Goal: Task Accomplishment & Management: Manage account settings

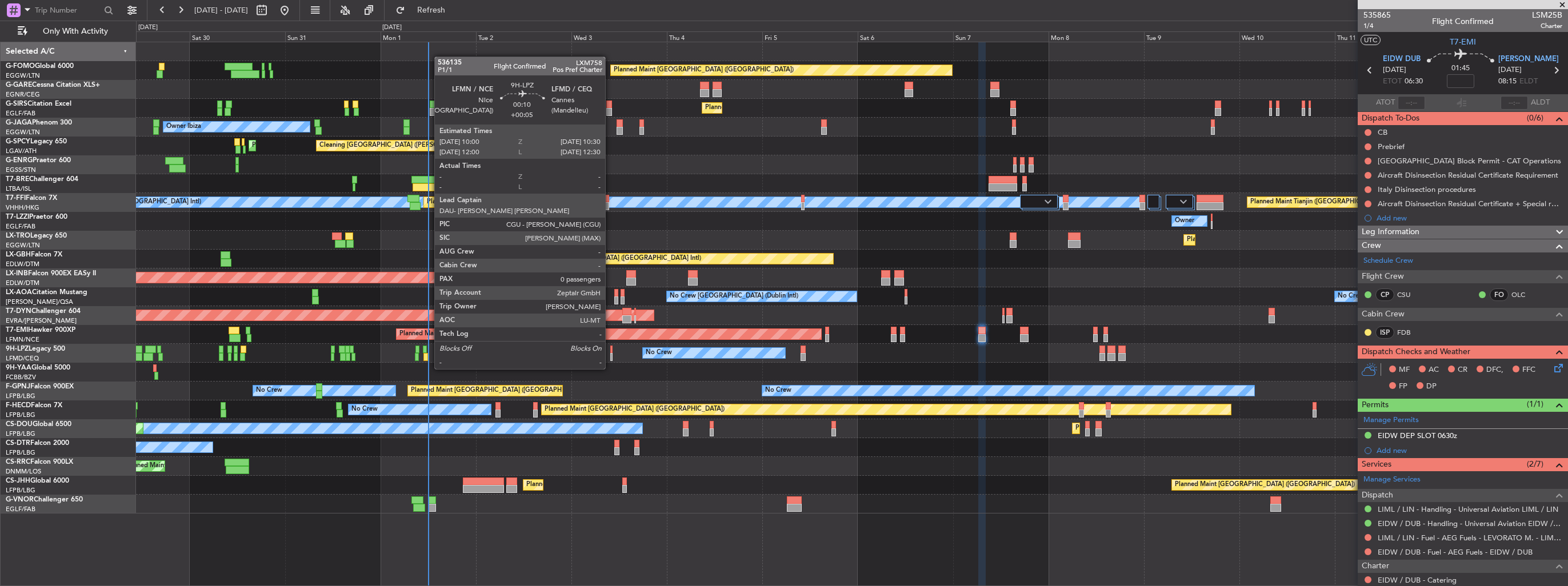
click at [610, 357] on div at bounding box center [611, 357] width 2 height 8
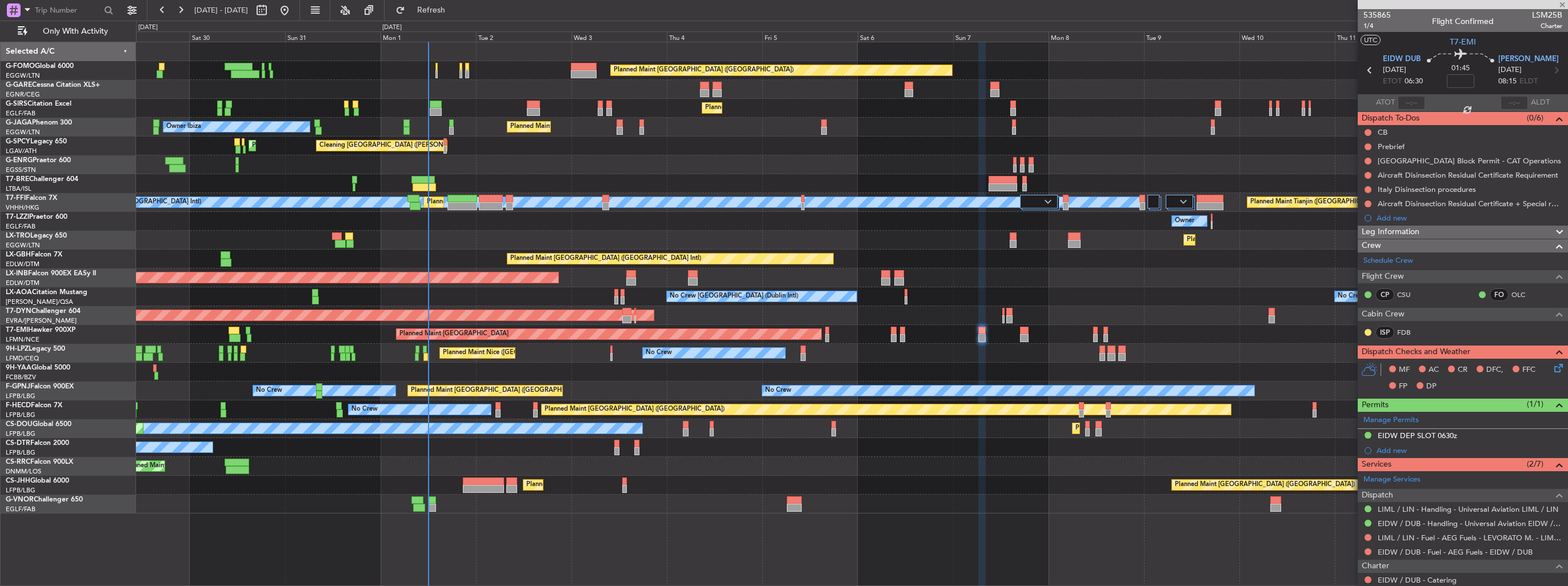
type input "+00:05"
type input "0"
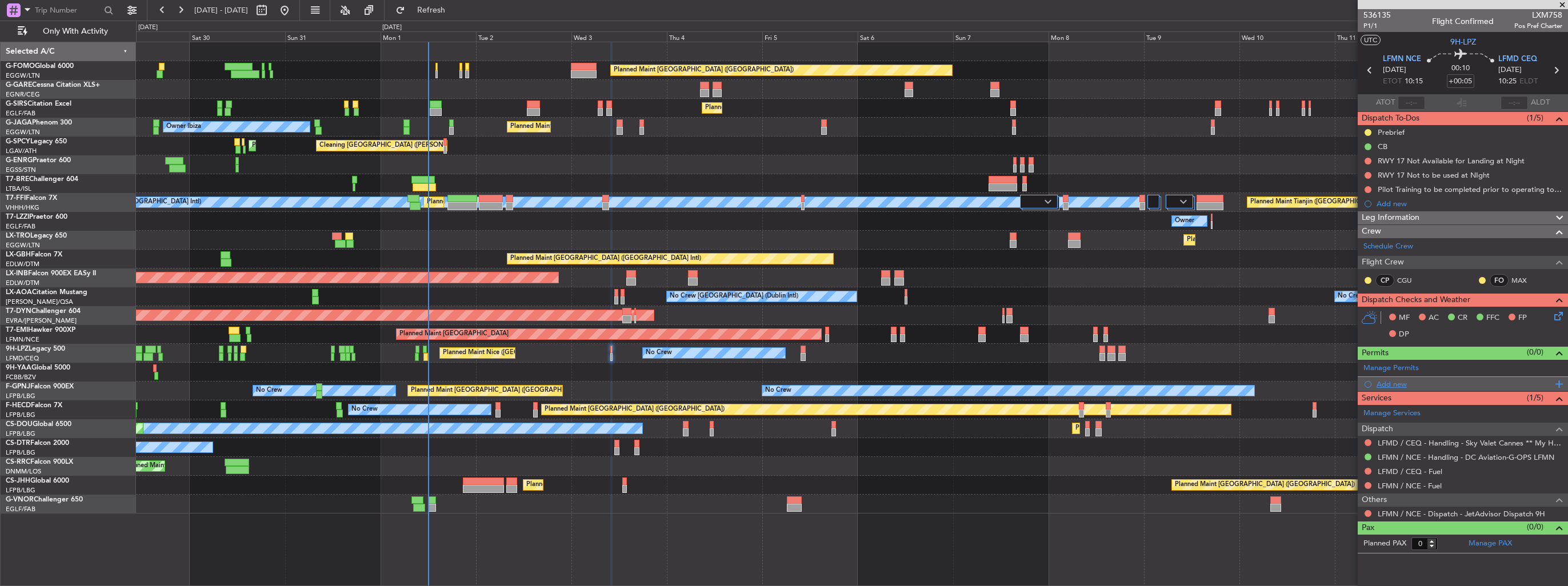
click at [1377, 381] on div "Add new" at bounding box center [1464, 385] width 176 height 10
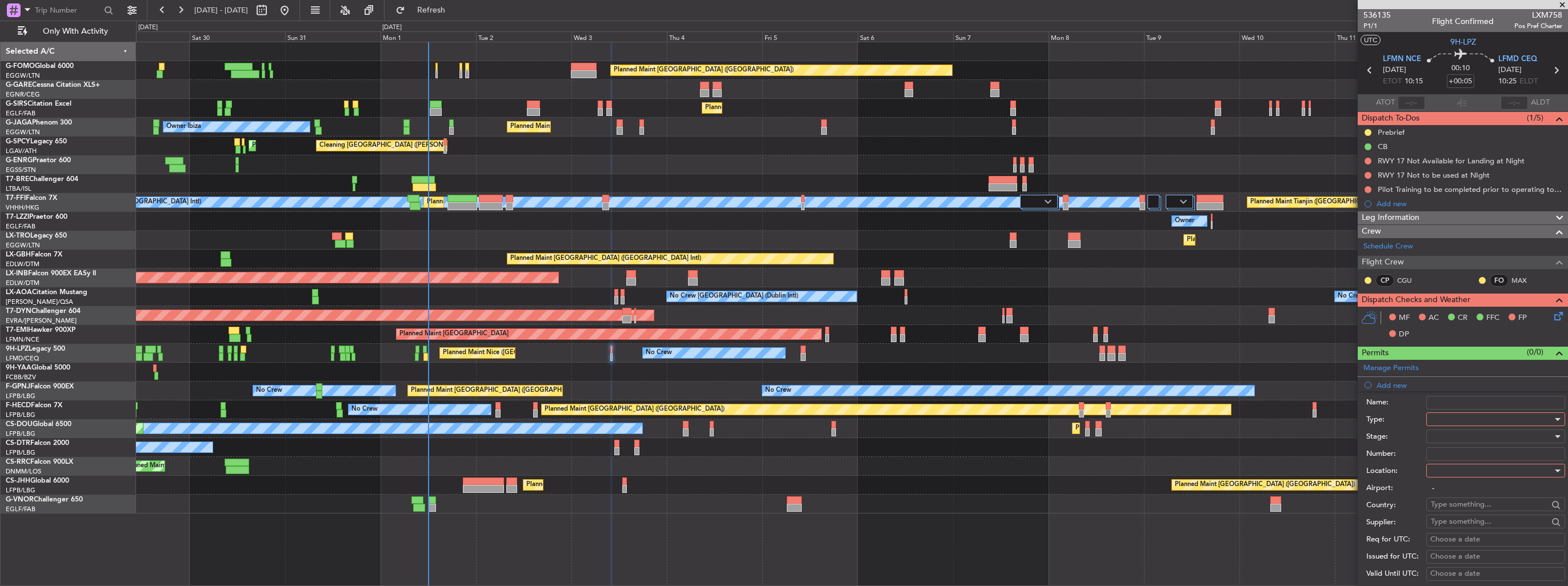
click at [1436, 414] on div at bounding box center [1491, 419] width 121 height 17
click at [1474, 531] on span "Slot" at bounding box center [1491, 527] width 120 height 17
click at [1468, 462] on div at bounding box center [1491, 471] width 121 height 17
click at [1468, 489] on span "Departure" at bounding box center [1491, 493] width 120 height 17
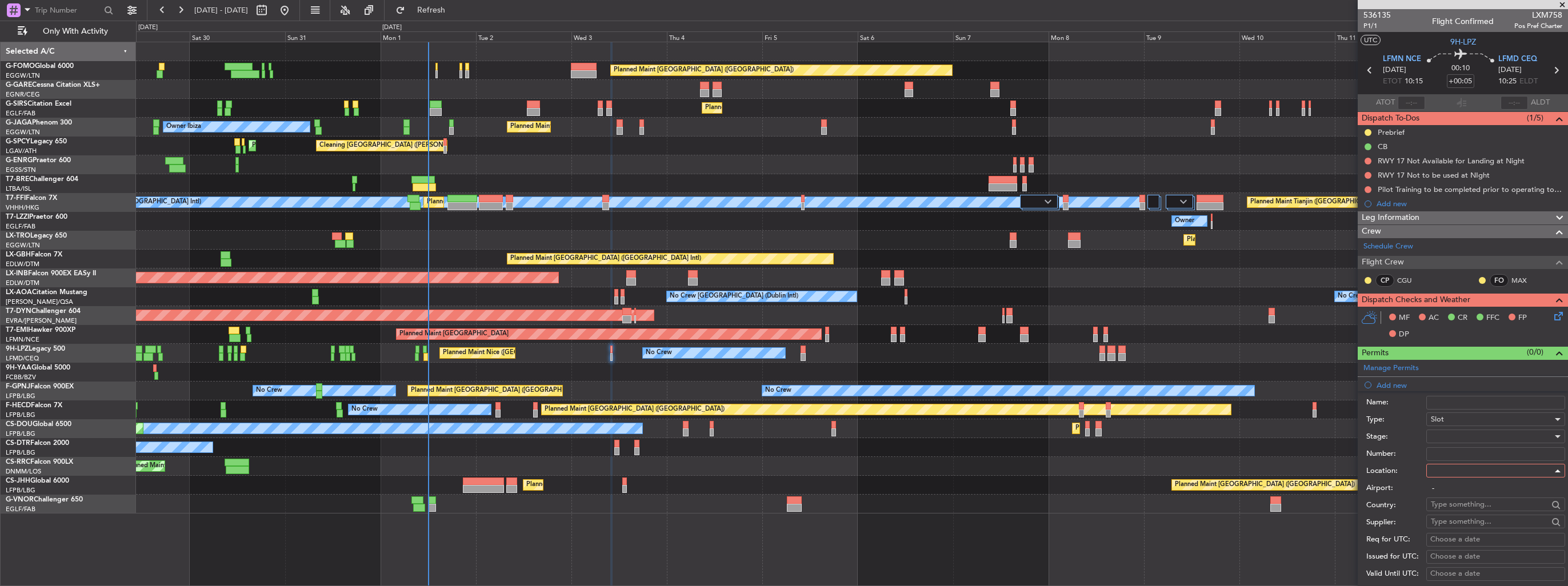
type input "LFMN / NCE"
click at [1469, 435] on div at bounding box center [1491, 436] width 121 height 17
click at [1478, 520] on span "Received OK" at bounding box center [1491, 527] width 120 height 17
click at [1465, 458] on input "Number:" at bounding box center [1495, 454] width 139 height 14
paste input "LFMND000083057"
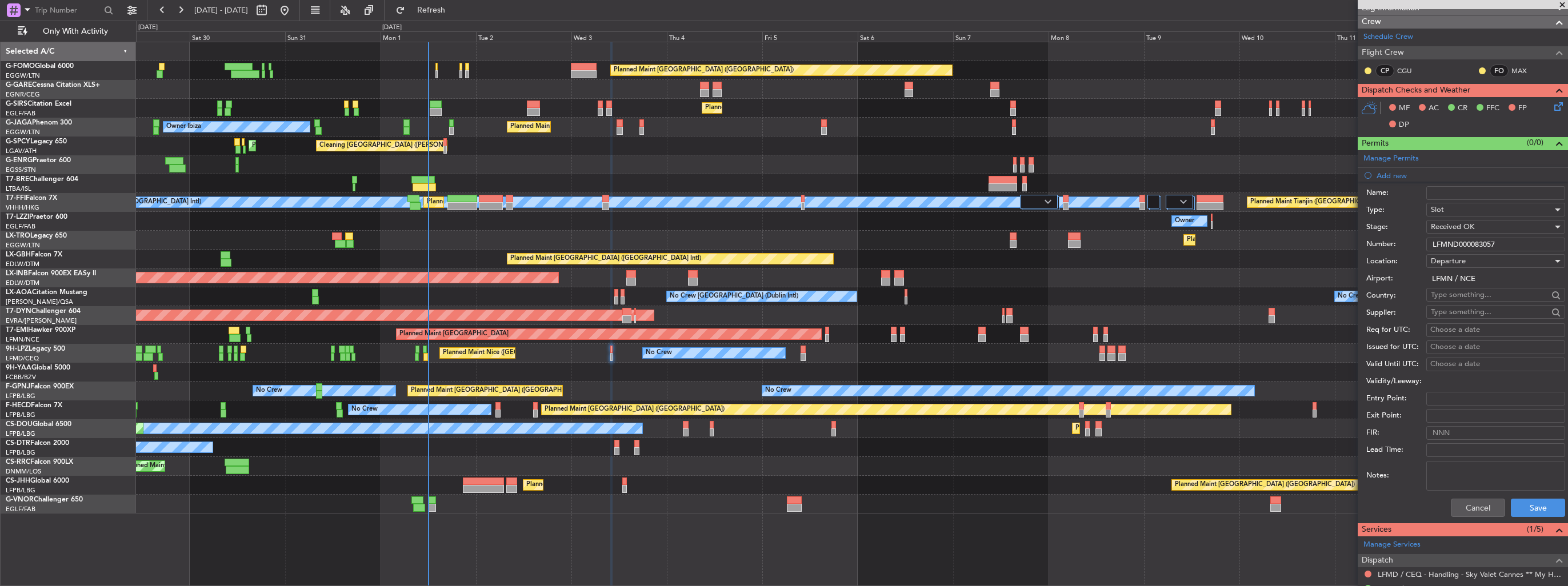
scroll to position [229, 0]
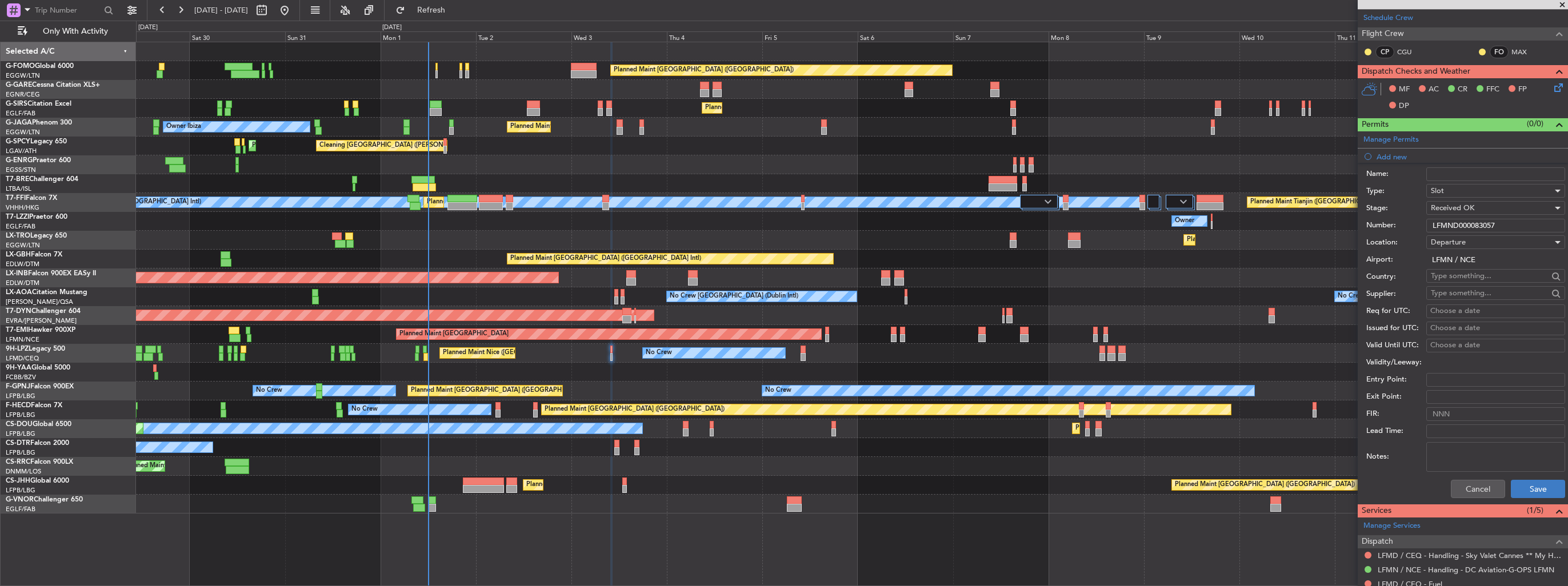
type input "LFMND000083057"
click at [1519, 495] on button "Save" at bounding box center [1538, 489] width 54 height 18
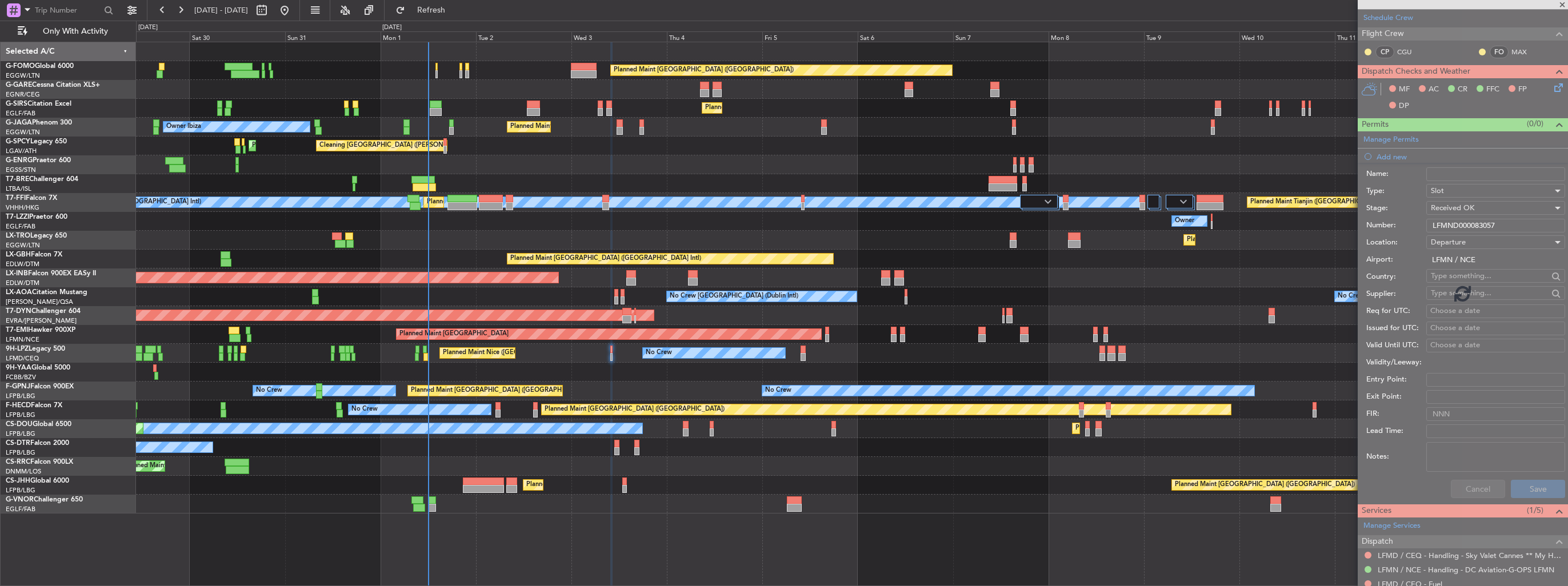
scroll to position [0, 0]
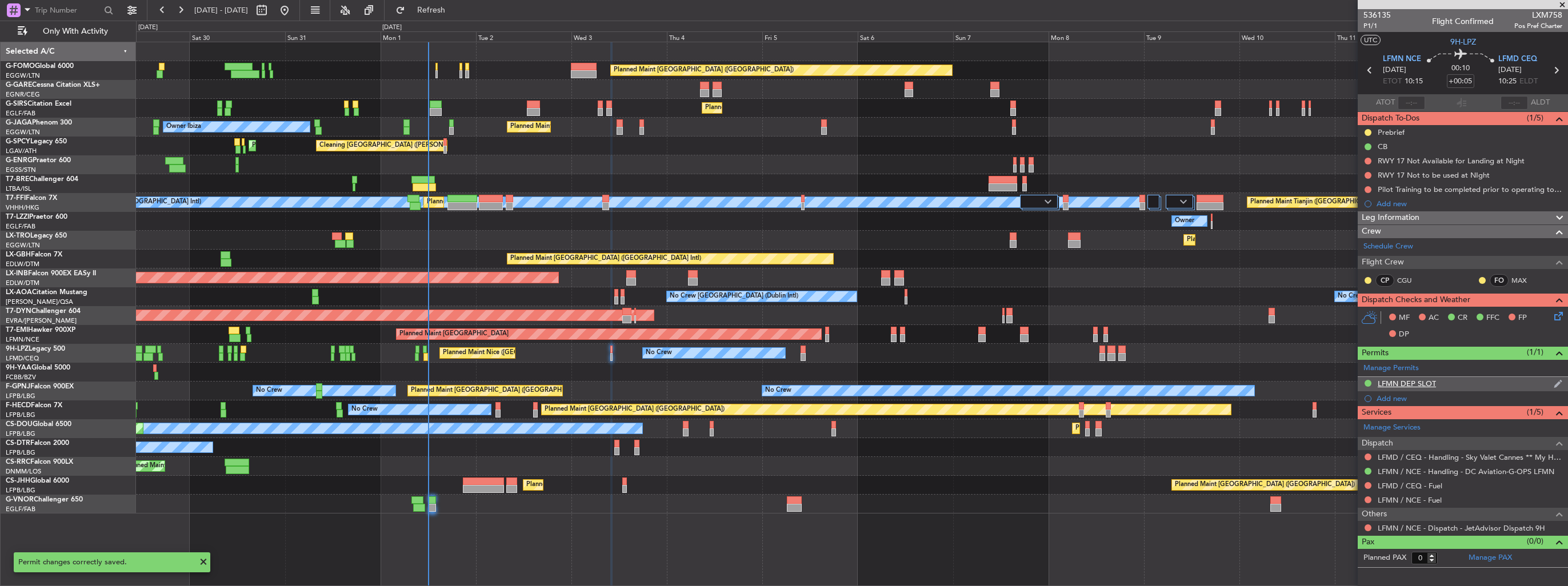
click at [1552, 383] on div "LFMN DEP SLOT" at bounding box center [1462, 384] width 210 height 14
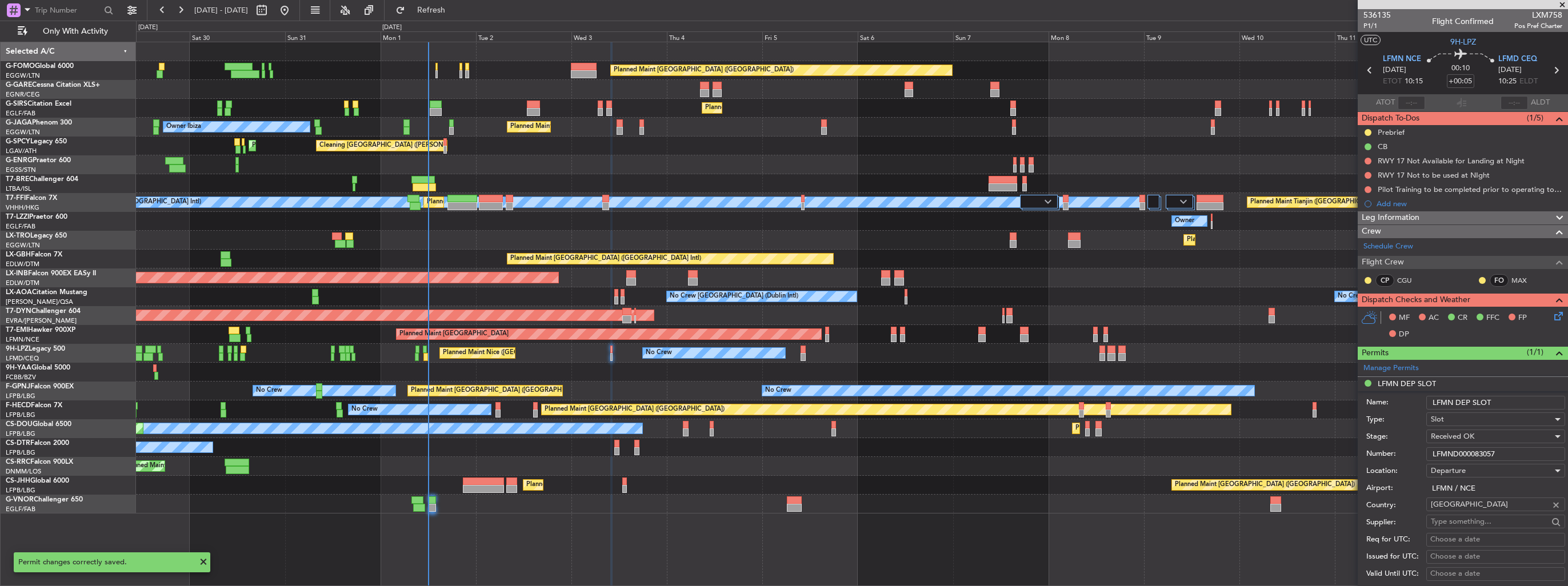
click at [1536, 404] on input "LFMN DEP SLOT" at bounding box center [1495, 402] width 139 height 14
type input "LFMN DEP SLOT 1000z"
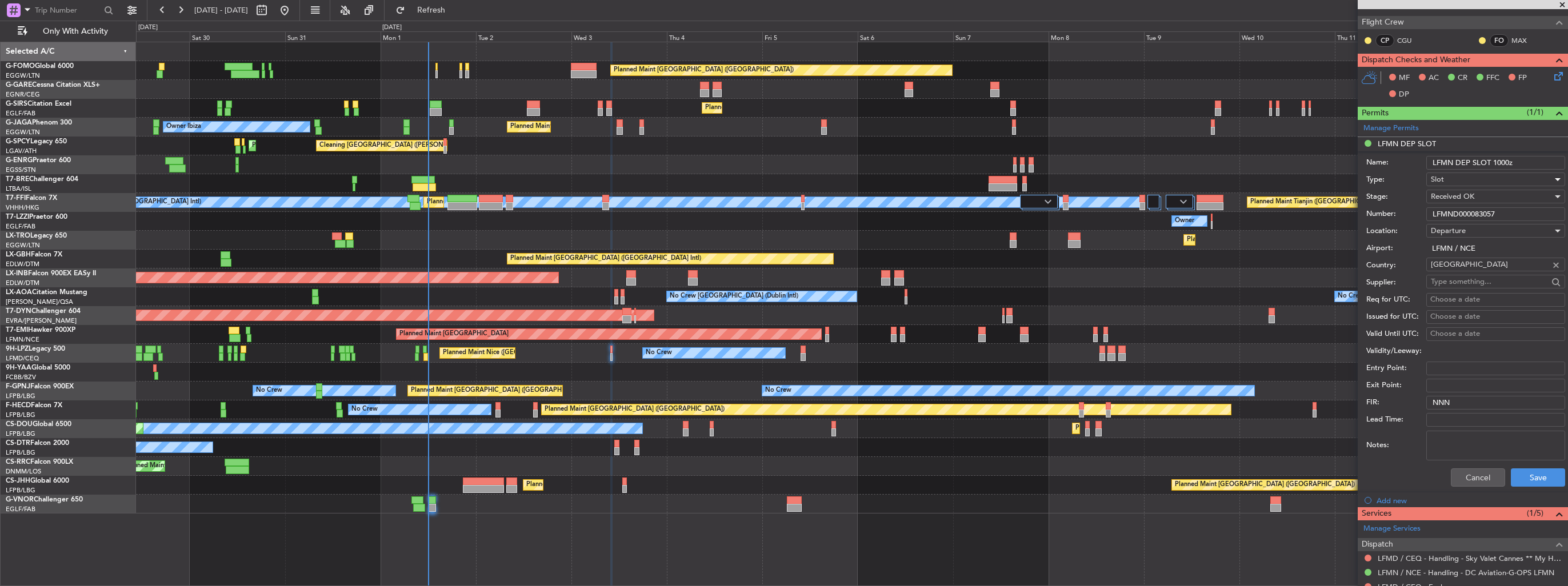
scroll to position [285, 0]
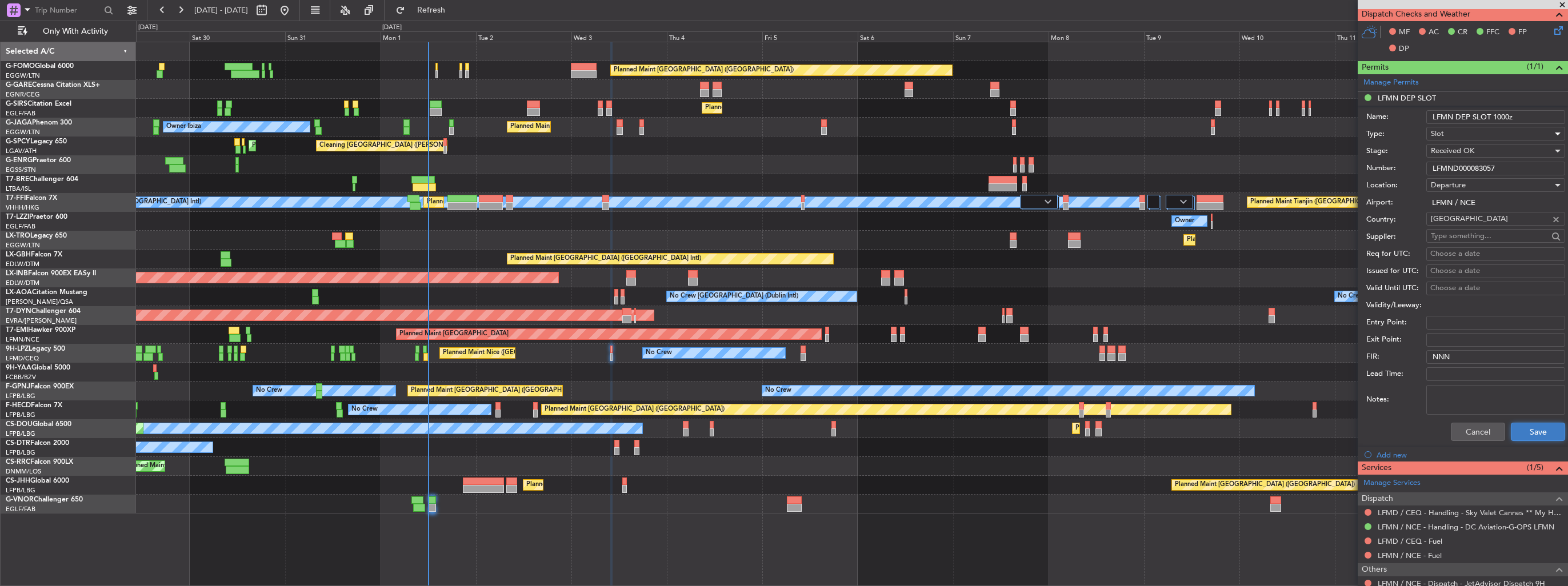
click at [1519, 437] on button "Save" at bounding box center [1538, 432] width 54 height 18
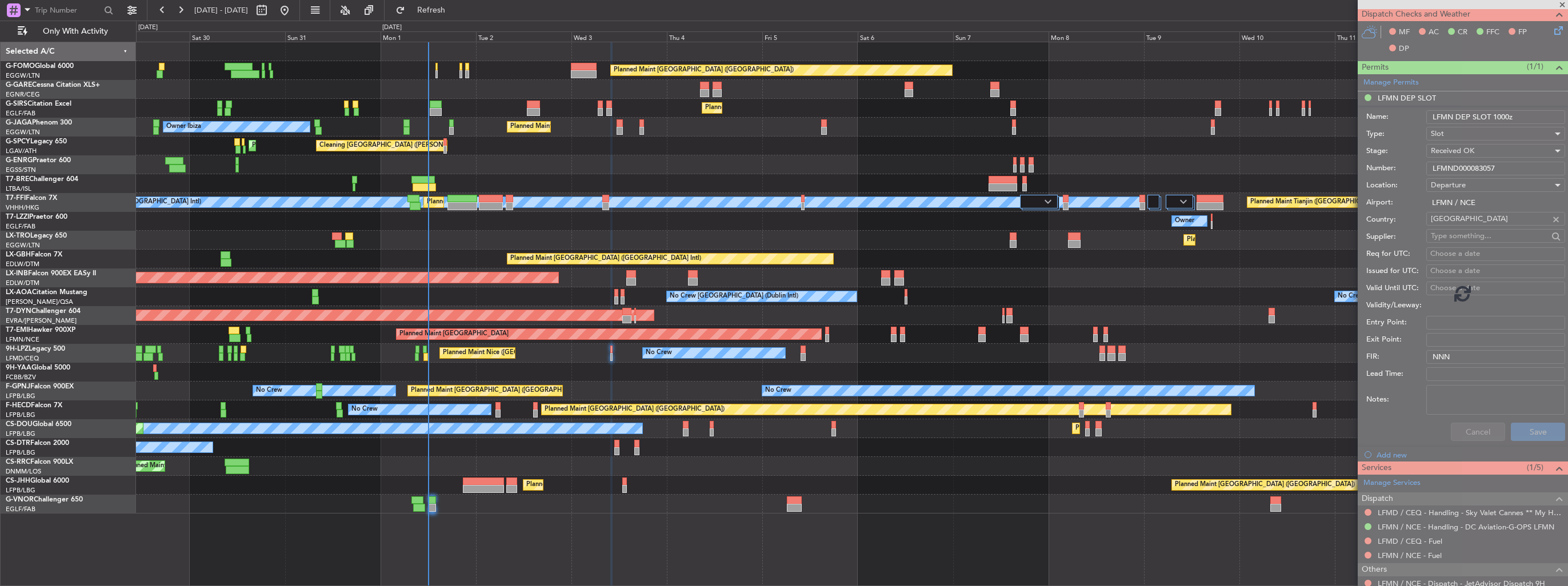
scroll to position [0, 0]
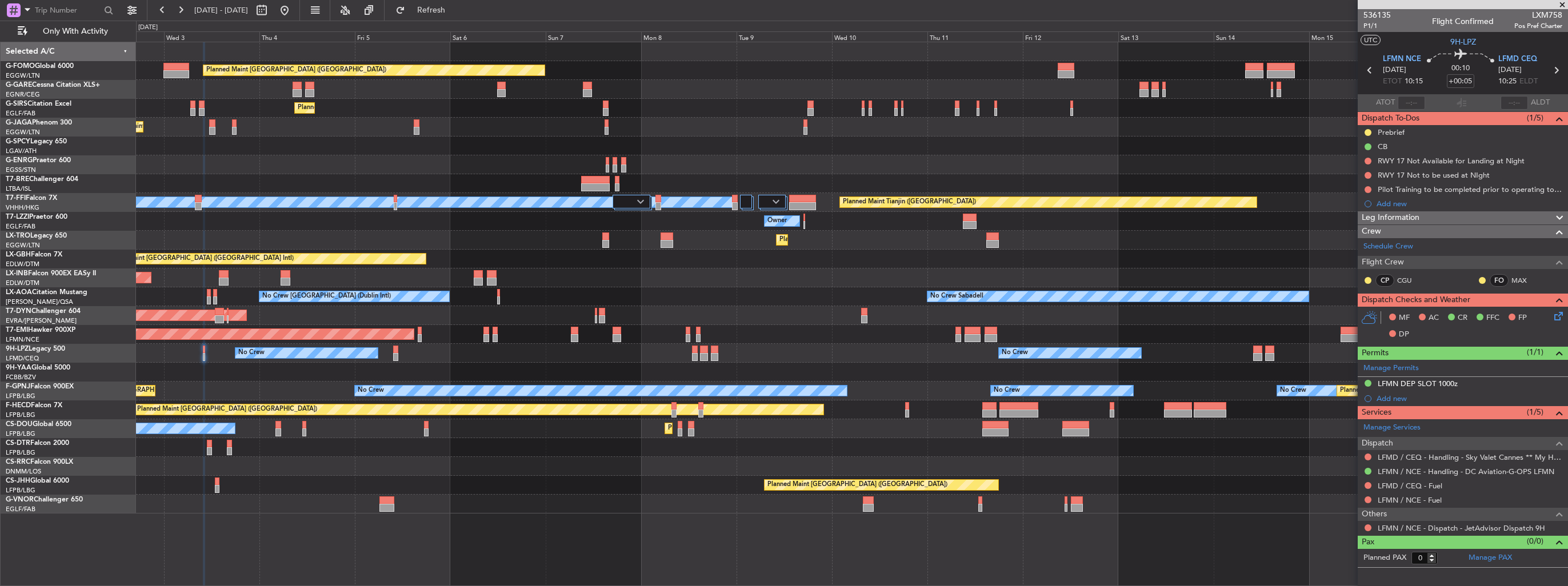
click at [754, 131] on div "Planned Maint [GEOGRAPHIC_DATA] ([GEOGRAPHIC_DATA]) Owner Ibiza" at bounding box center [852, 127] width 1431 height 19
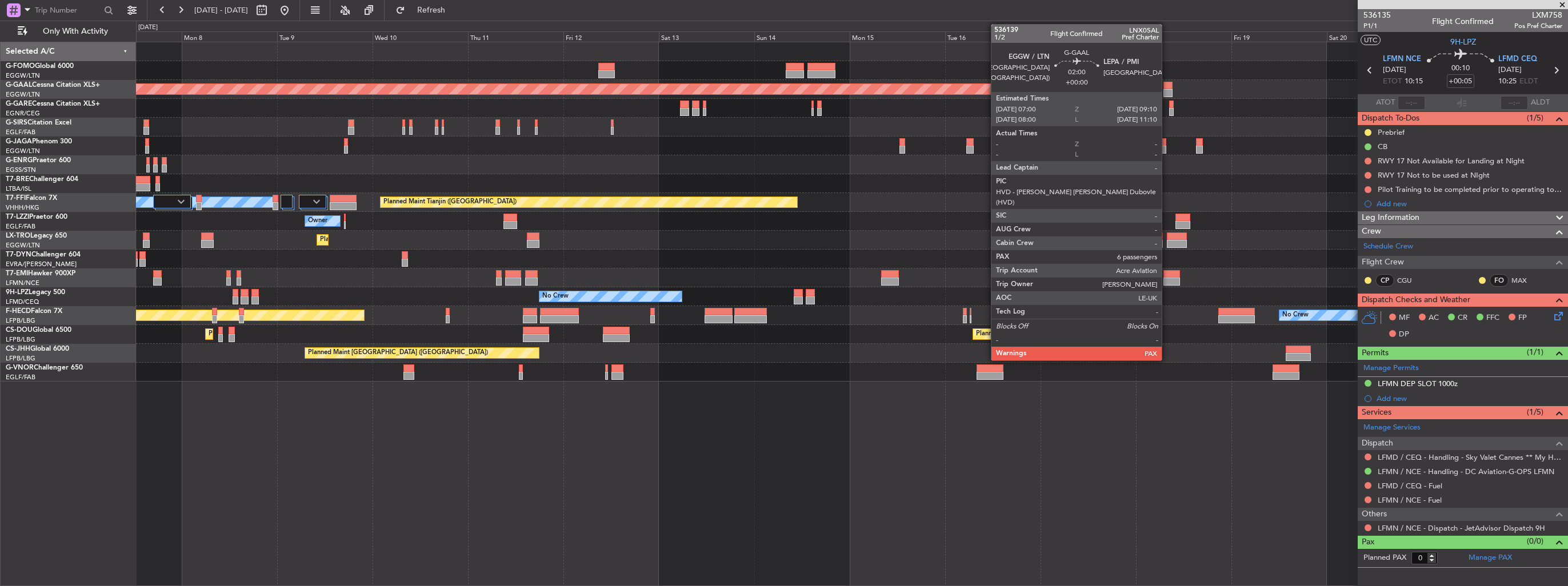
click at [1167, 90] on div at bounding box center [1167, 93] width 9 height 8
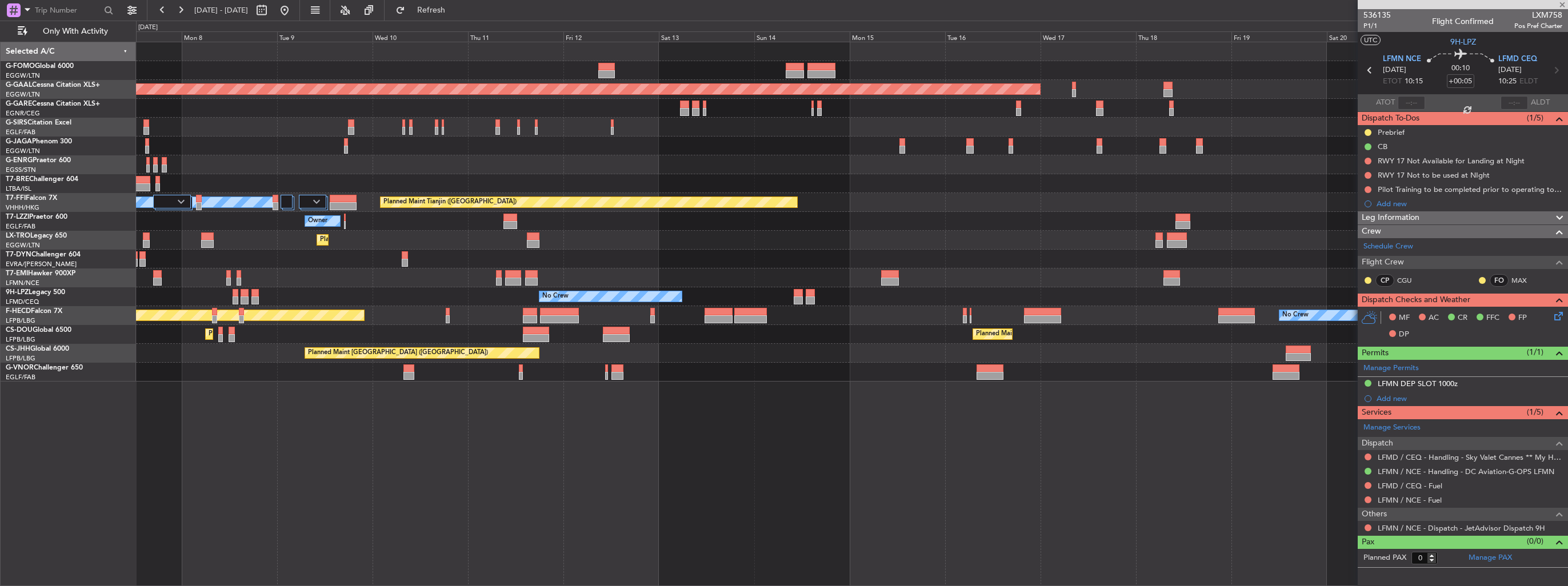
type input "6"
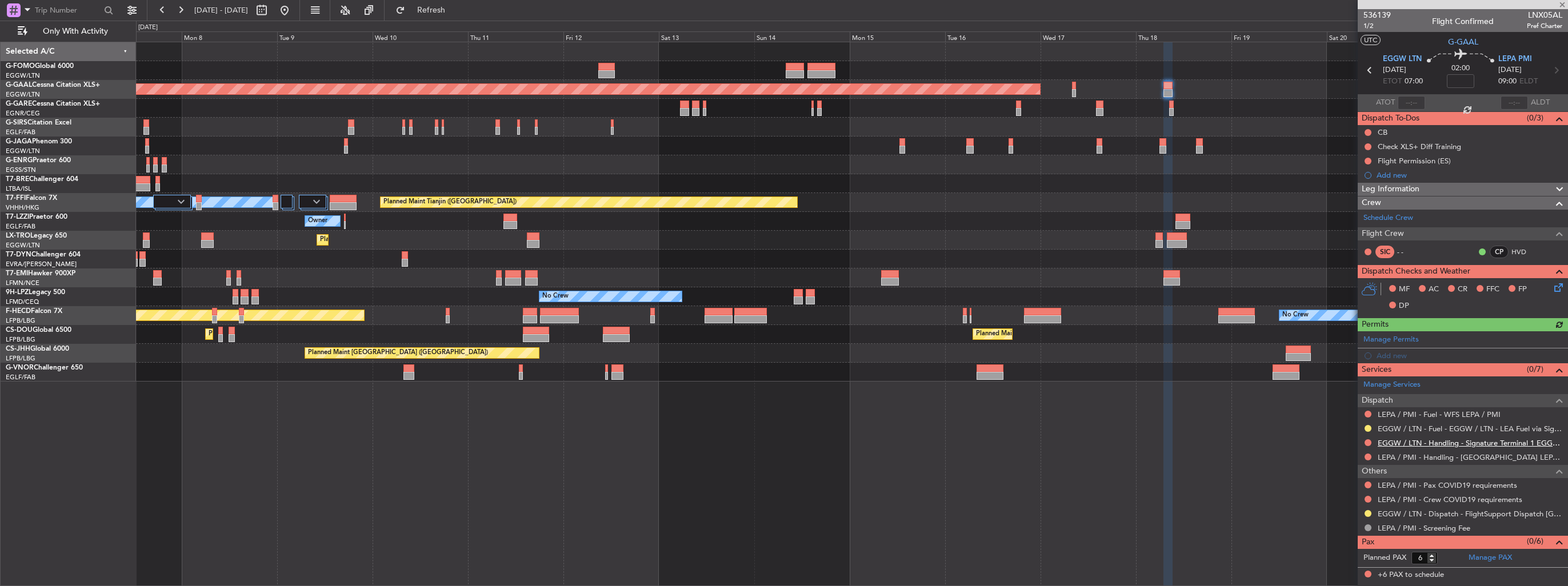
click at [1418, 442] on link "EGGW / LTN - Handling - Signature Terminal 1 EGGW / LTN" at bounding box center [1469, 443] width 184 height 10
click at [1410, 458] on link "LEPA / PMI - Handling - [GEOGRAPHIC_DATA] LEPA / PMI" at bounding box center [1469, 457] width 184 height 10
click at [1400, 354] on div "Add new" at bounding box center [1464, 356] width 176 height 10
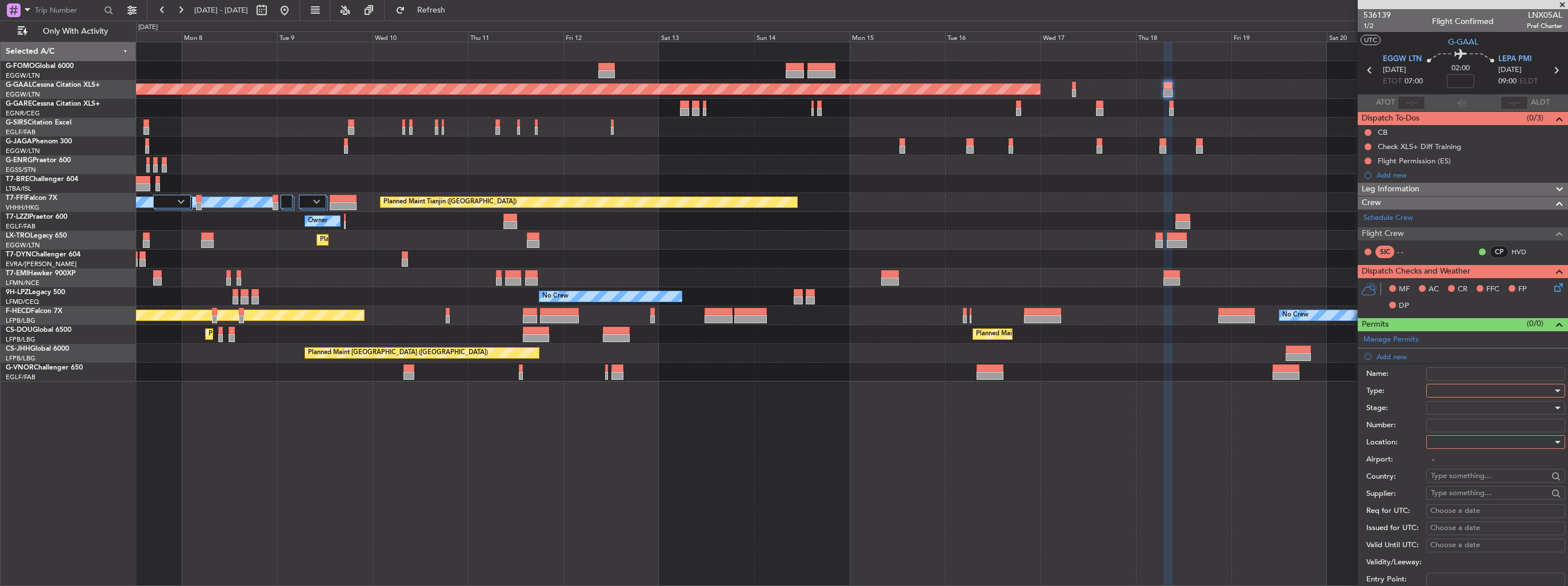
click at [1461, 389] on div at bounding box center [1491, 391] width 121 height 17
click at [1479, 507] on span "TASP" at bounding box center [1491, 515] width 120 height 17
click at [1476, 391] on div "TASP" at bounding box center [1491, 391] width 121 height 17
click at [1476, 510] on span "TASP" at bounding box center [1491, 515] width 120 height 17
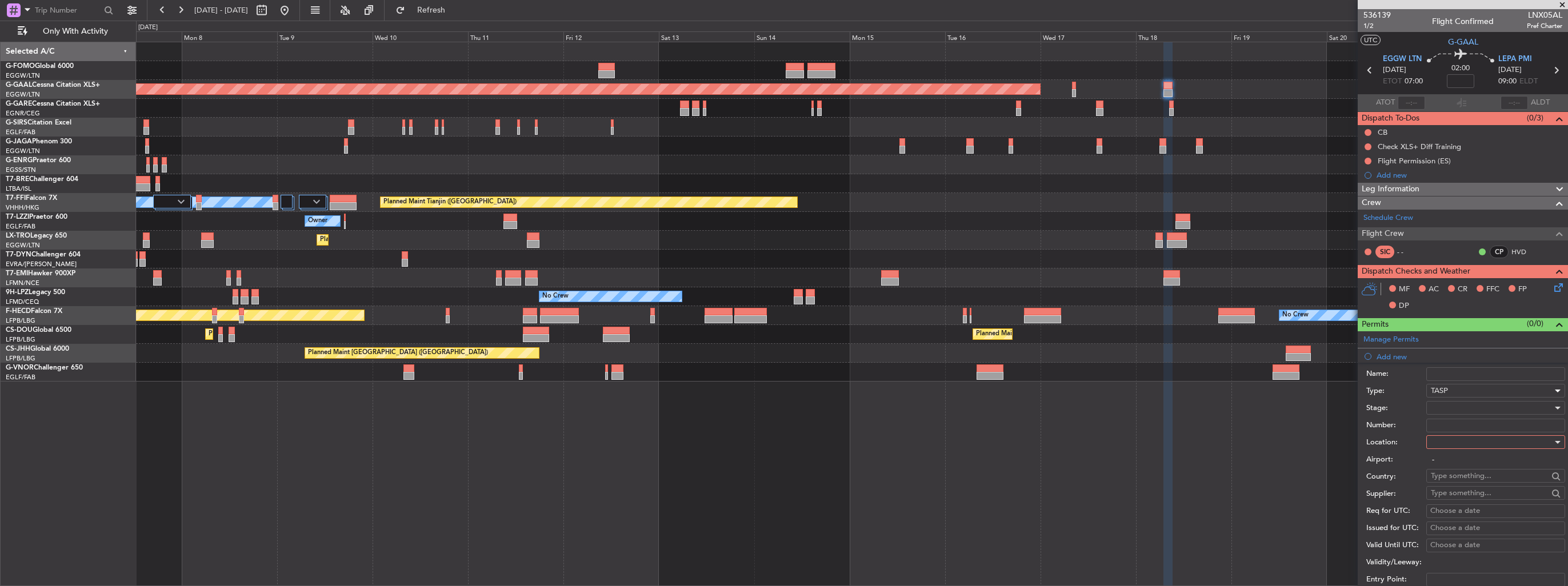
click at [1471, 384] on div "TASP" at bounding box center [1491, 391] width 121 height 17
click at [1454, 490] on span "Slot" at bounding box center [1491, 498] width 120 height 17
click at [1465, 439] on div at bounding box center [1491, 442] width 121 height 17
click at [1458, 464] on span "Departure" at bounding box center [1491, 465] width 120 height 17
type input "EGGW / LTN"
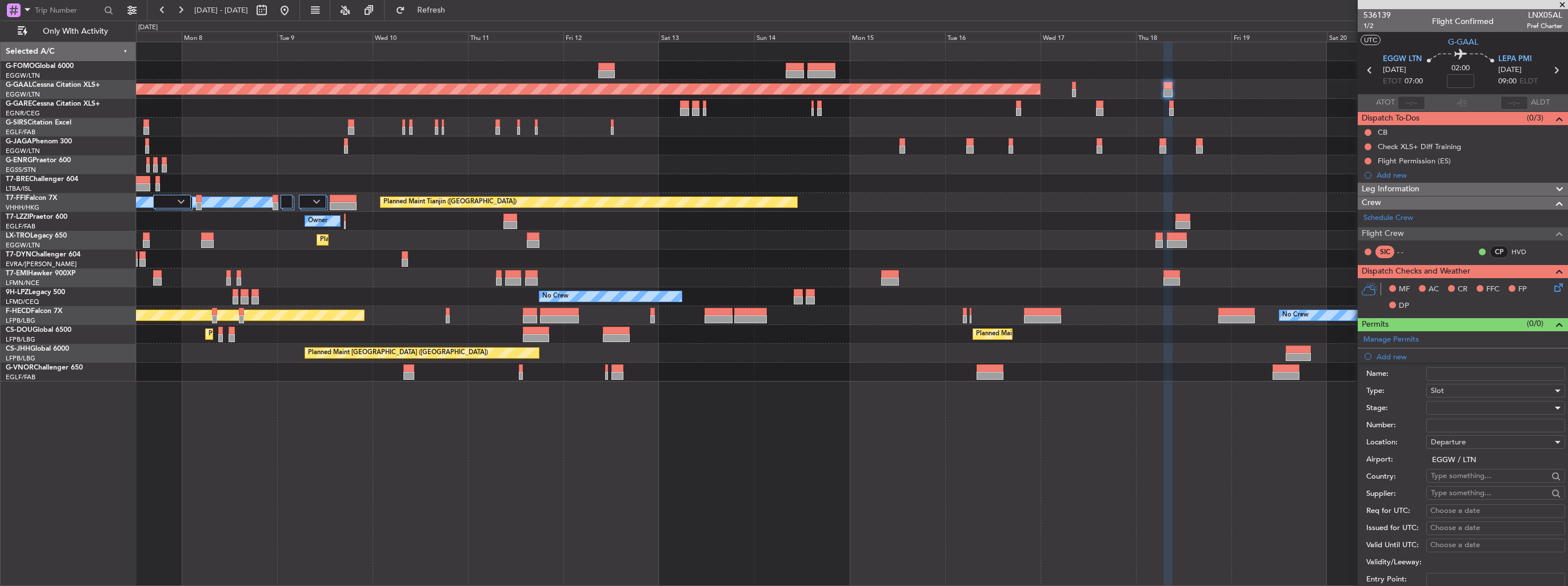
click at [1469, 405] on div at bounding box center [1491, 408] width 121 height 17
click at [1472, 487] on span "Requested" at bounding box center [1491, 482] width 120 height 17
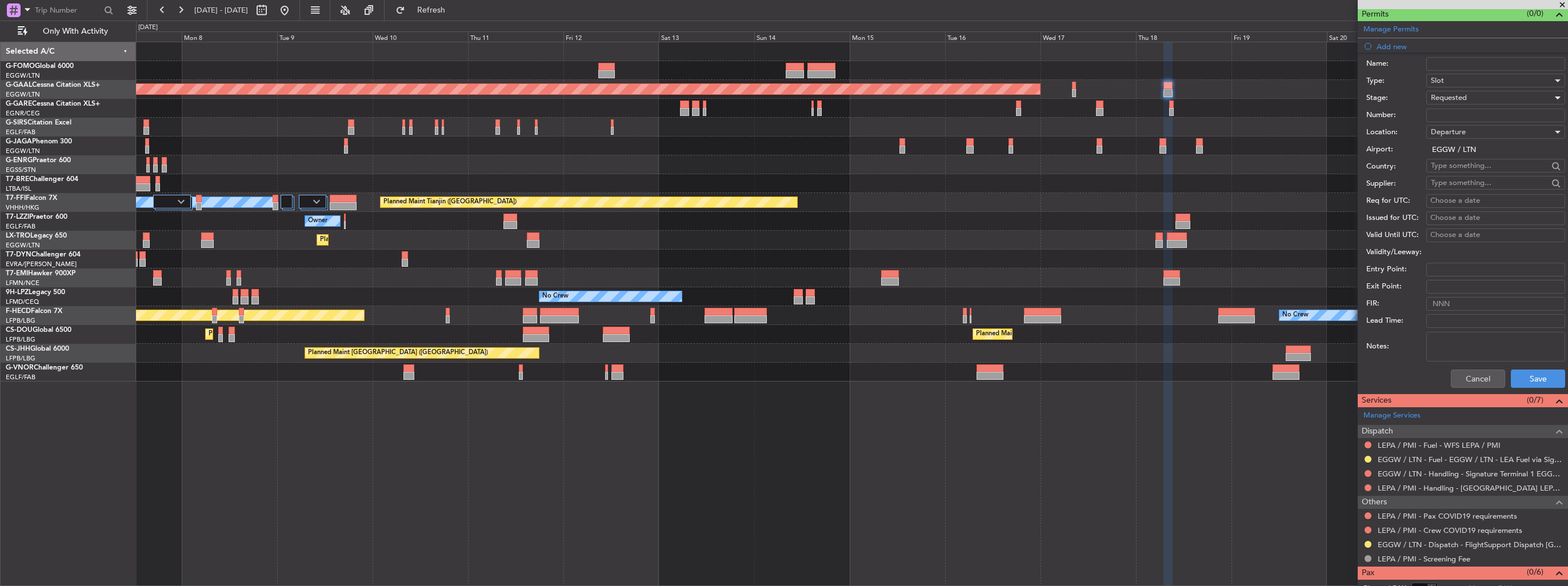
scroll to position [335, 0]
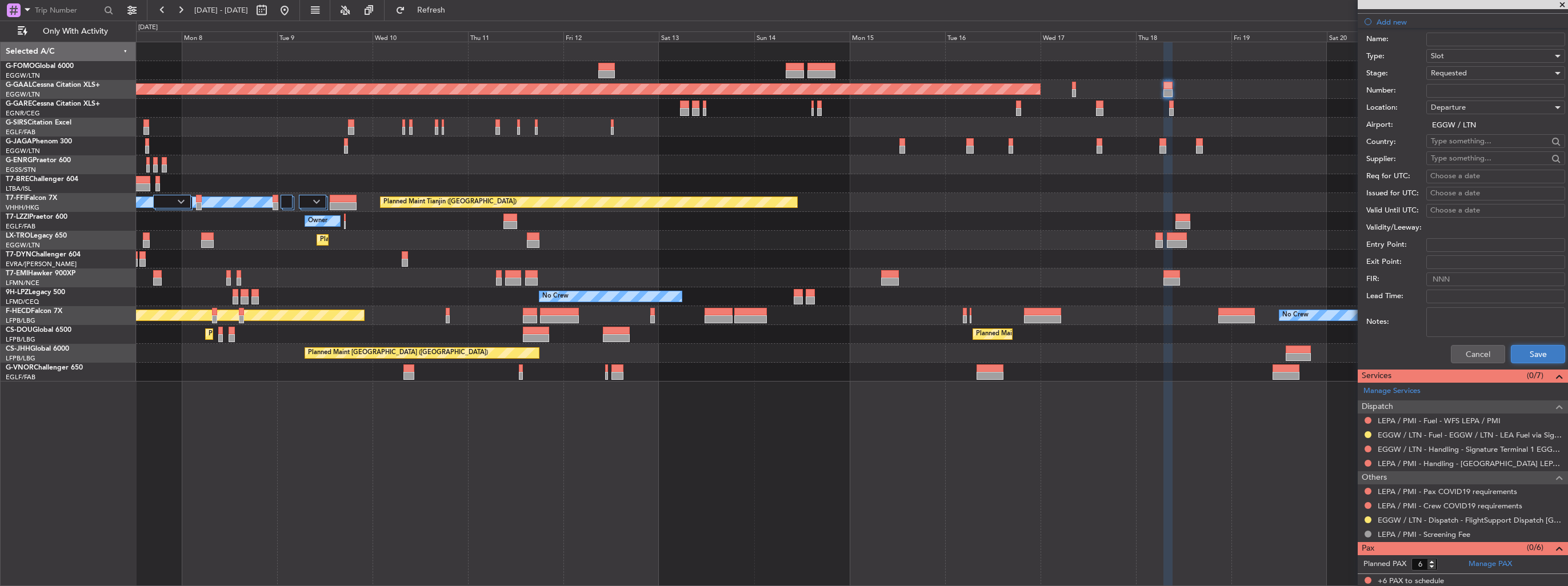
click at [1524, 356] on button "Save" at bounding box center [1538, 354] width 54 height 18
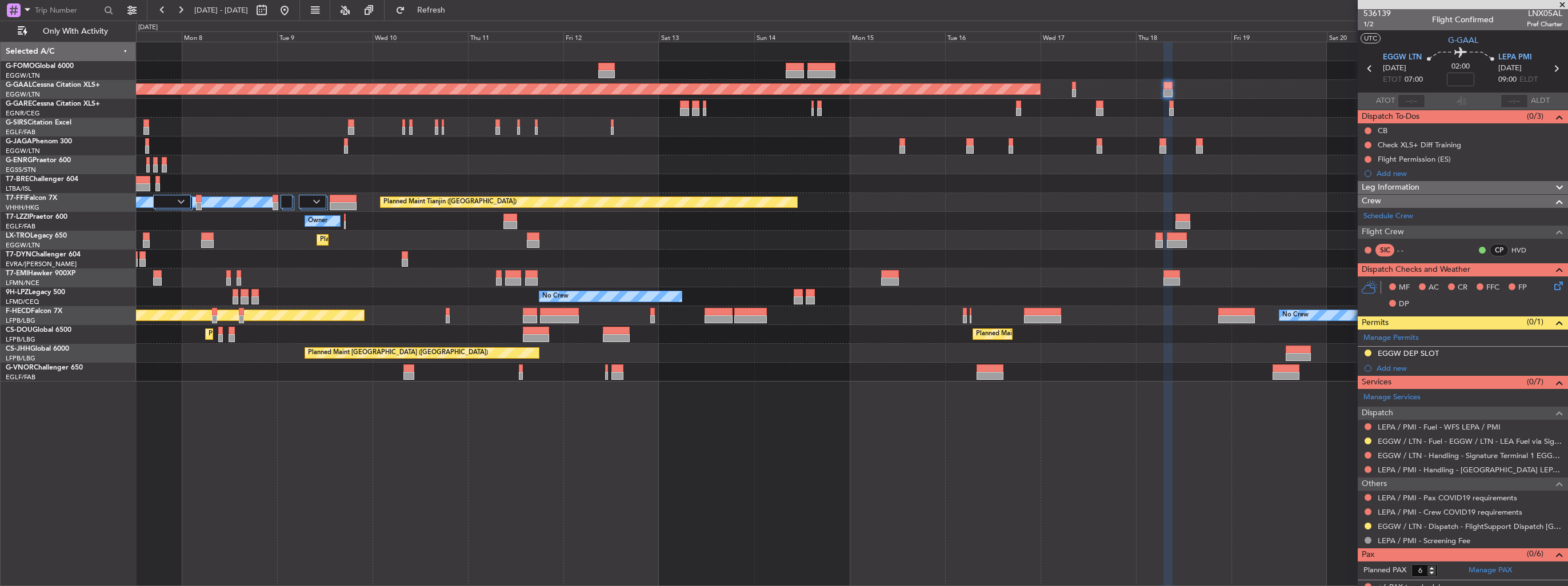
scroll to position [0, 0]
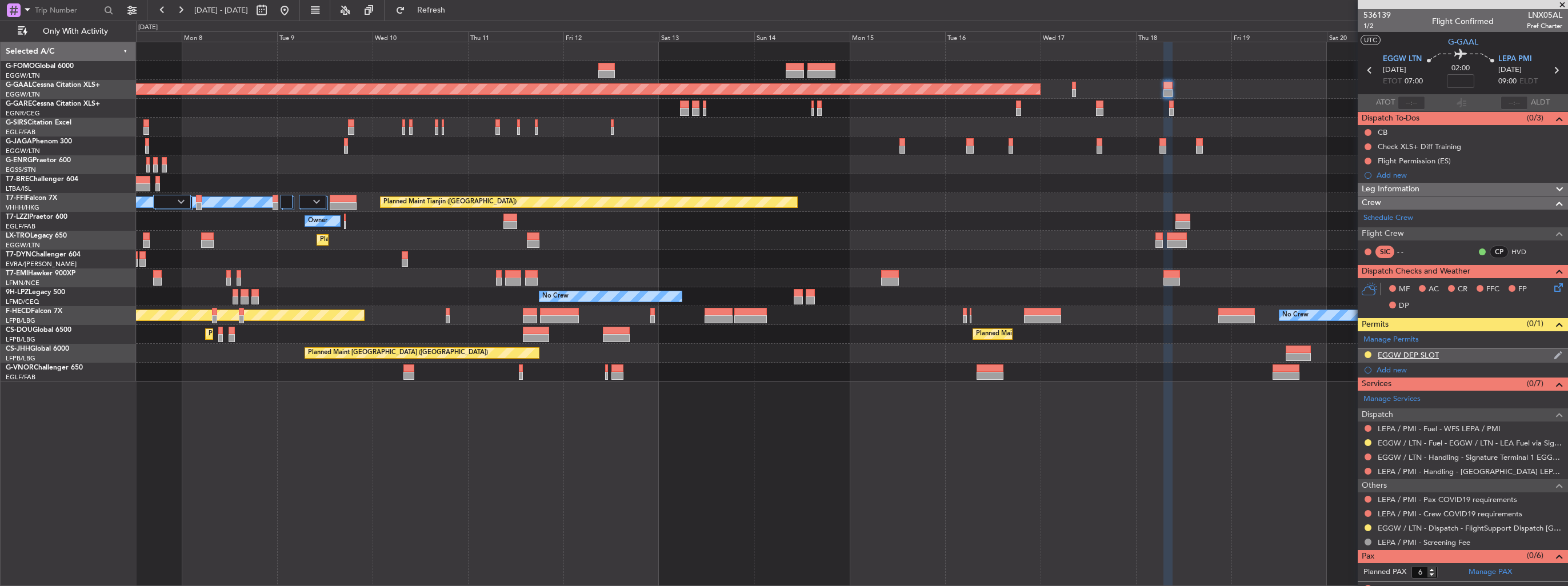
click at [1553, 356] on div "EGGW DEP SLOT" at bounding box center [1462, 355] width 210 height 14
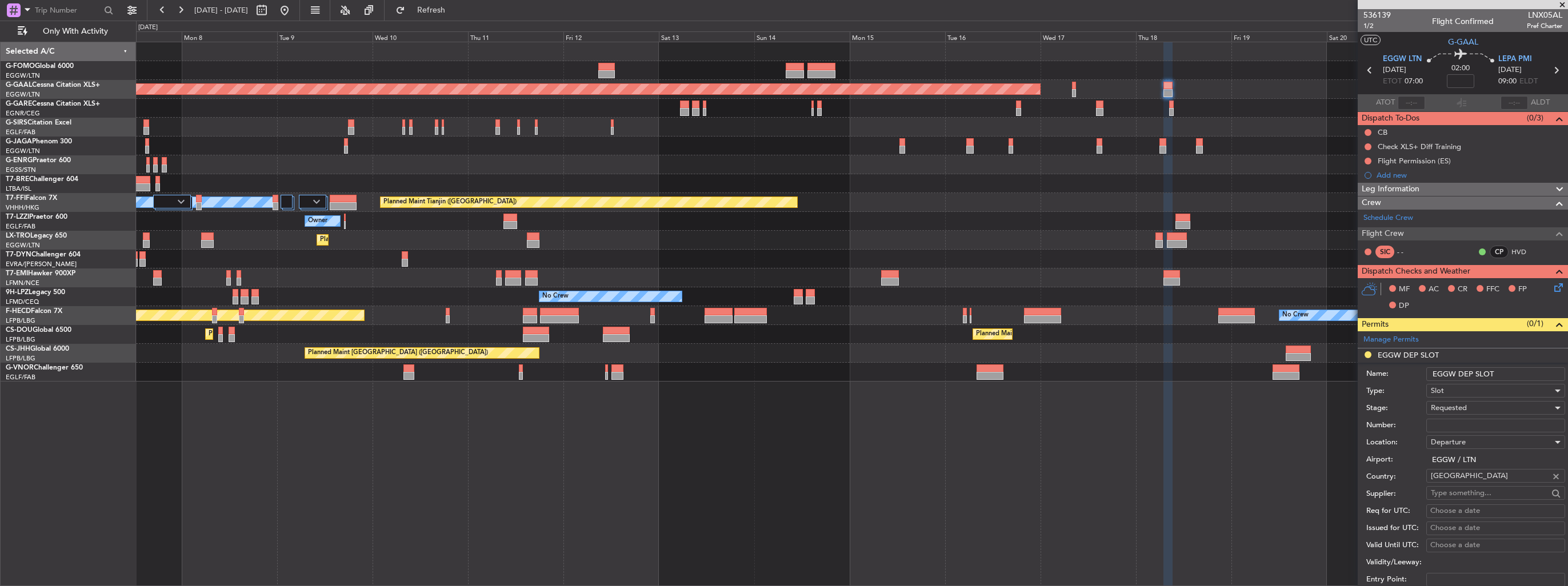
click at [1523, 376] on input "EGGW DEP SLOT" at bounding box center [1495, 374] width 139 height 14
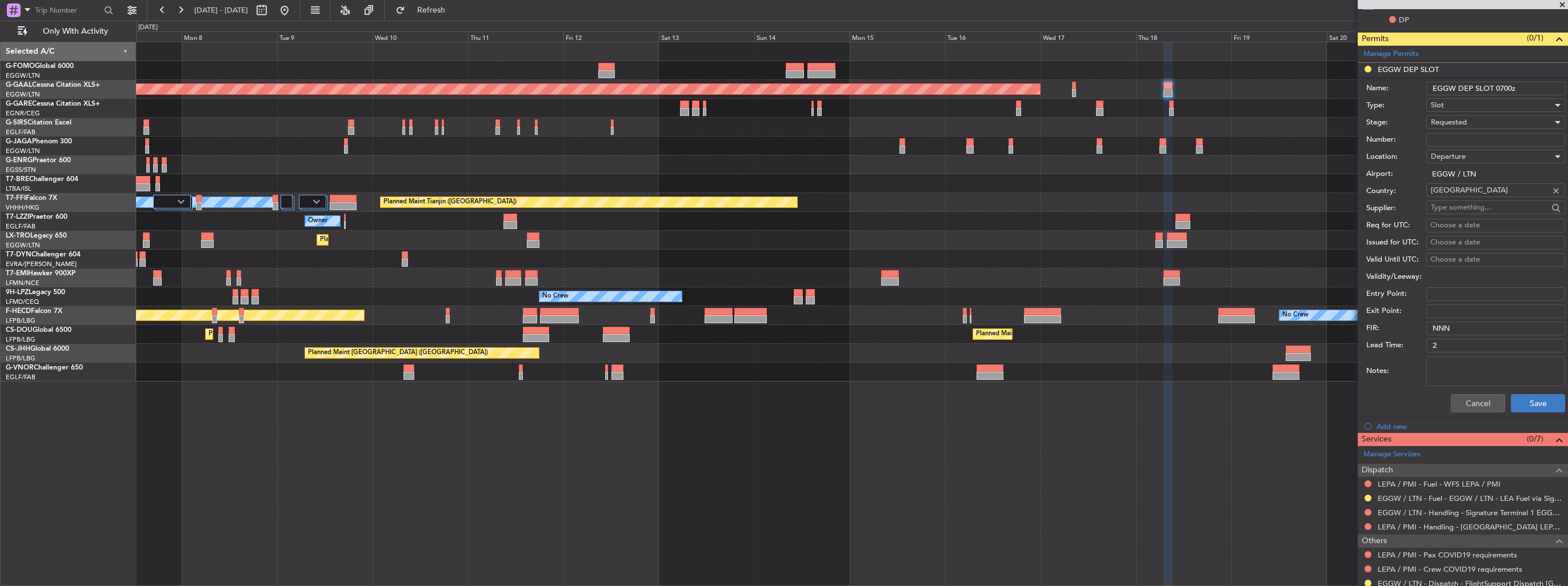
type input "EGGW DEP SLOT 0700z"
click at [1517, 403] on button "Save" at bounding box center [1538, 404] width 54 height 18
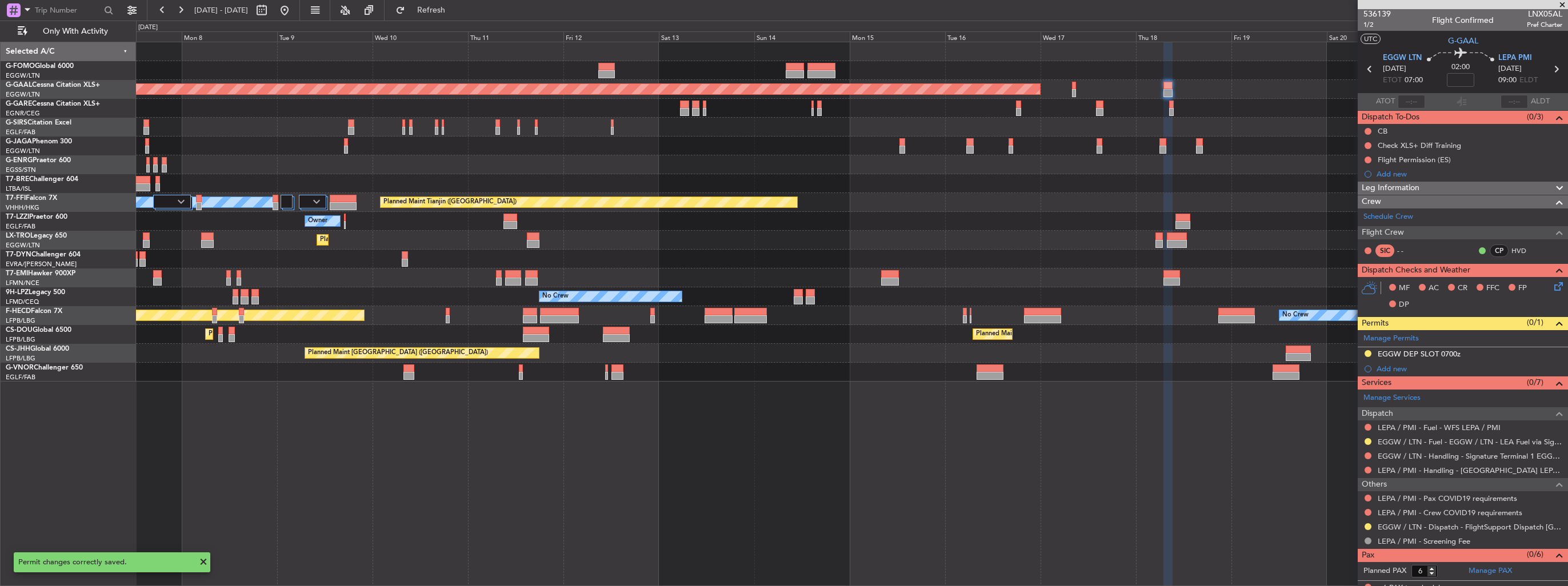
scroll to position [0, 0]
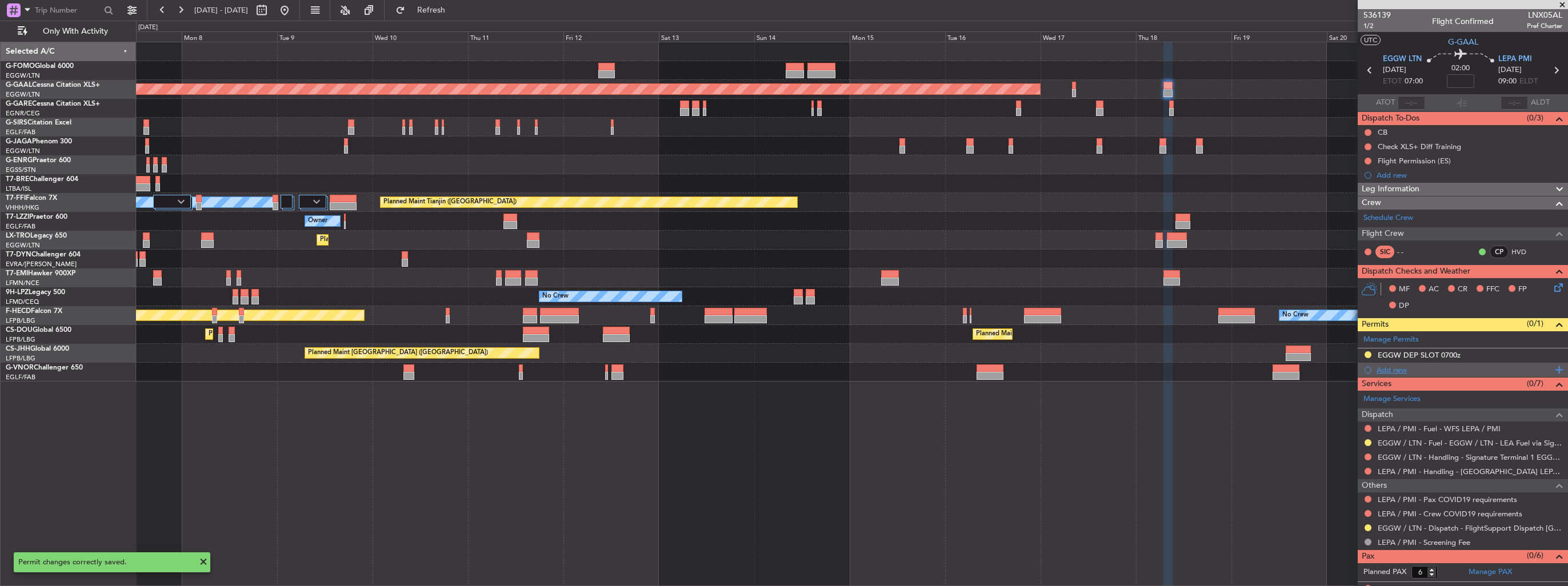
click at [1387, 367] on div "Add new" at bounding box center [1464, 370] width 176 height 10
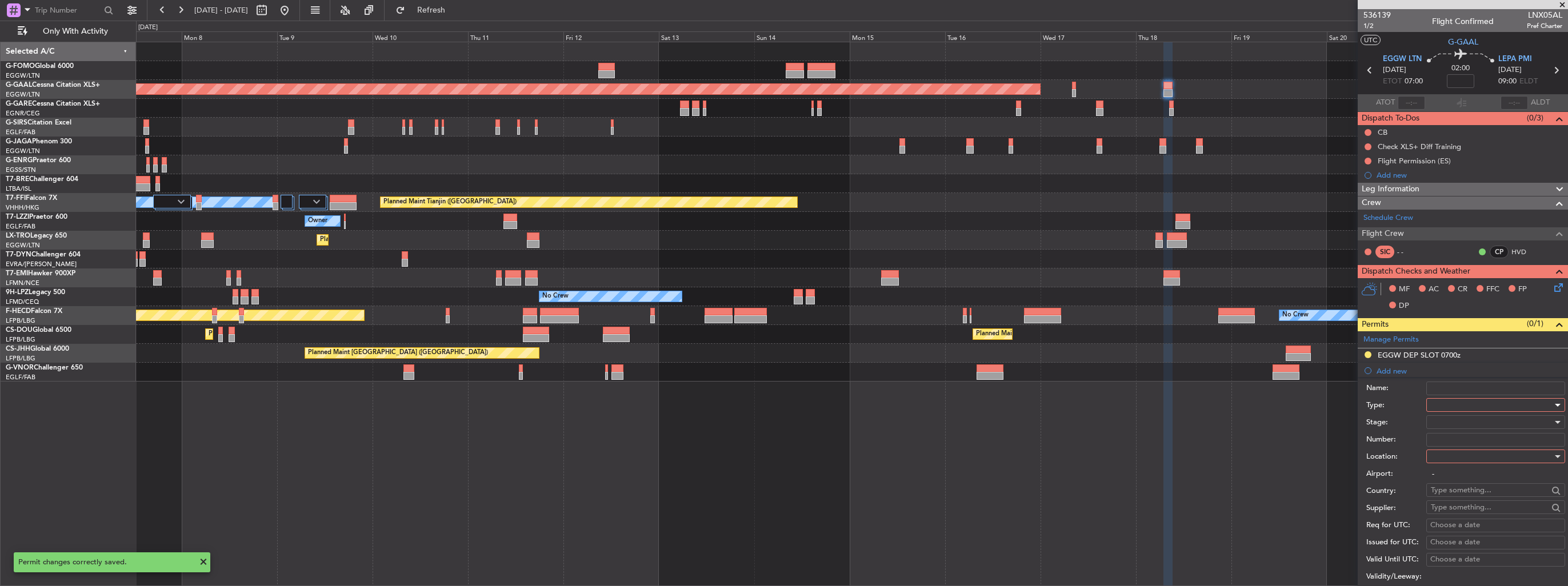
click at [1451, 404] on div at bounding box center [1491, 405] width 121 height 17
click at [1457, 512] on span "Slot" at bounding box center [1491, 513] width 120 height 17
click at [1458, 458] on div at bounding box center [1491, 457] width 121 height 17
drag, startPoint x: 1463, startPoint y: 507, endPoint x: 1463, endPoint y: 450, distance: 57.0
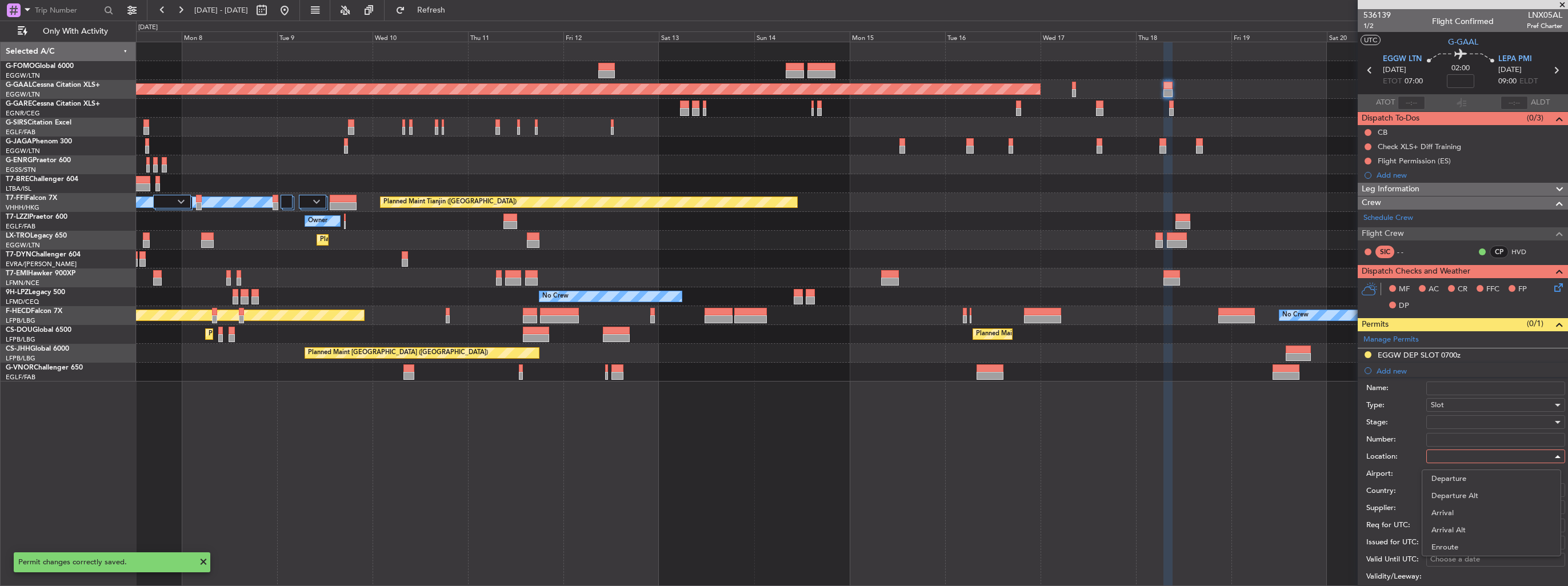
click at [1463, 506] on span "Arrival" at bounding box center [1491, 513] width 120 height 17
type input "LEPA / PMI"
click at [1465, 417] on div at bounding box center [1491, 422] width 121 height 17
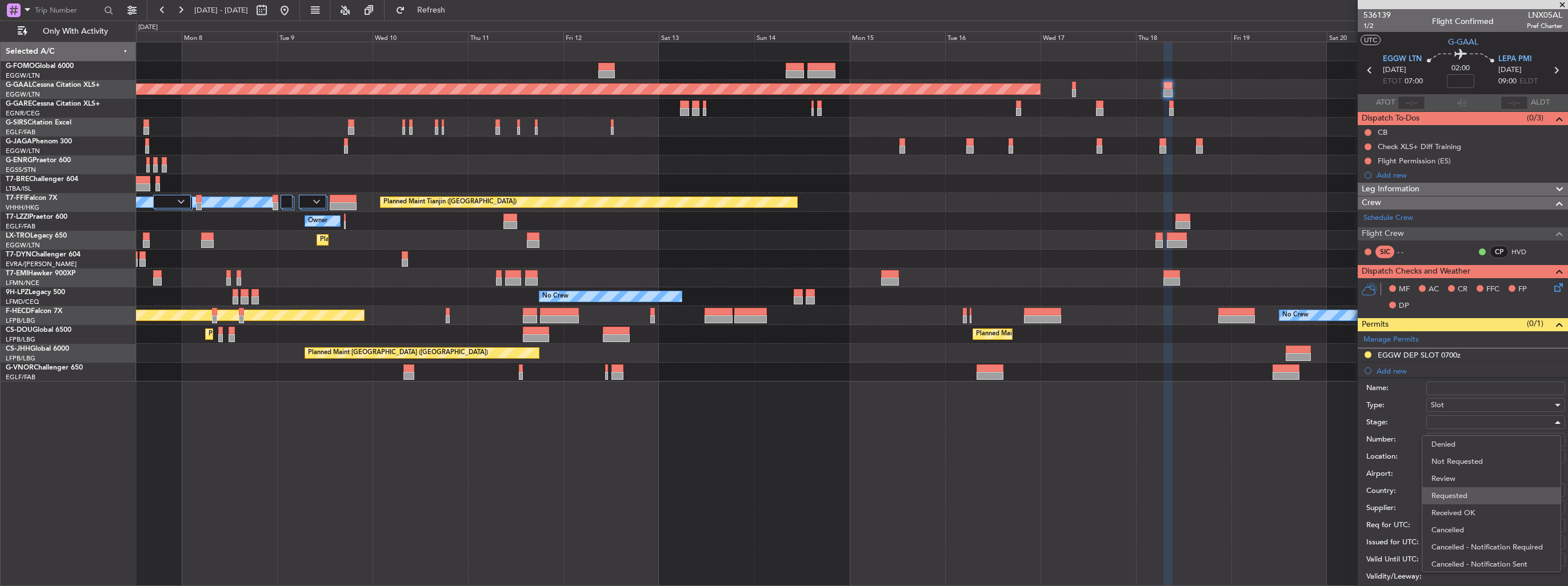
click at [1467, 497] on span "Requested" at bounding box center [1491, 496] width 120 height 17
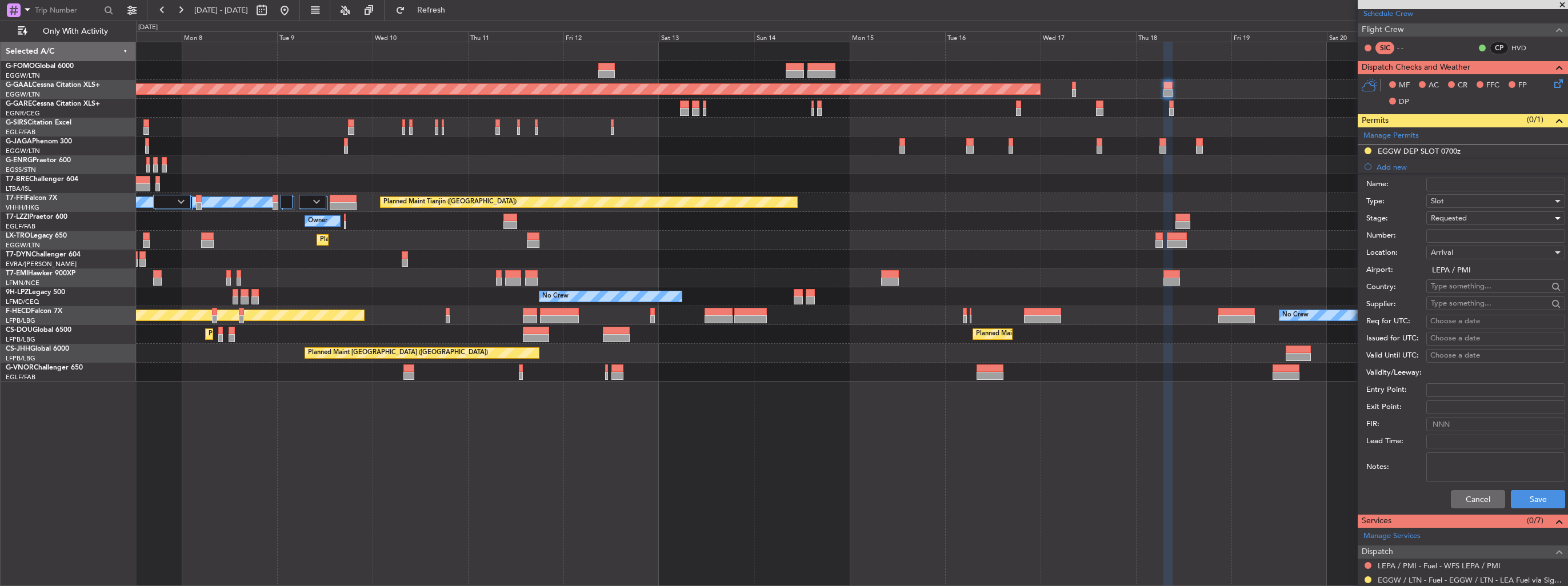
scroll to position [229, 0]
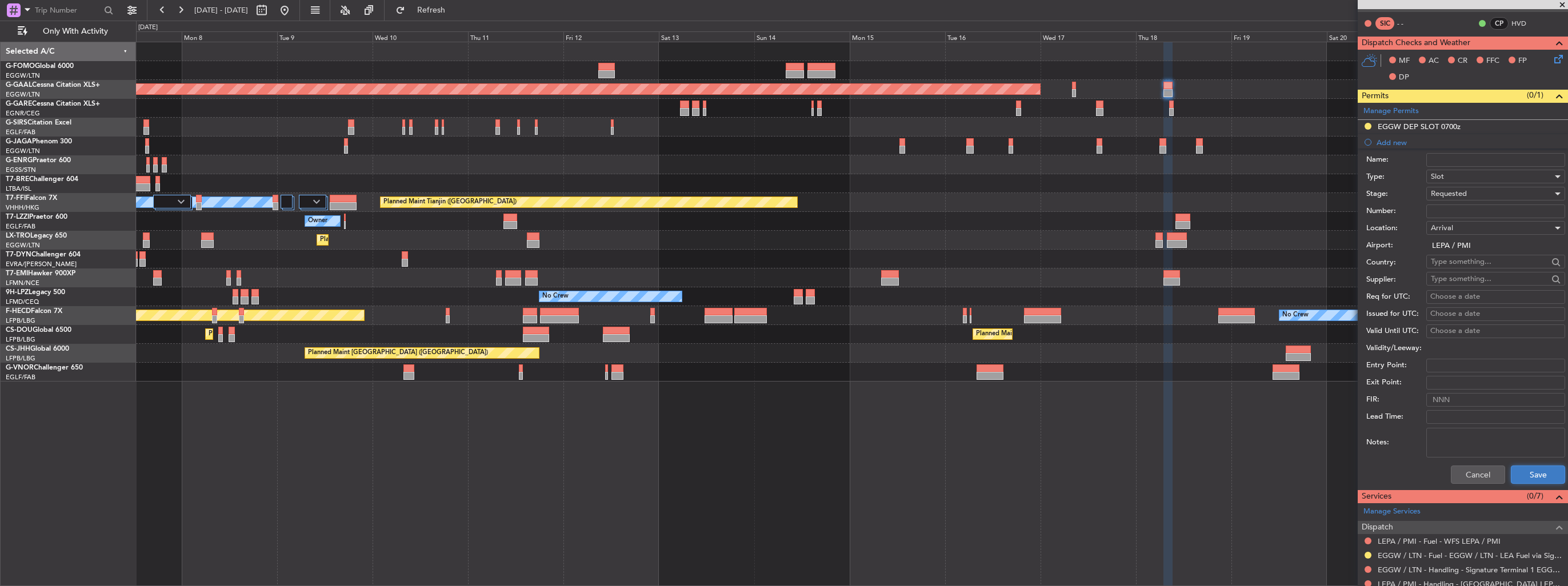
click at [1515, 470] on button "Save" at bounding box center [1538, 474] width 54 height 18
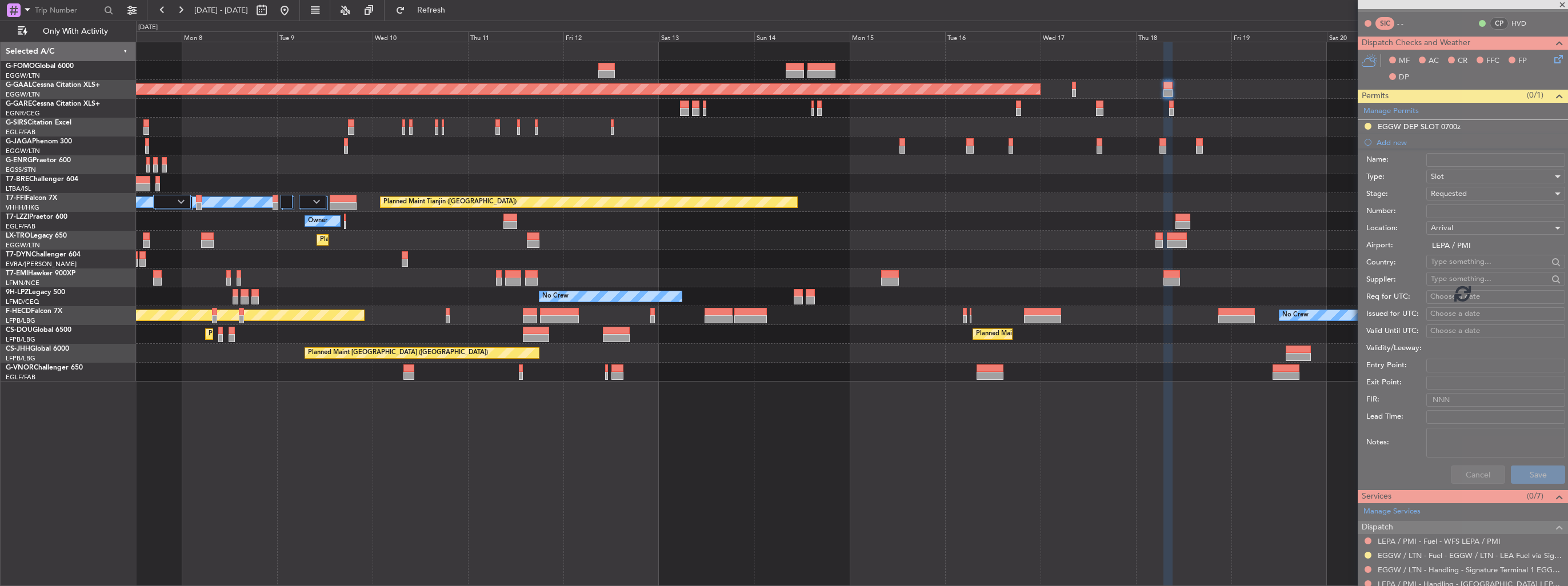
scroll to position [23, 0]
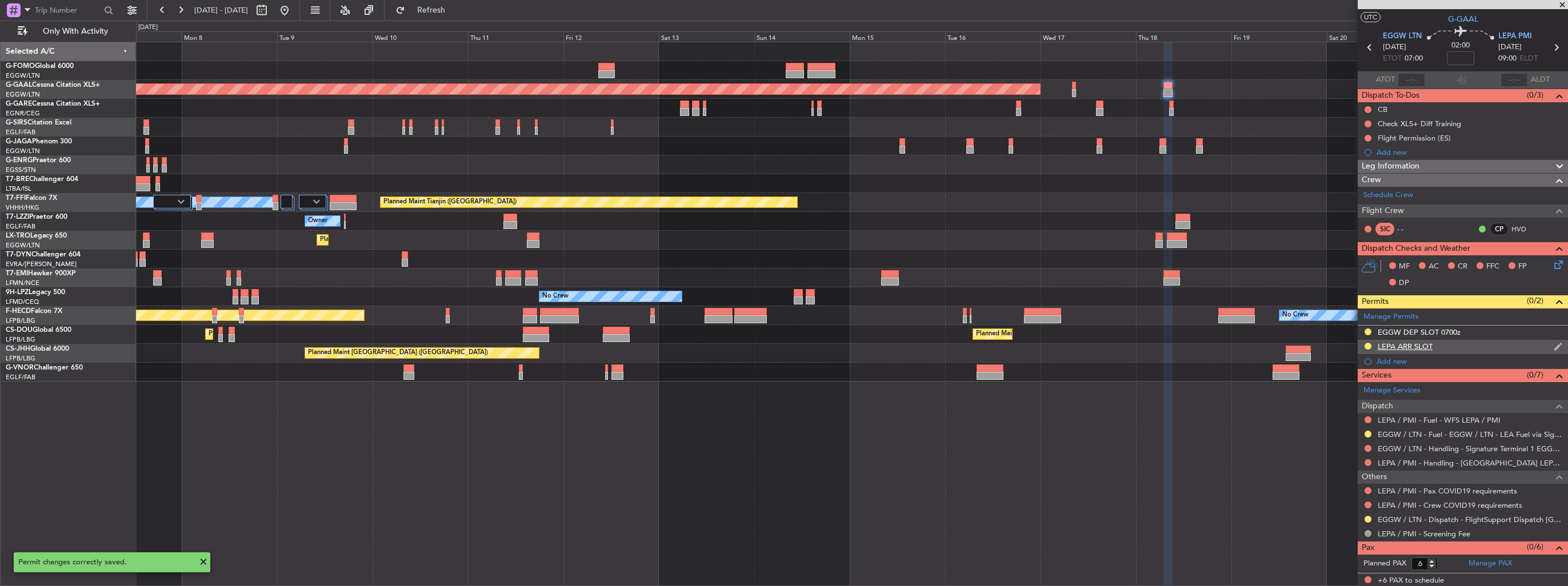
click at [1553, 348] on img at bounding box center [1558, 346] width 9 height 10
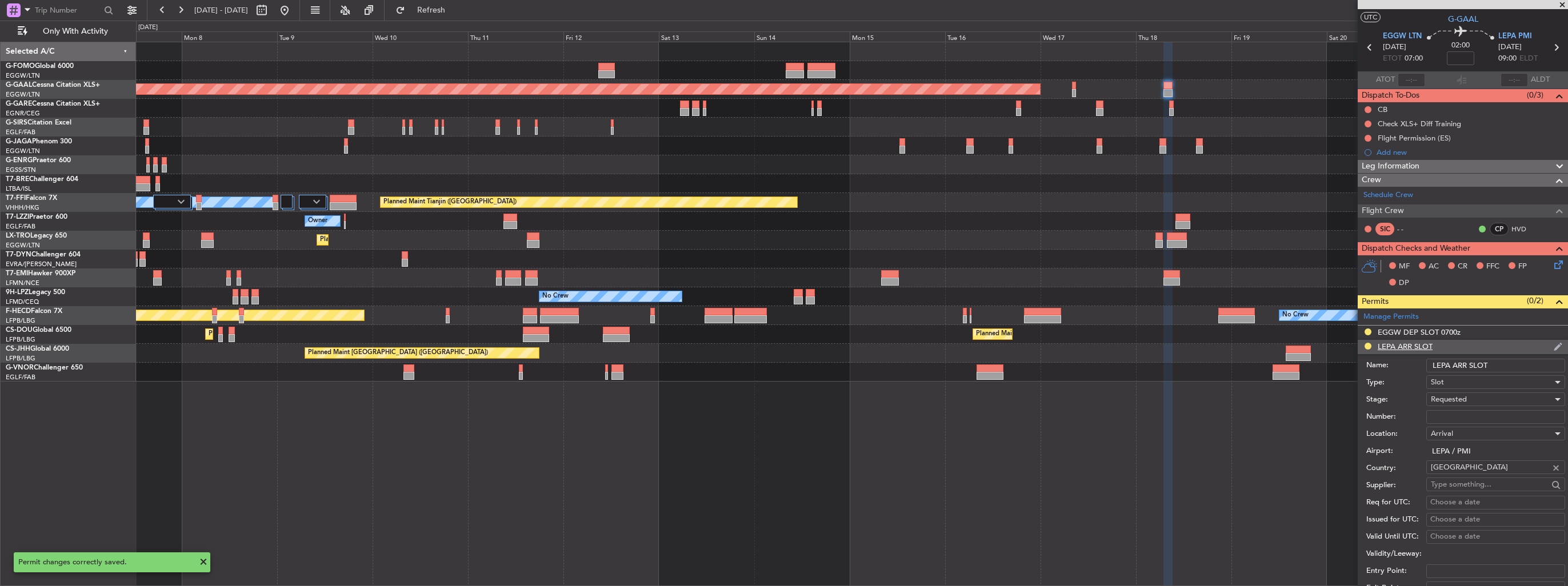
scroll to position [229, 0]
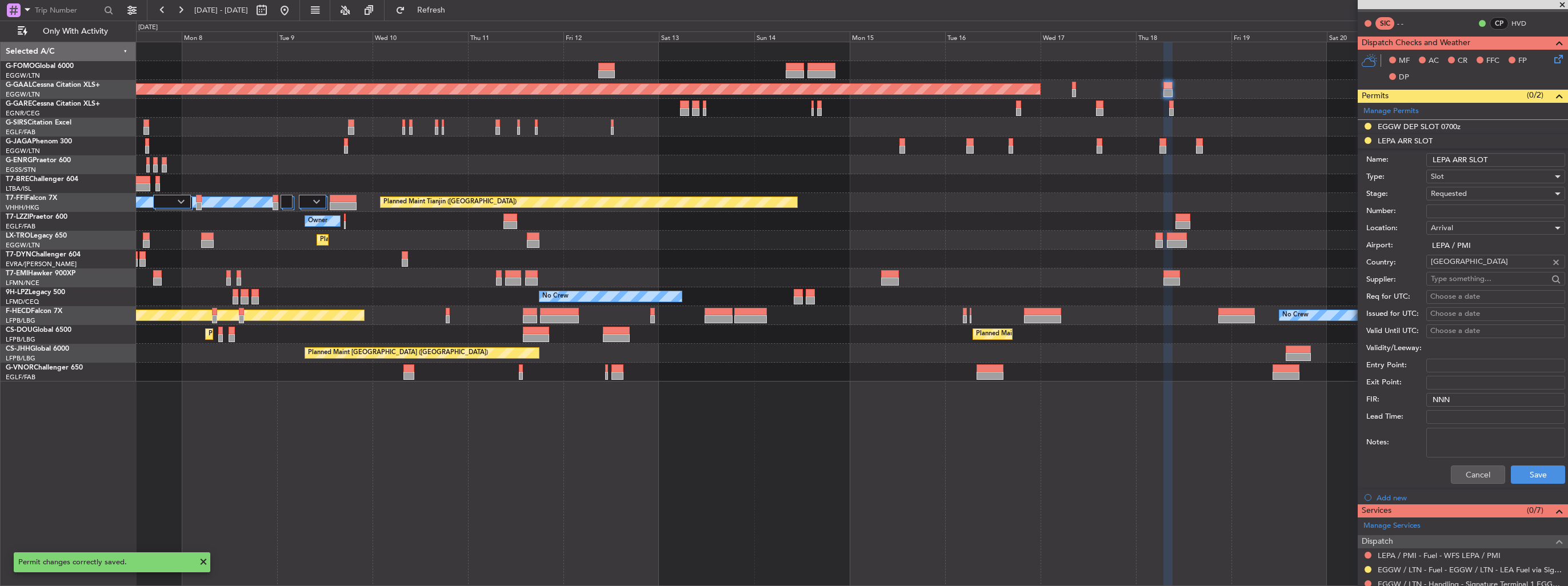
click at [1485, 161] on input "LEPA ARR SLOT" at bounding box center [1495, 160] width 139 height 14
type input "LEPA ARR SLOT 0910z"
click at [1545, 478] on button "Save" at bounding box center [1538, 474] width 54 height 18
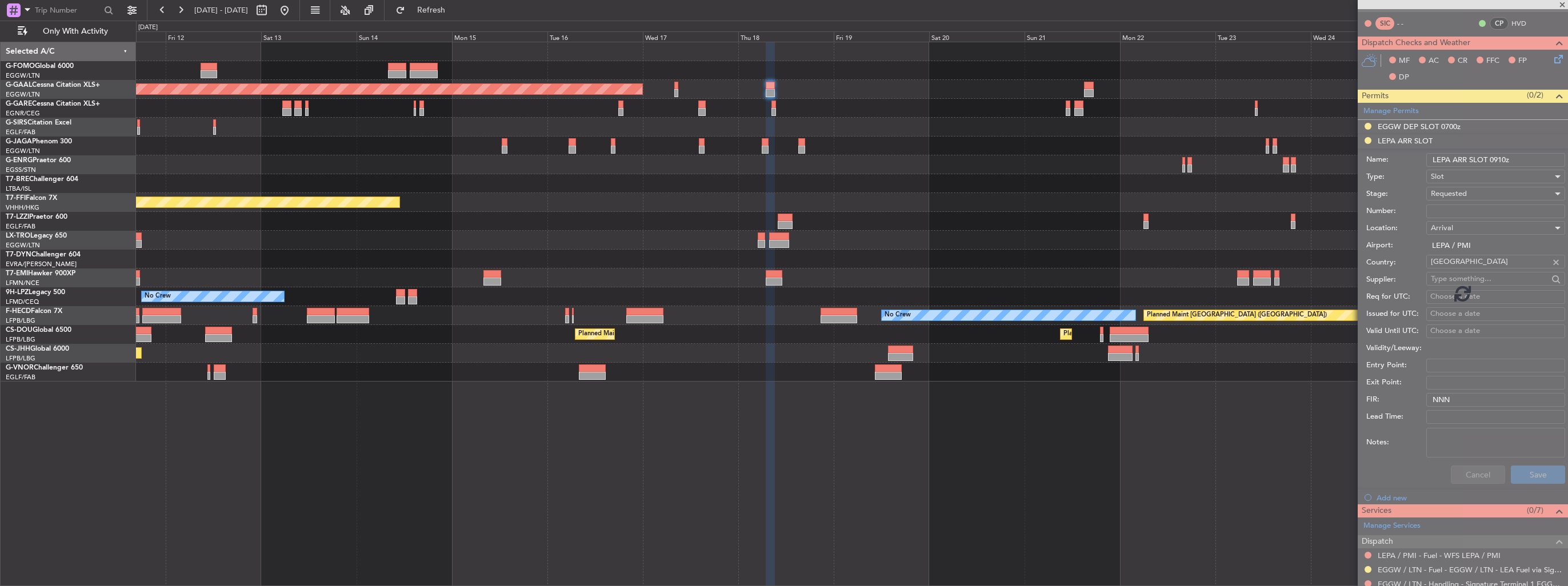
click at [808, 159] on div "Planned Maint Dusseldorf Planned Maint Tianjin ([GEOGRAPHIC_DATA]) [PERSON_NAME…" at bounding box center [852, 212] width 1431 height 340
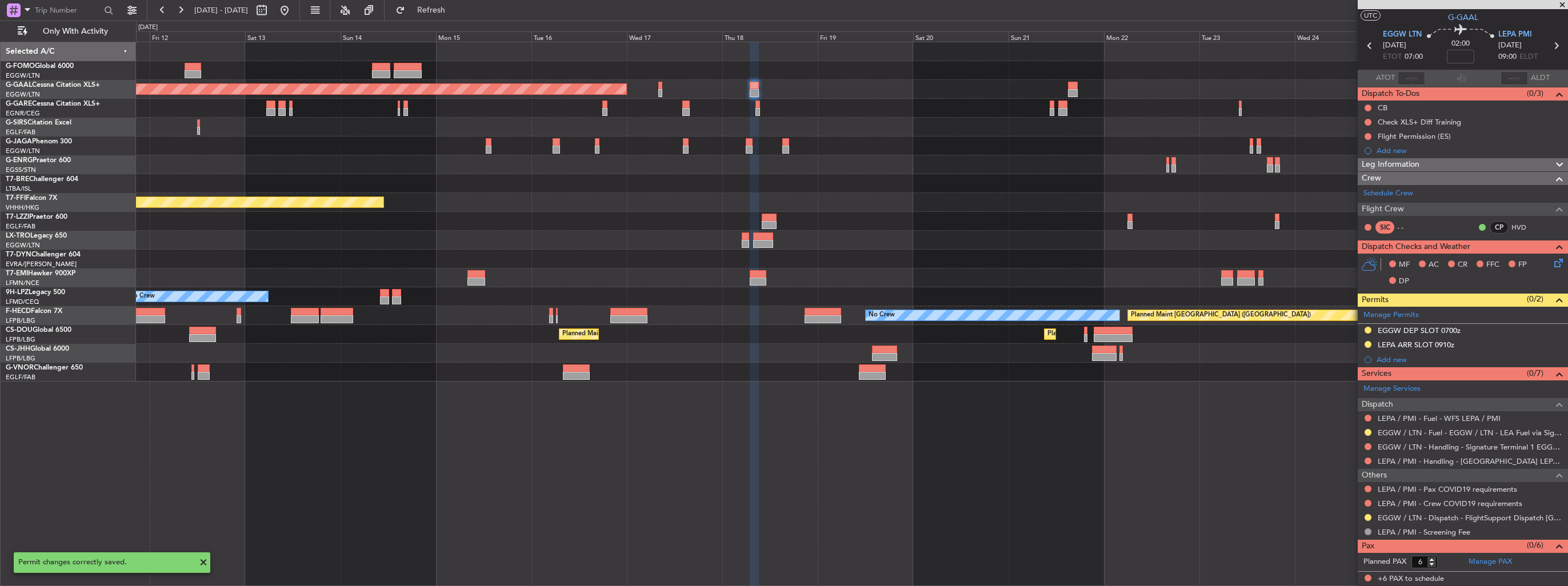
scroll to position [23, 0]
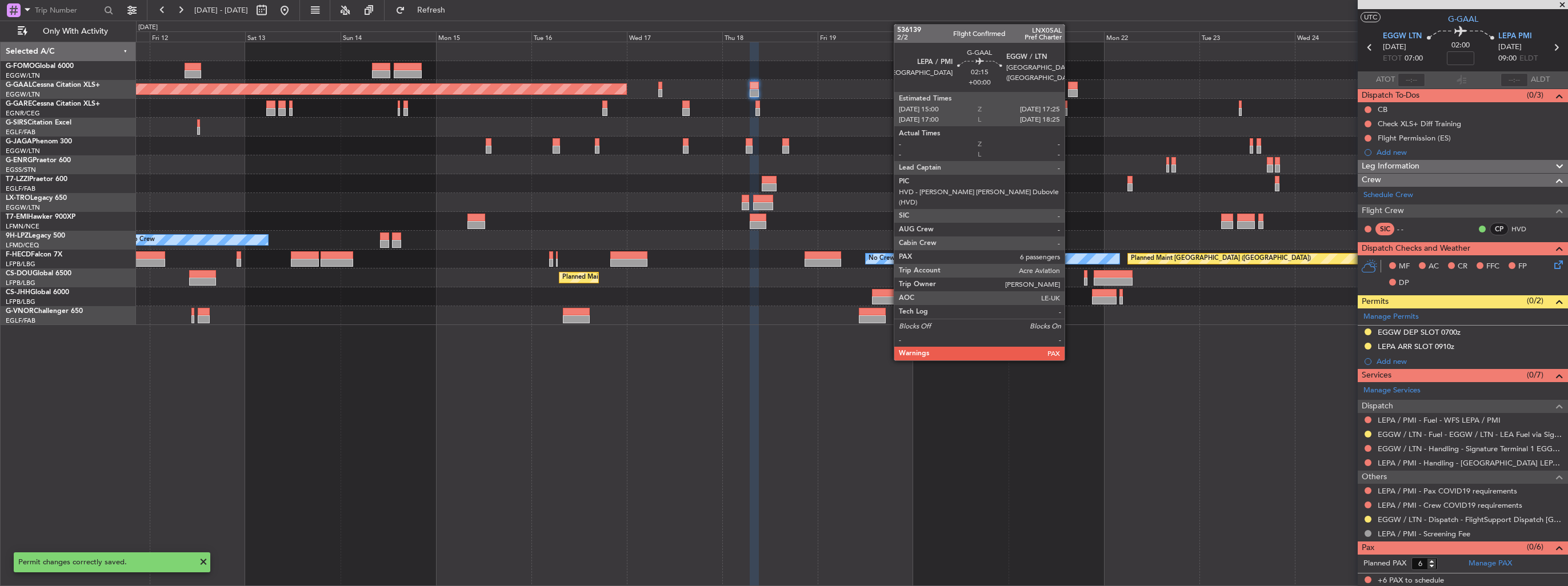
click at [1069, 89] on div at bounding box center [1072, 93] width 10 height 8
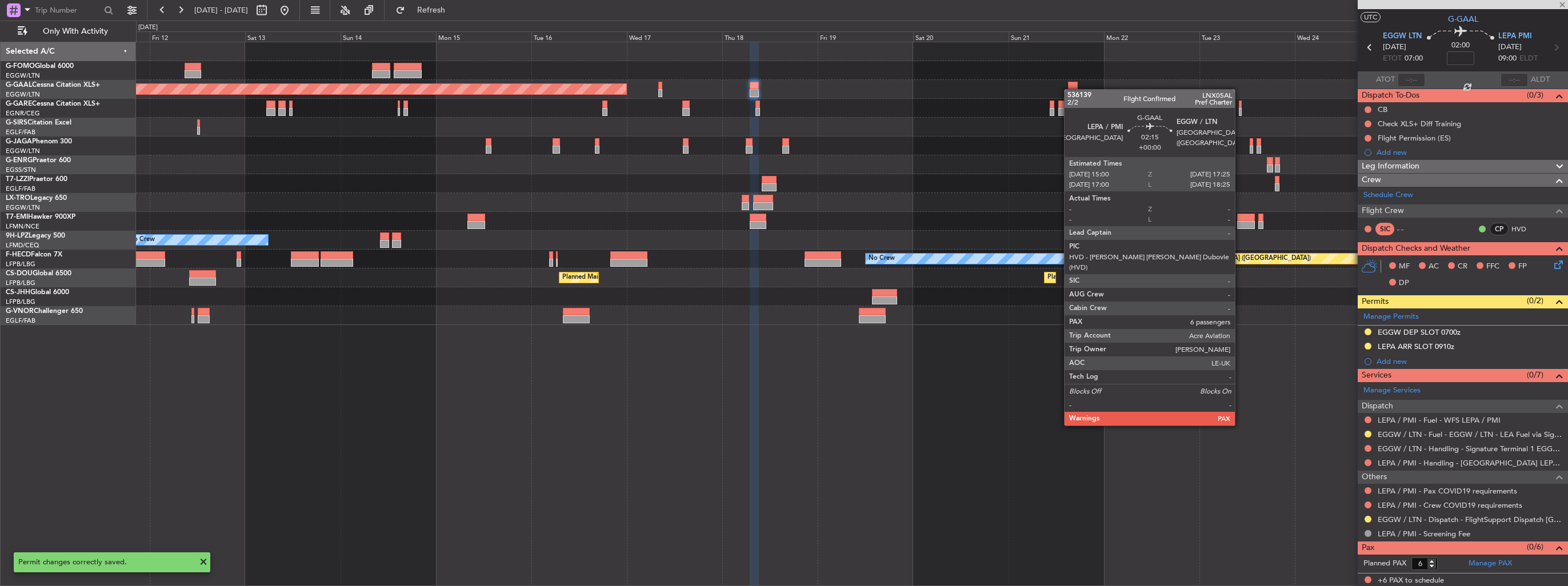
scroll to position [0, 0]
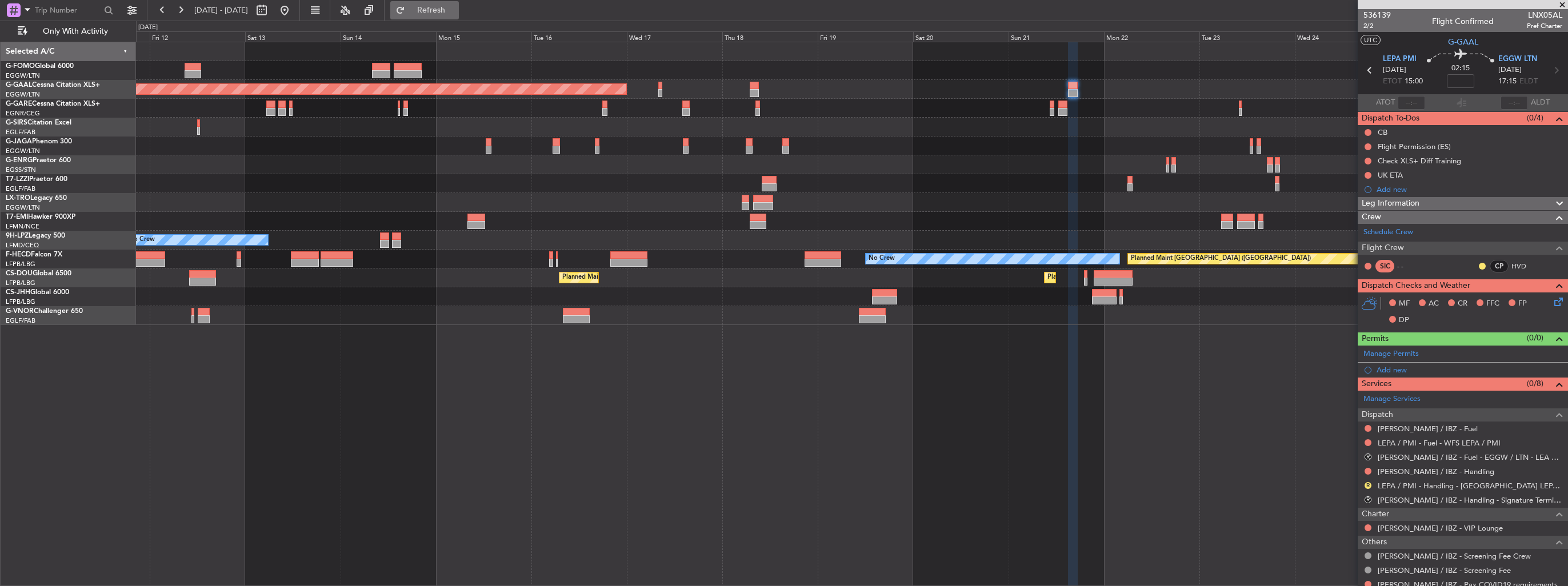
click at [437, 10] on button "Refresh" at bounding box center [424, 10] width 68 height 18
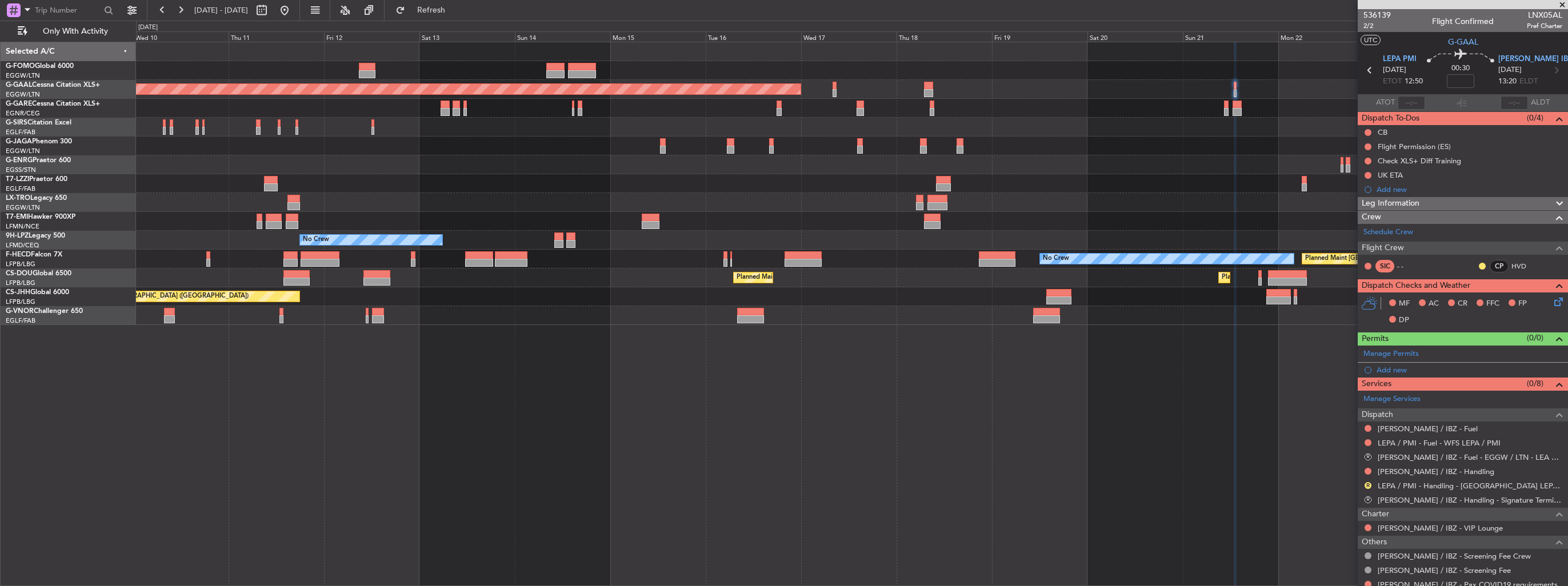
click at [1138, 292] on div "Planned Maint [GEOGRAPHIC_DATA] ([GEOGRAPHIC_DATA]) Planned [GEOGRAPHIC_DATA] O…" at bounding box center [852, 184] width 1431 height 283
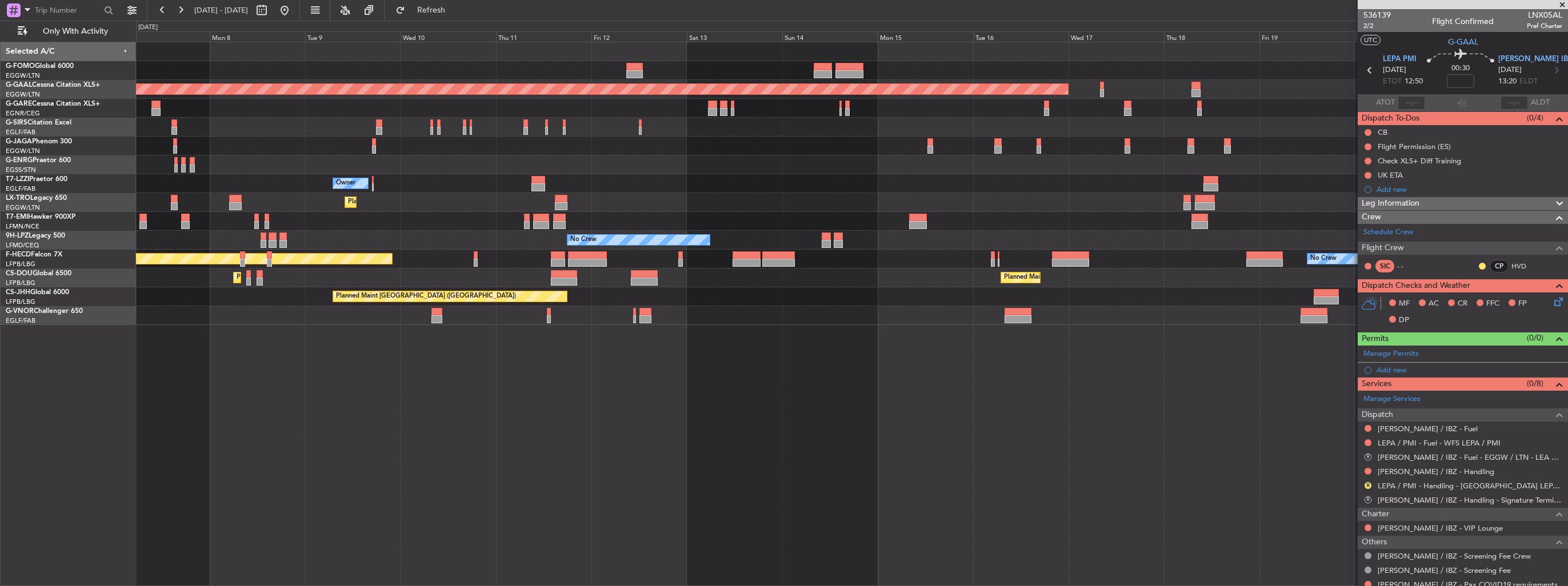
click at [1039, 325] on div "Planned Maint [GEOGRAPHIC_DATA] ([GEOGRAPHIC_DATA]) Planned [GEOGRAPHIC_DATA] P…" at bounding box center [852, 314] width 1432 height 544
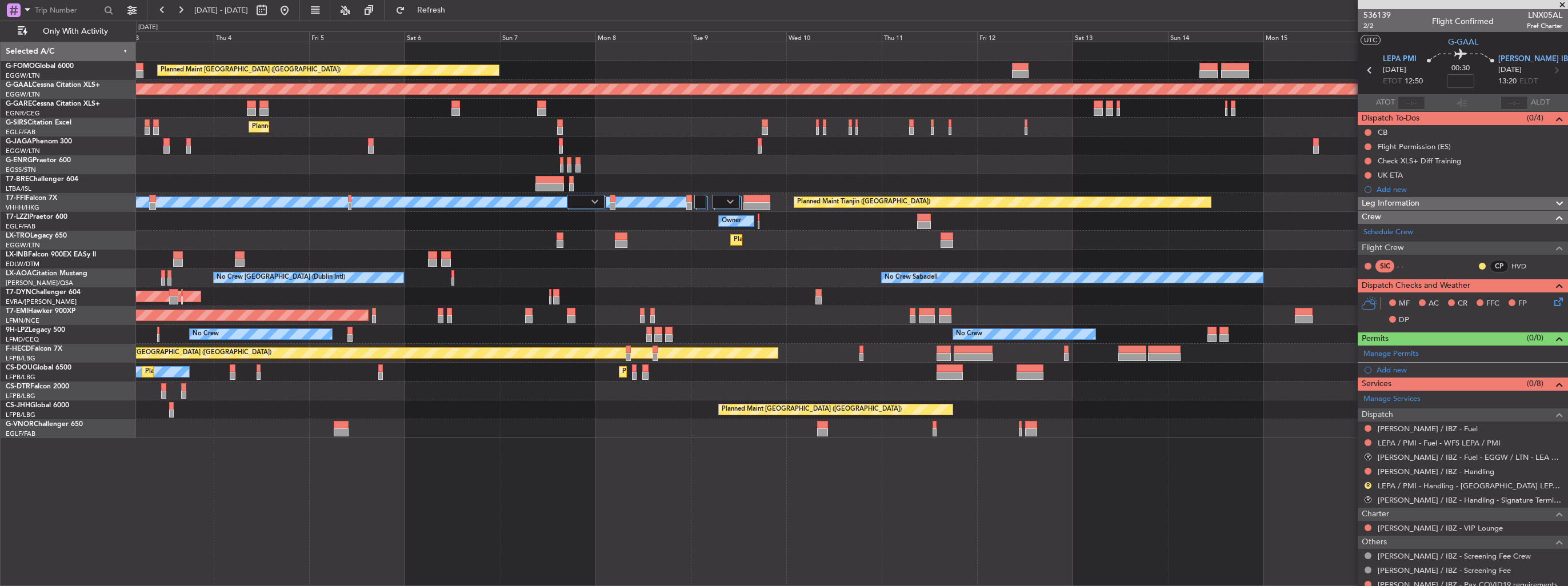
click at [873, 290] on div "Planned Maint [GEOGRAPHIC_DATA] ([GEOGRAPHIC_DATA]) Planned [GEOGRAPHIC_DATA] P…" at bounding box center [852, 240] width 1431 height 396
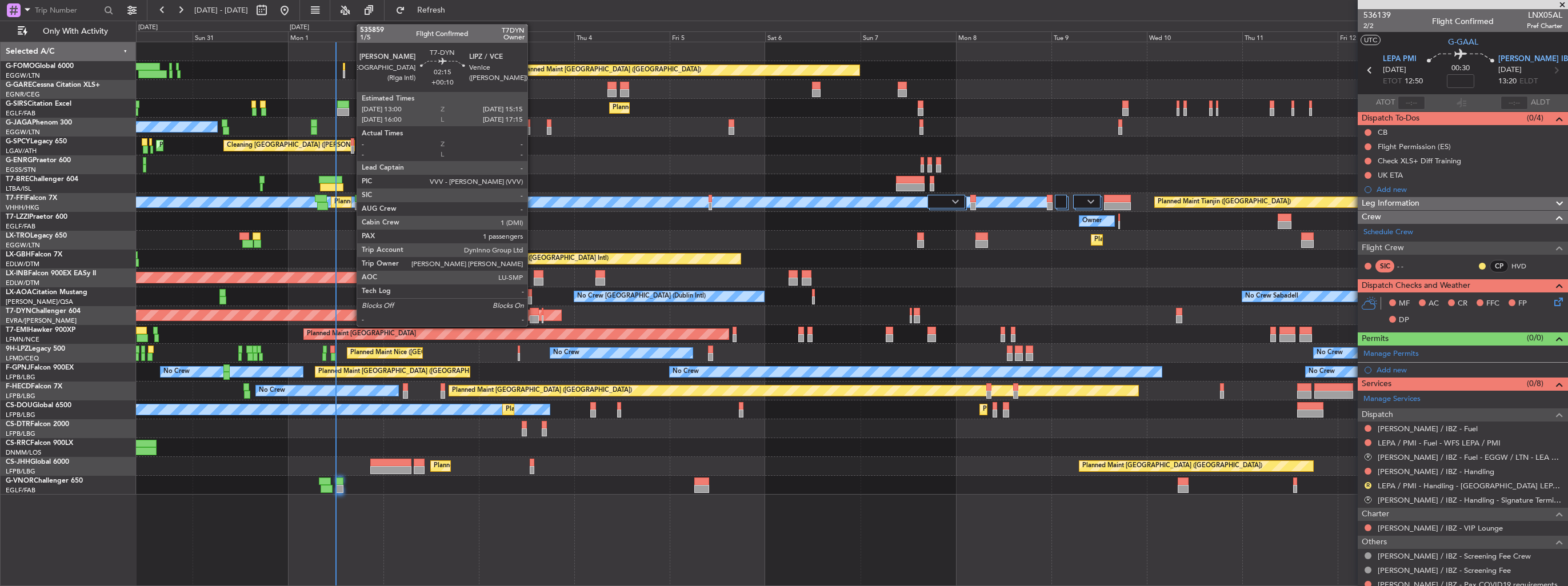
click at [533, 314] on div at bounding box center [534, 312] width 9 height 8
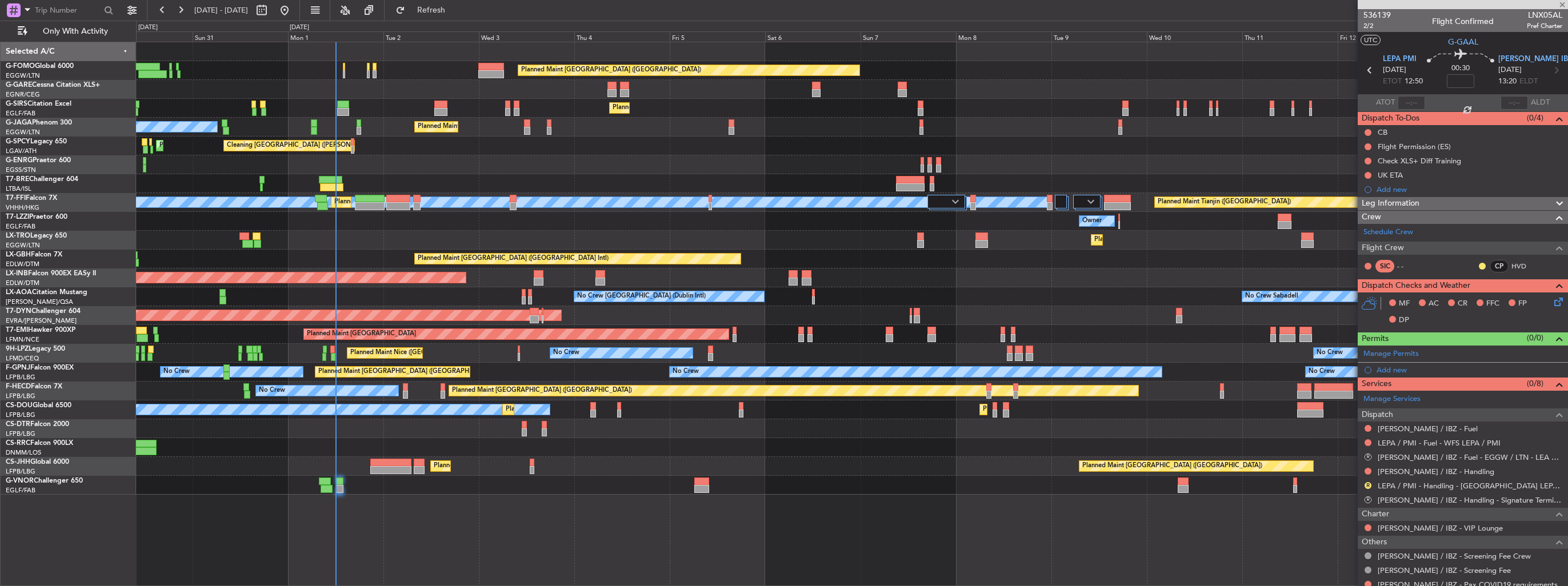
type input "+00:10"
type input "1"
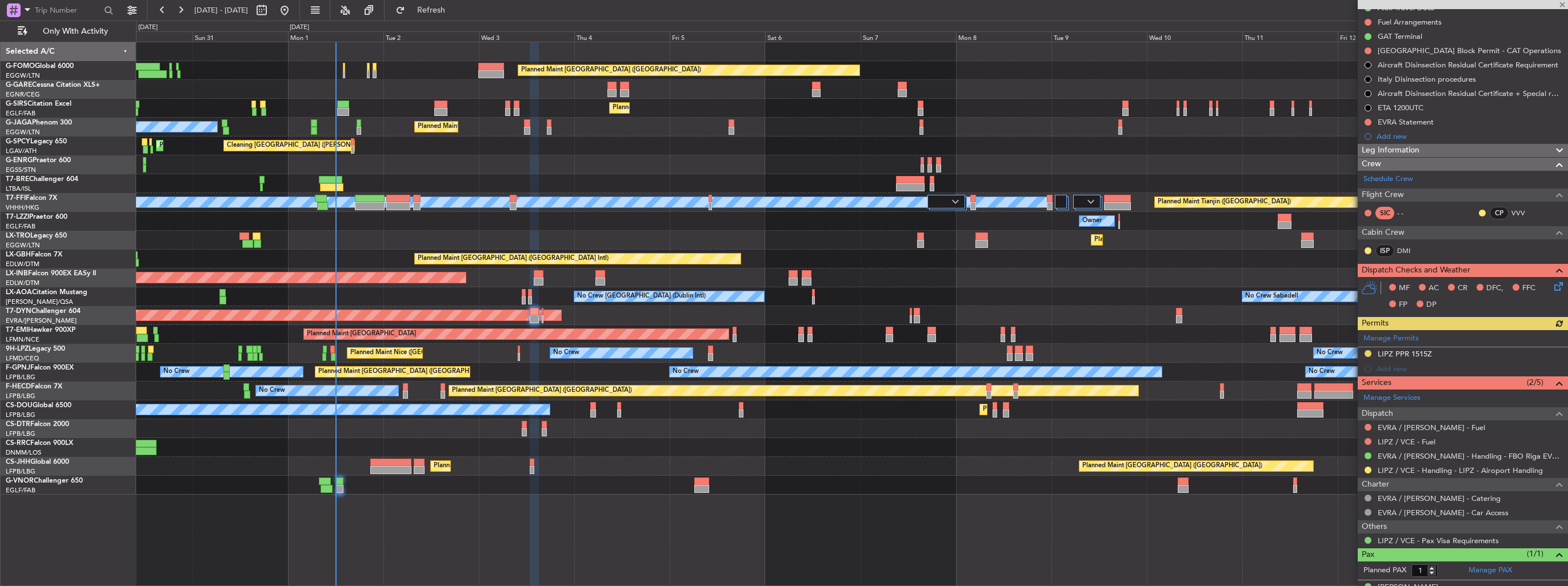
scroll to position [170, 0]
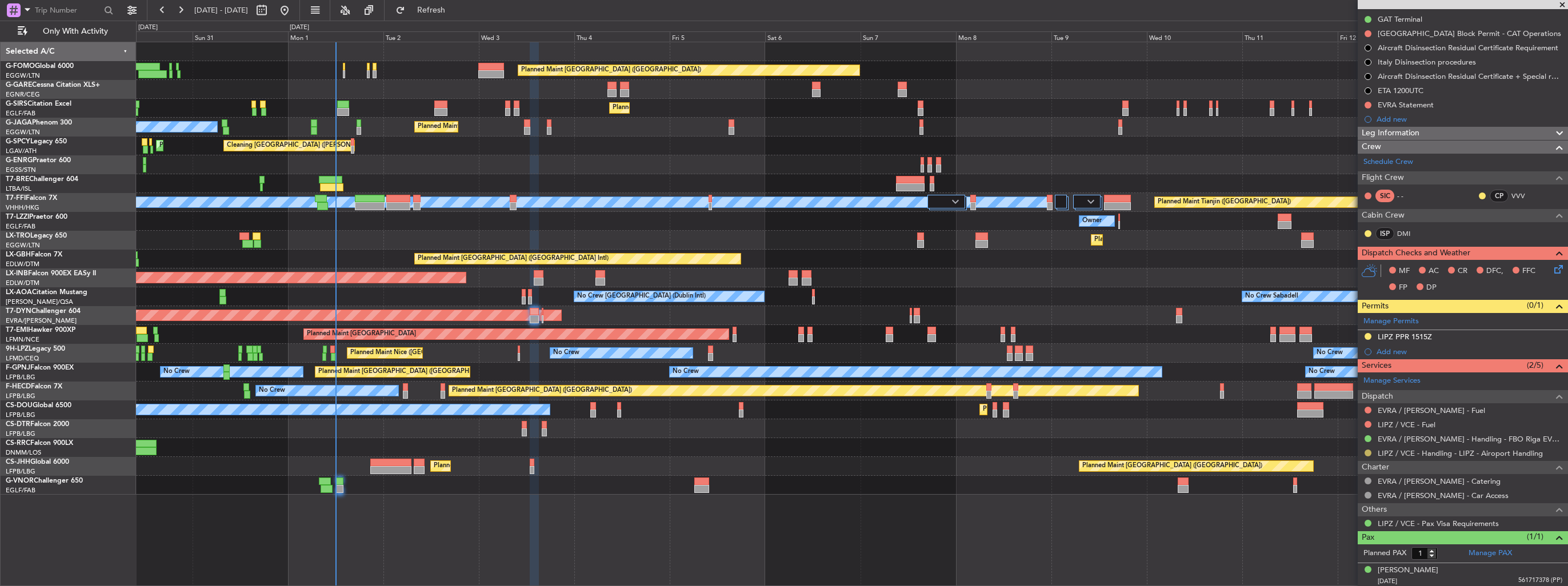
click at [1368, 451] on button at bounding box center [1368, 453] width 7 height 7
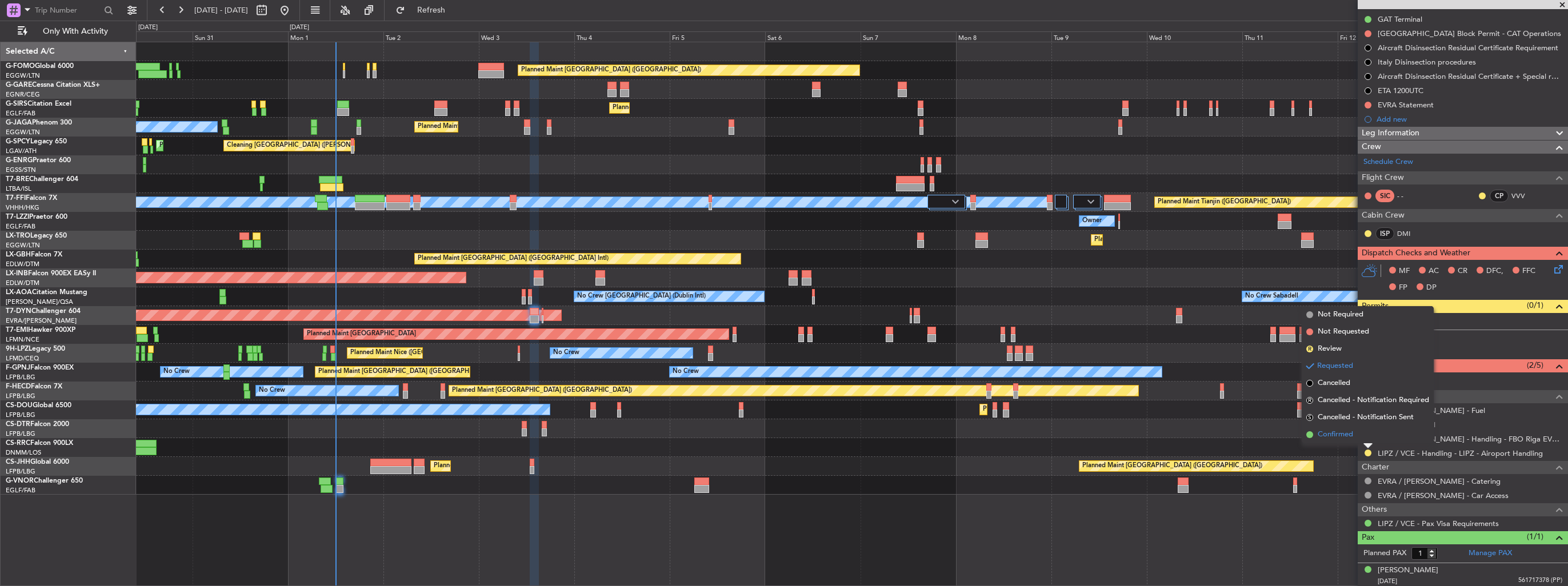
click at [1328, 437] on span "Confirmed" at bounding box center [1335, 434] width 35 height 12
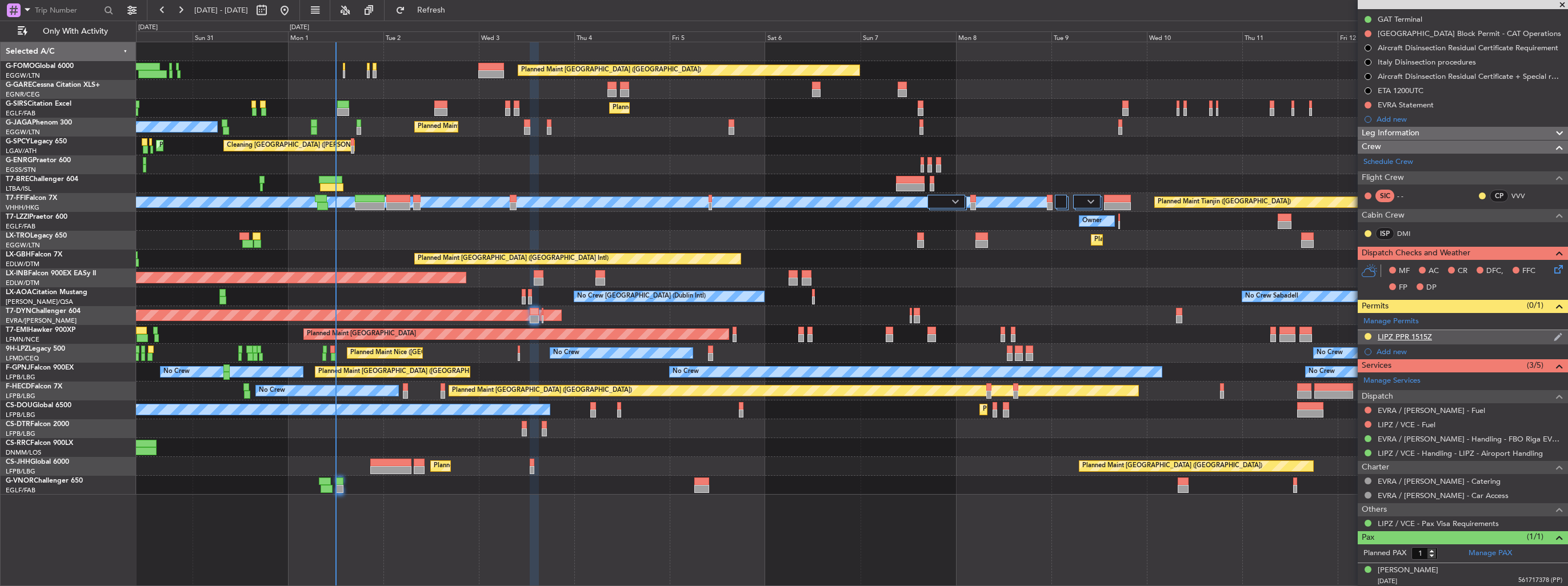
click at [1553, 337] on img at bounding box center [1558, 337] width 9 height 10
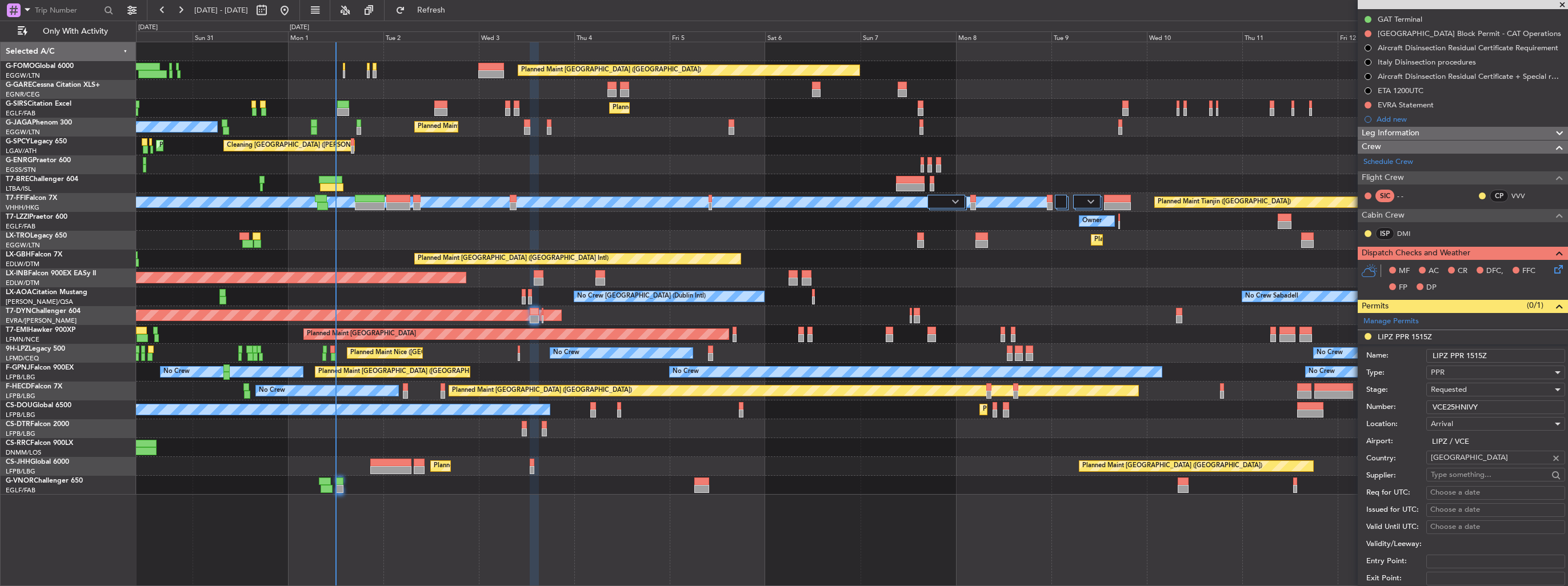
click at [1522, 355] on input "LIPZ PPR 1515Z" at bounding box center [1495, 356] width 139 height 14
type input "LIPZ PPR 1515z"
click at [1472, 390] on div "Requested" at bounding box center [1491, 389] width 121 height 17
click at [1461, 473] on span "Received OK" at bounding box center [1491, 476] width 120 height 17
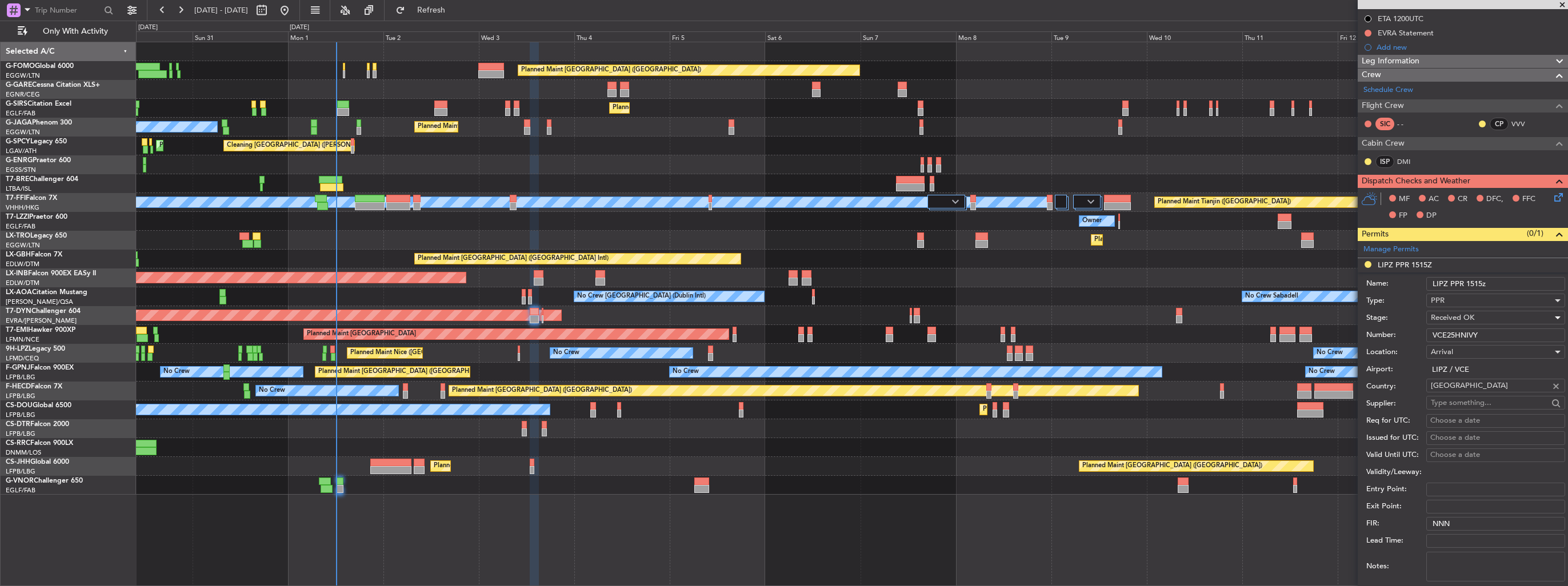
scroll to position [456, 0]
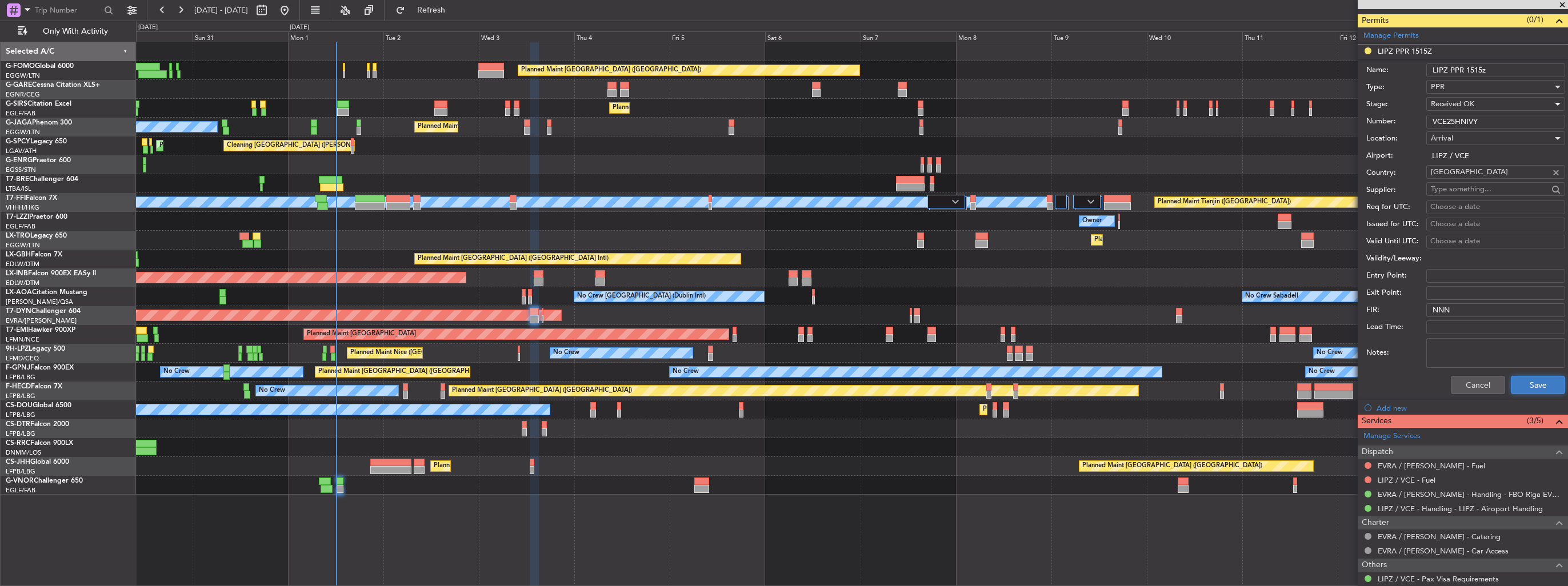
click at [1524, 376] on button "Save" at bounding box center [1538, 385] width 54 height 18
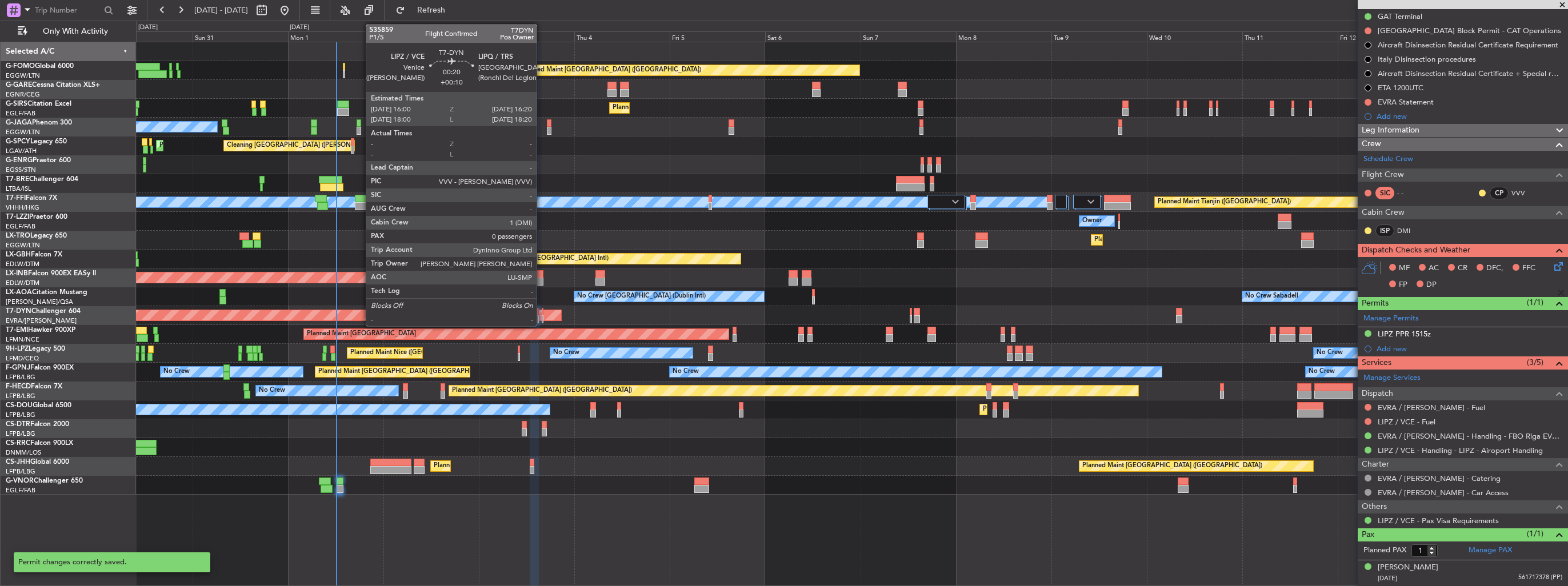
scroll to position [170, 0]
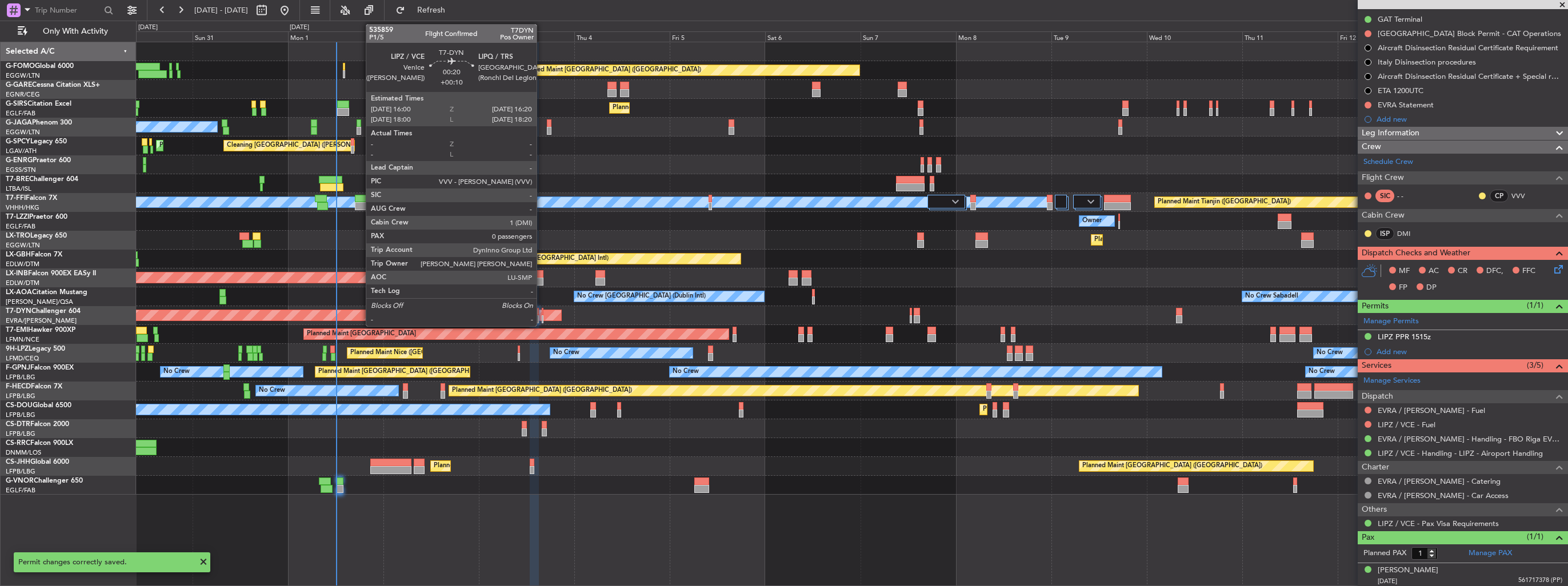
click at [542, 317] on div at bounding box center [542, 319] width 2 height 8
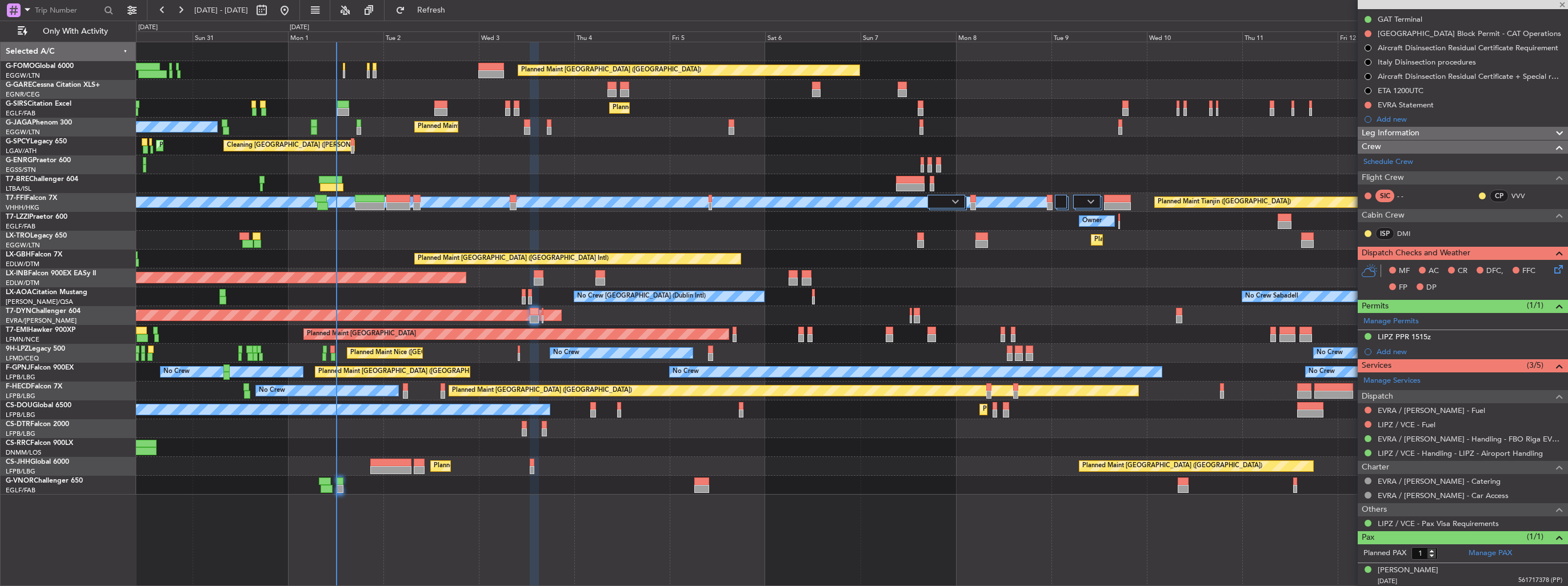
type input "0"
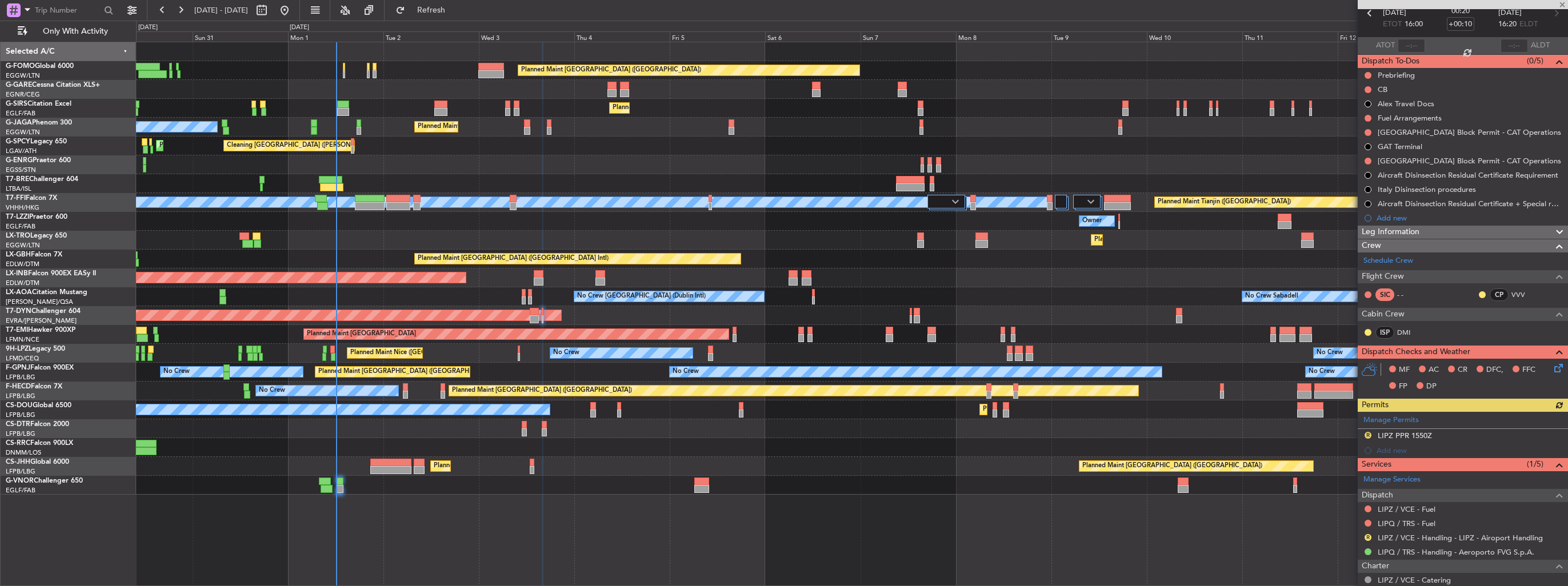
scroll to position [114, 0]
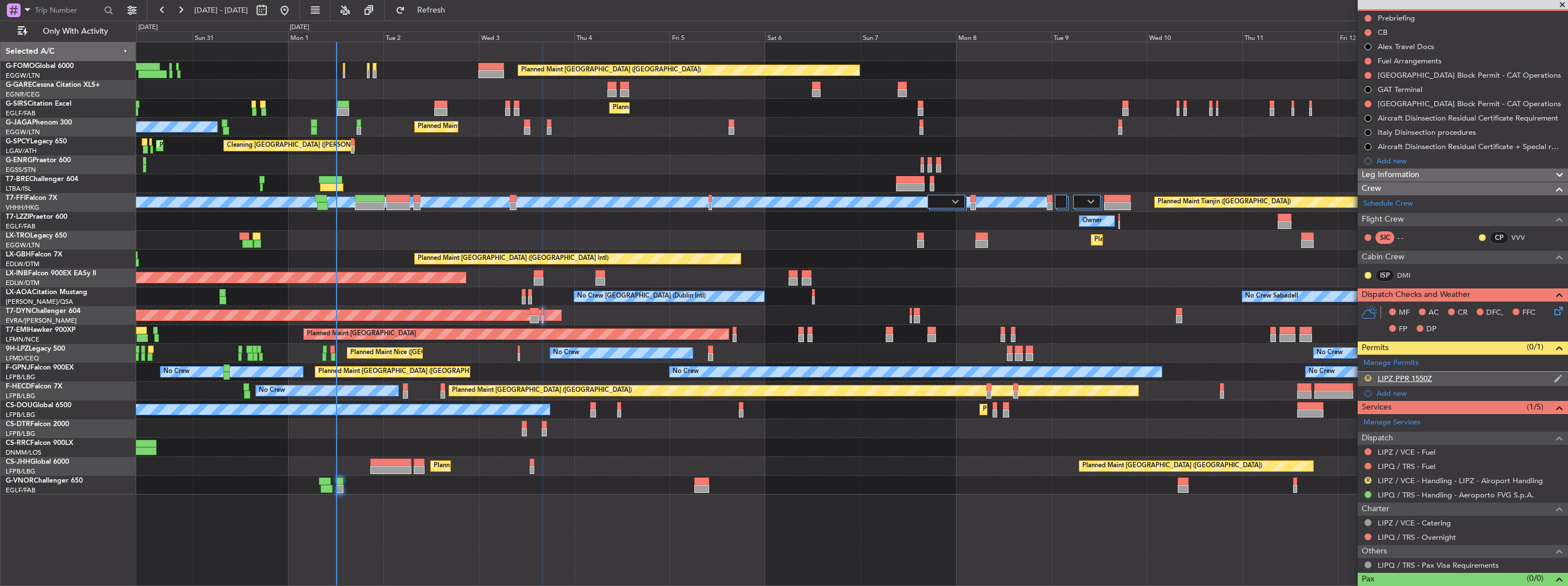
click at [1365, 378] on button "R" at bounding box center [1368, 378] width 7 height 7
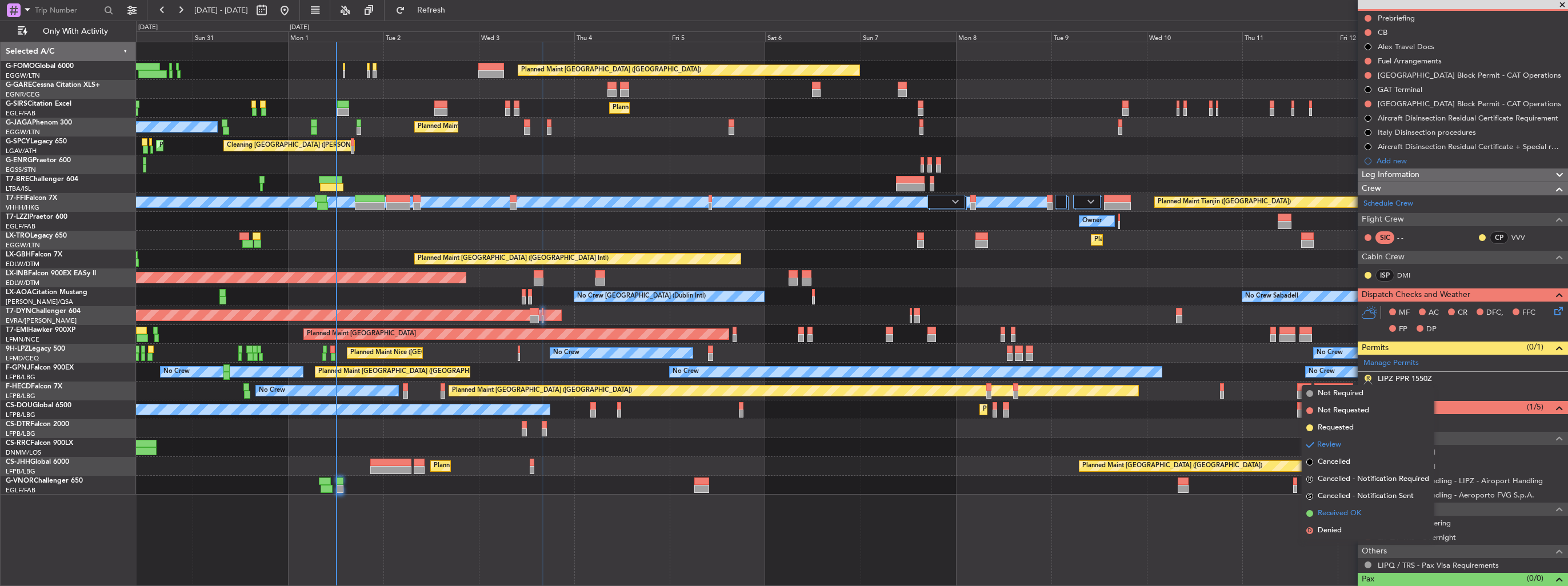
click at [1329, 512] on span "Received OK" at bounding box center [1339, 513] width 43 height 12
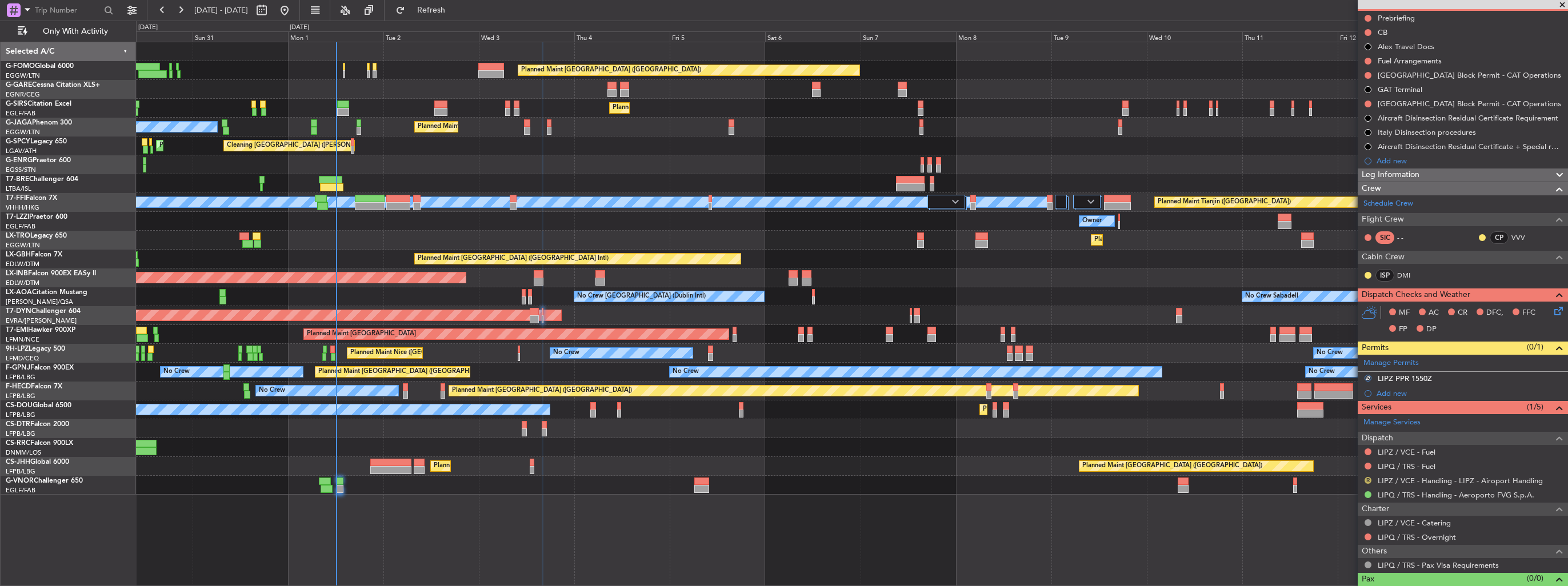
click at [1368, 479] on button "R" at bounding box center [1368, 480] width 7 height 7
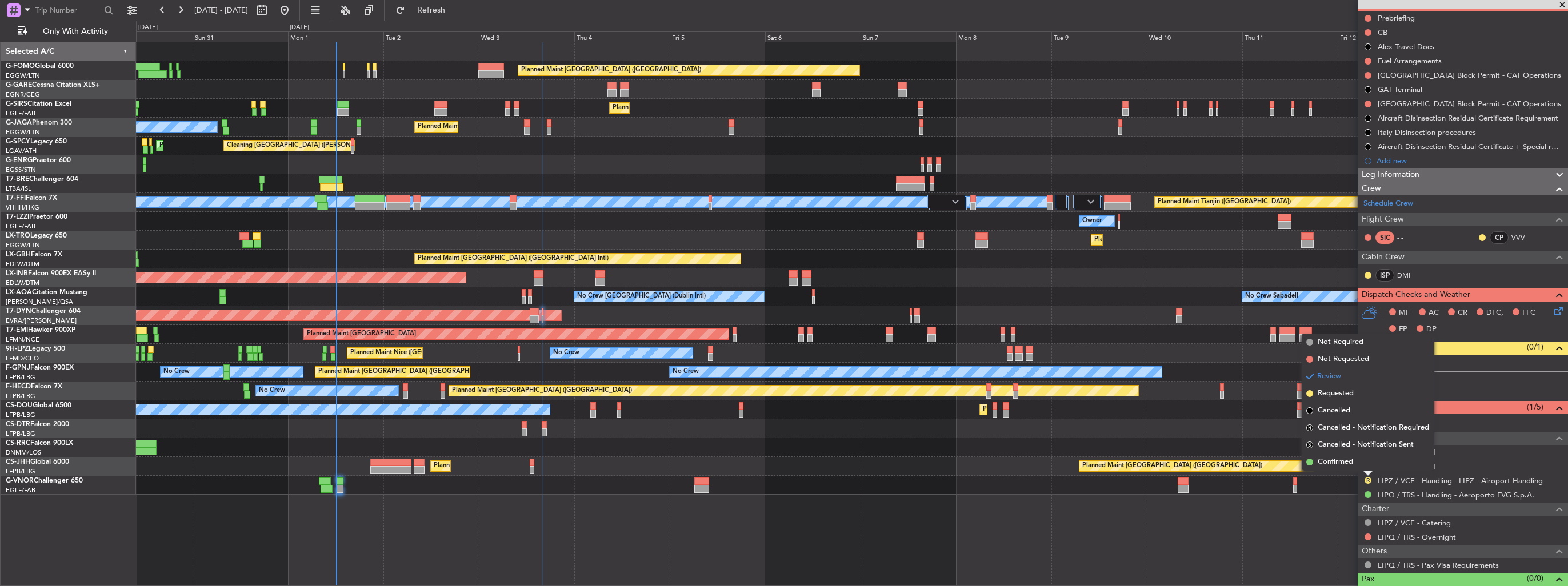
click at [1338, 459] on span "Confirmed" at bounding box center [1335, 462] width 35 height 12
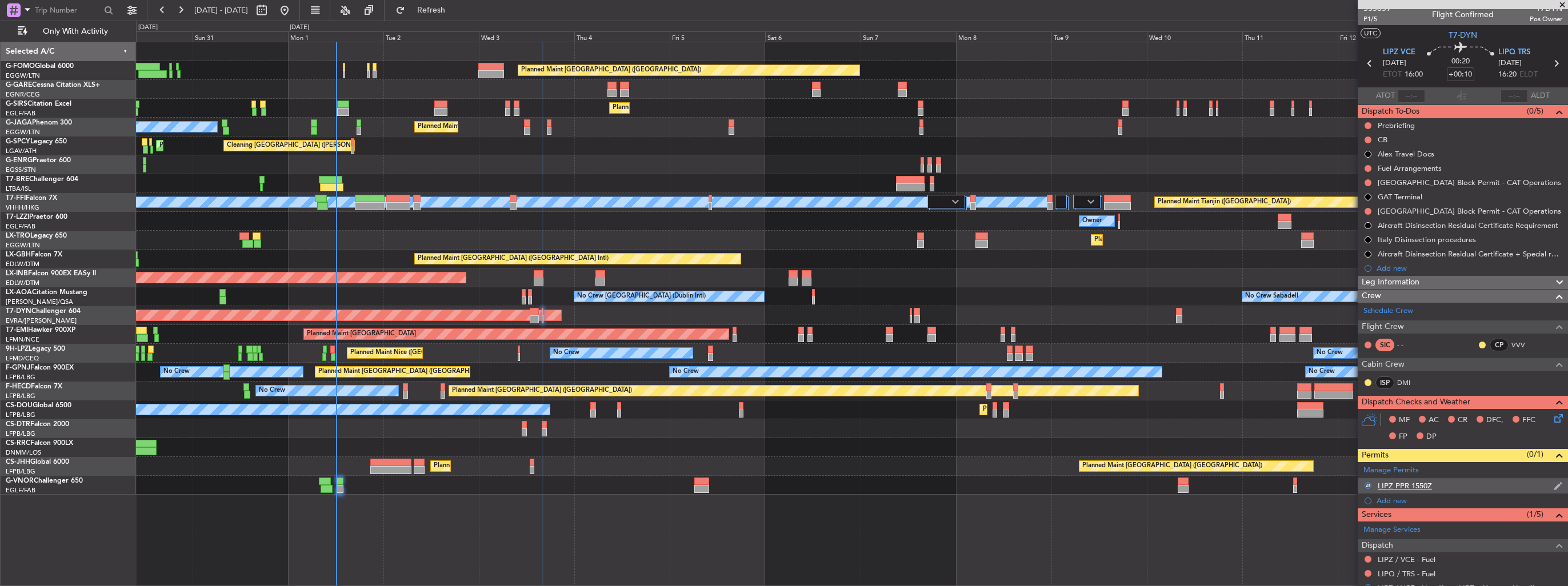
scroll to position [0, 0]
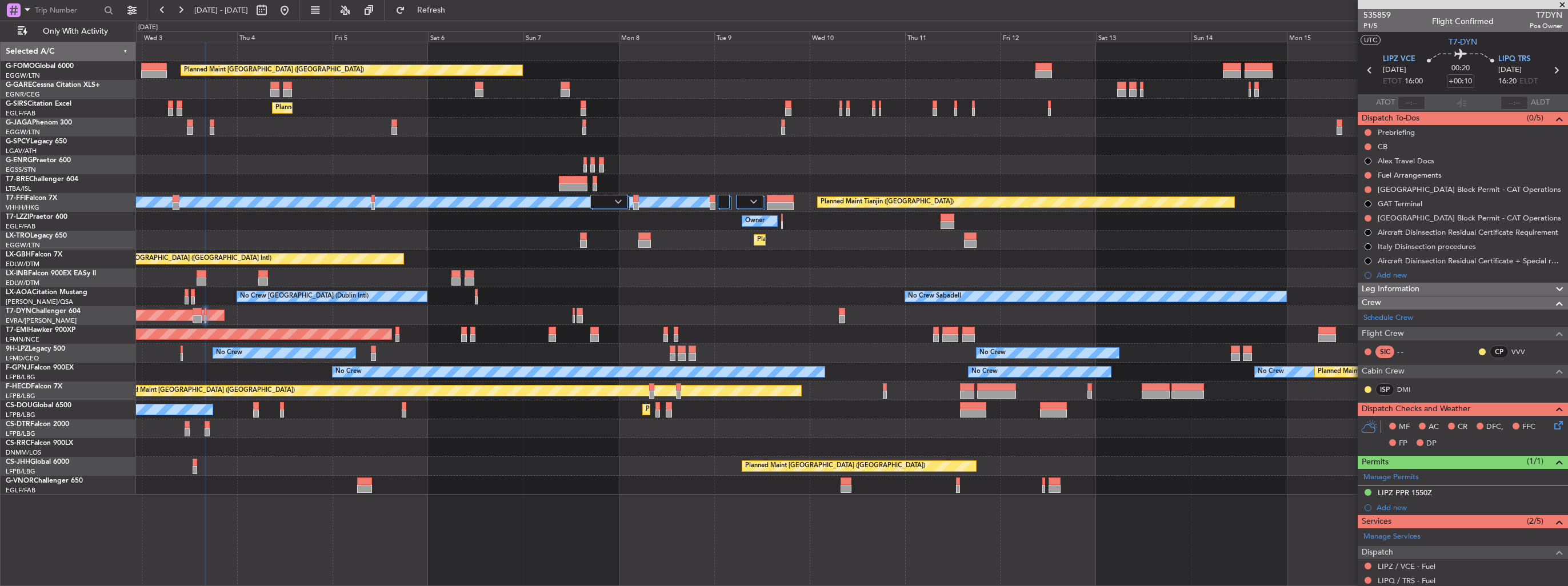
click at [484, 176] on div at bounding box center [852, 184] width 1431 height 19
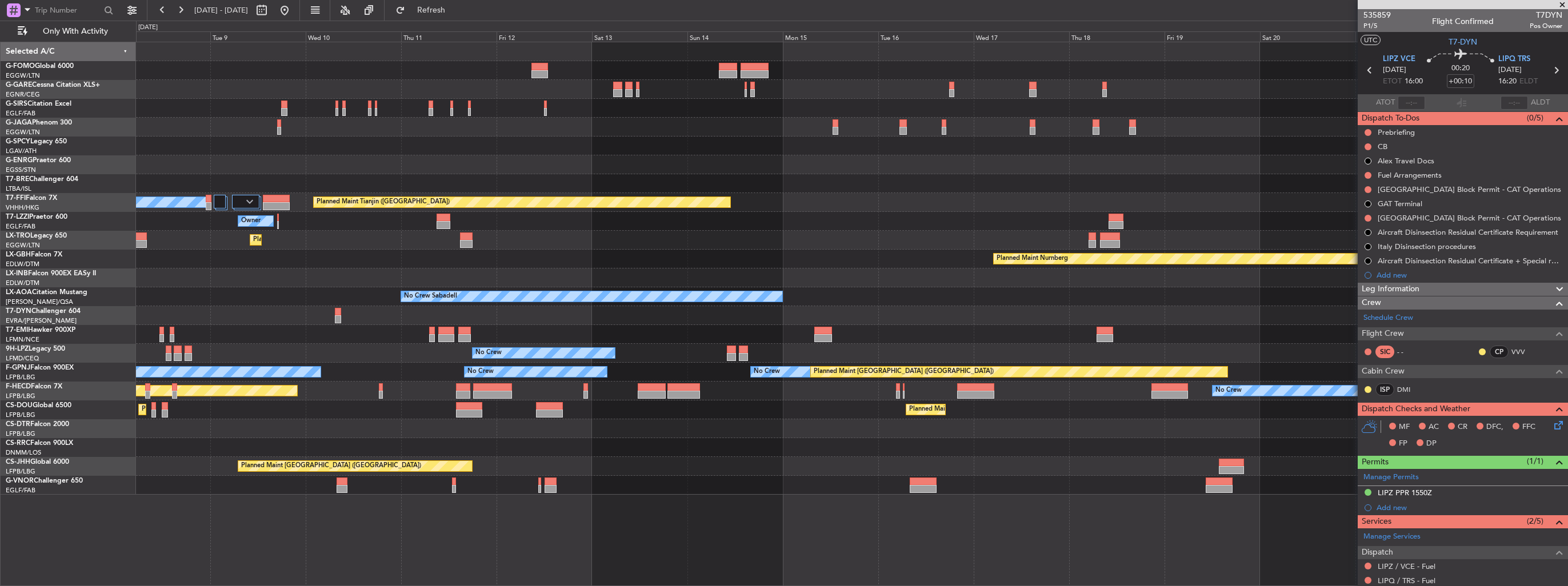
click at [494, 165] on div "Planned Maint [GEOGRAPHIC_DATA] ([GEOGRAPHIC_DATA]) Planned Maint [GEOGRAPHIC_D…" at bounding box center [852, 269] width 1431 height 452
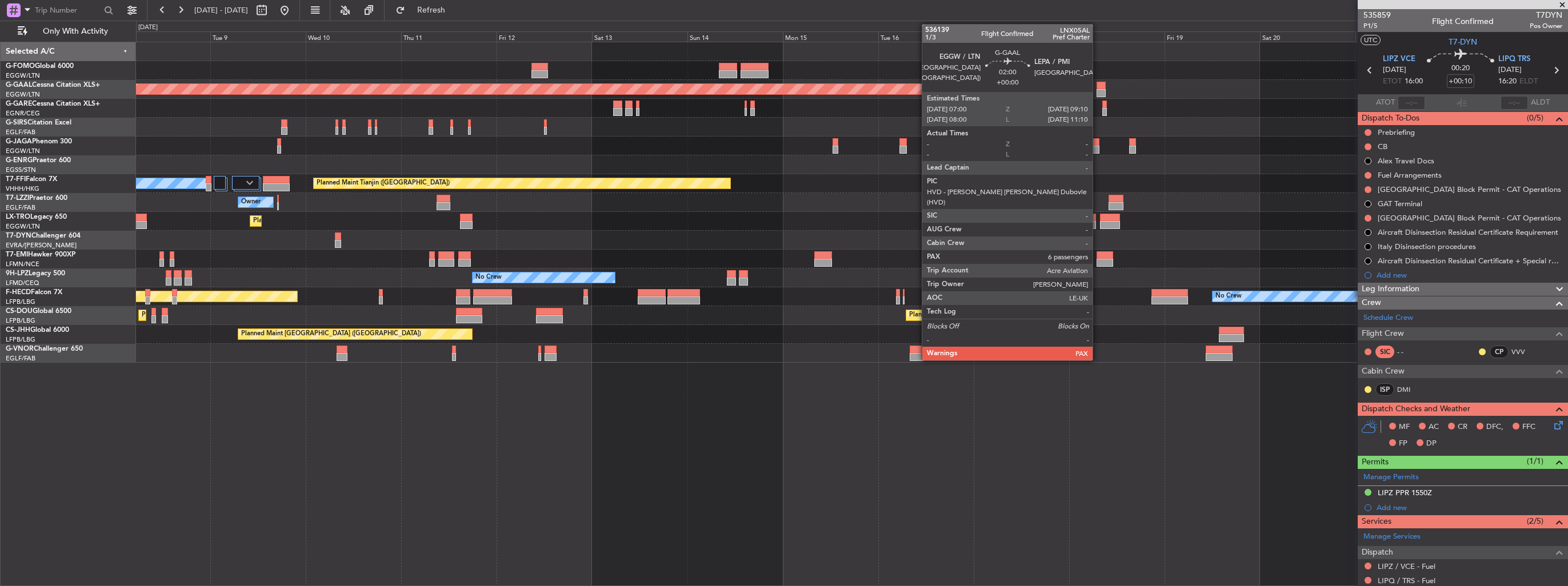
click at [1098, 84] on div at bounding box center [1101, 86] width 9 height 8
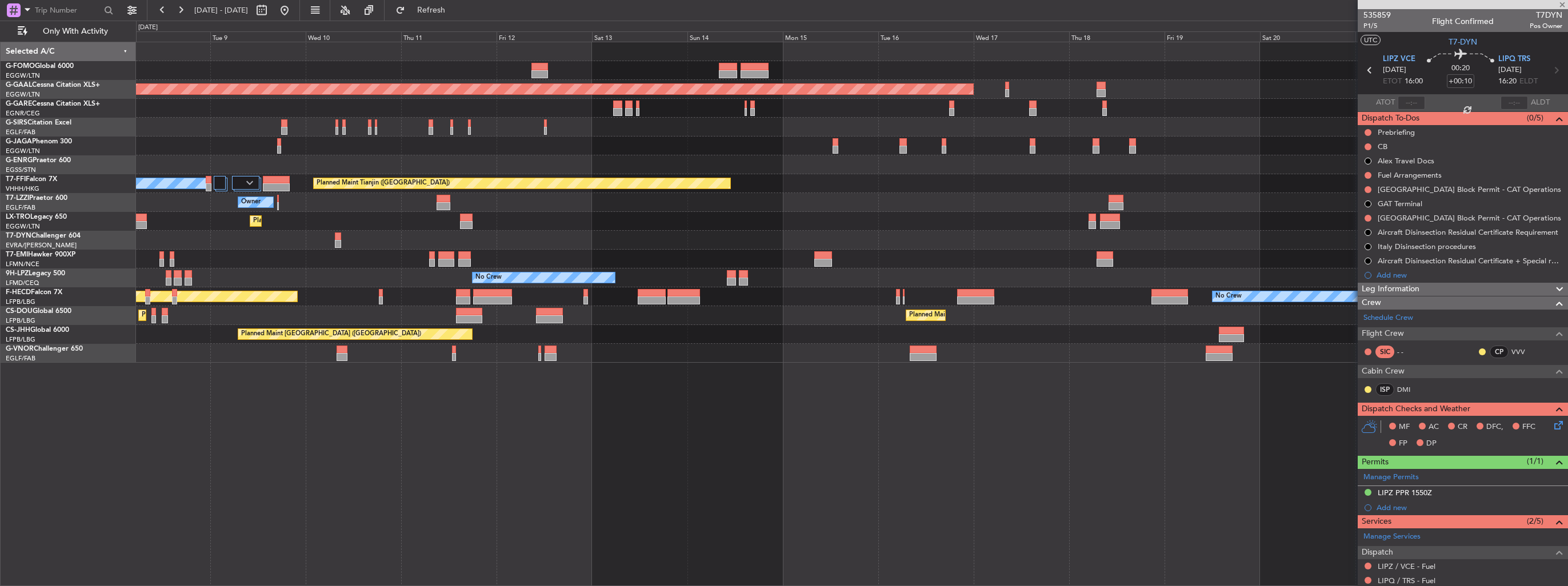
type input "6"
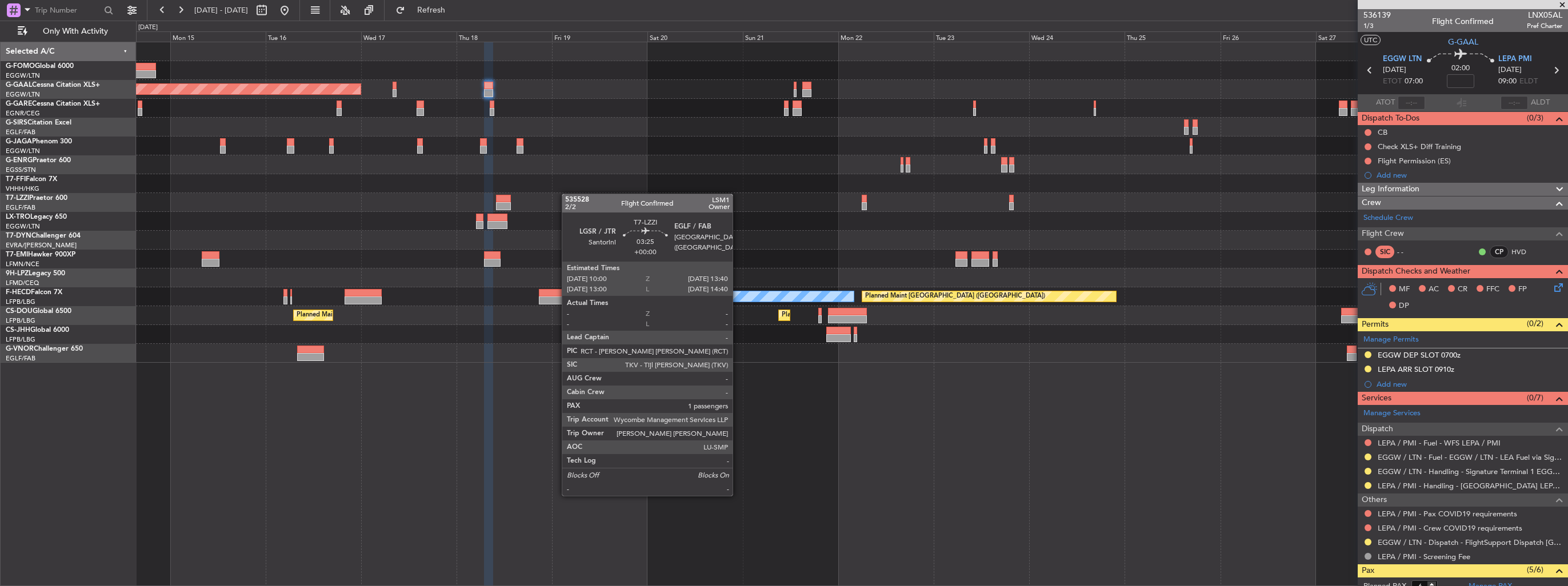
click at [505, 200] on div "Planned Maint Dusseldorf Planned Maint Tianjin ([GEOGRAPHIC_DATA]) No Crew Plan…" at bounding box center [852, 203] width 1431 height 320
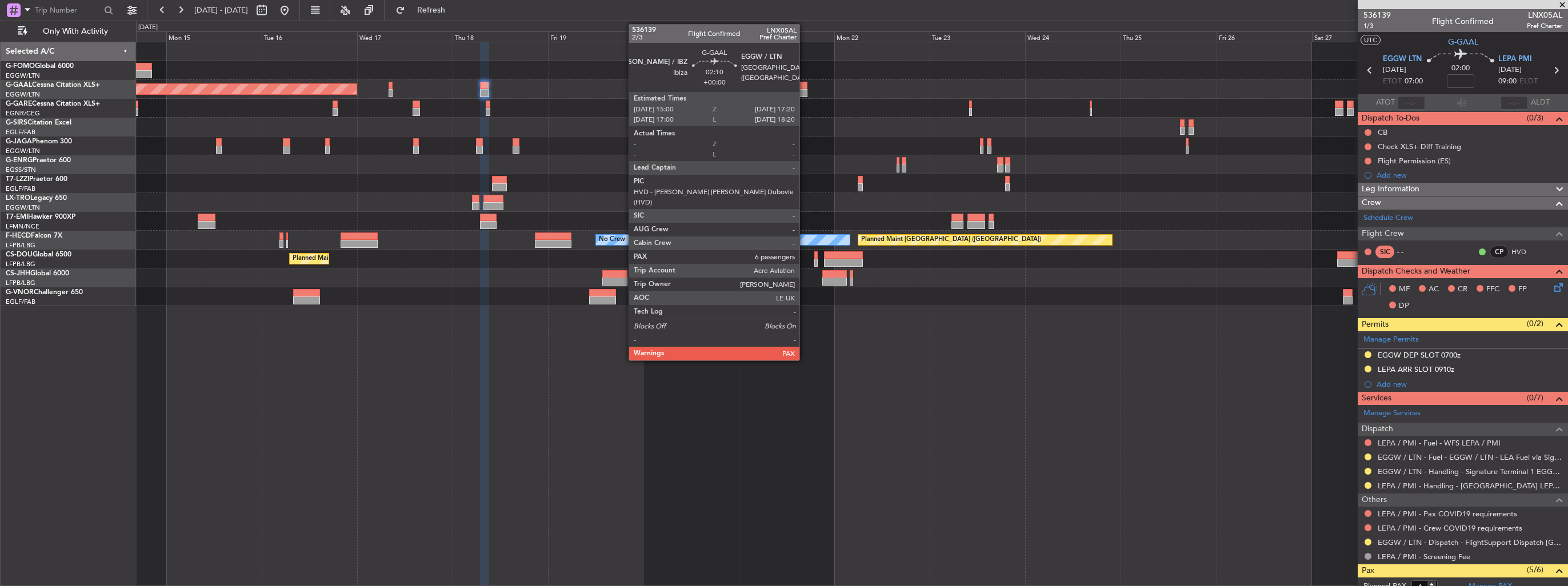
click at [804, 92] on div at bounding box center [803, 93] width 10 height 8
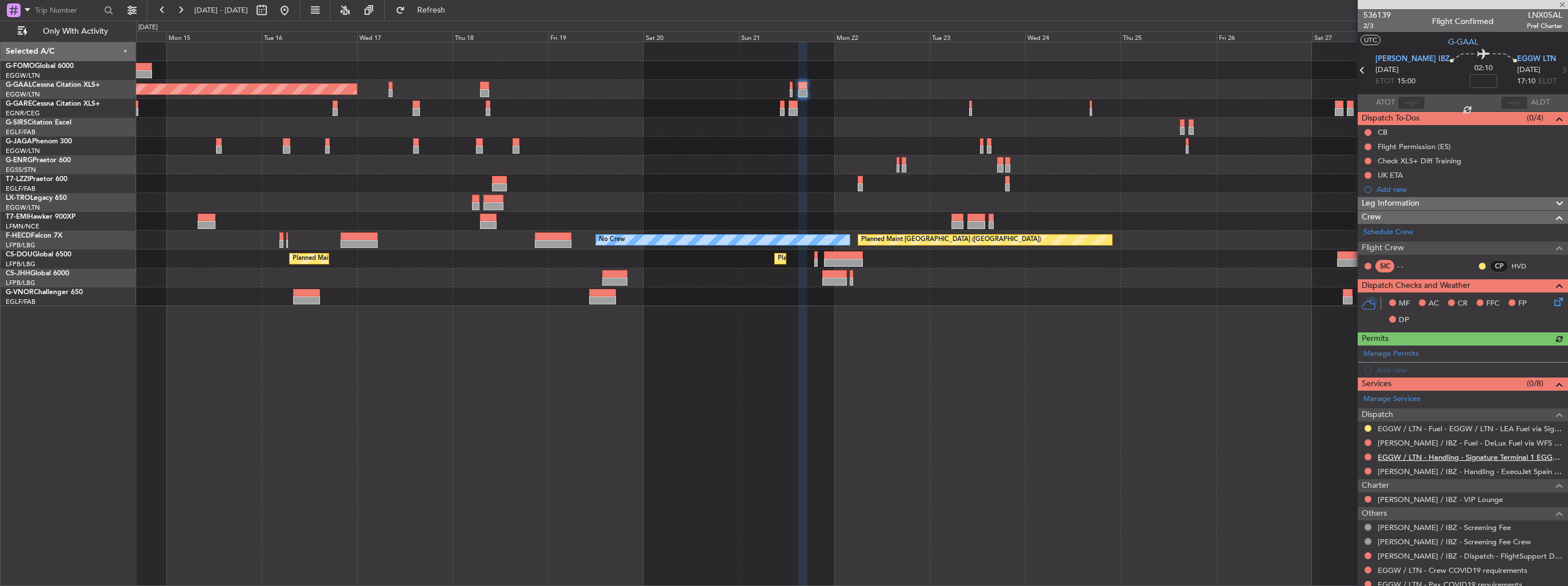
click at [1416, 453] on link "EGGW / LTN - Handling - Signature Terminal 1 EGGW / LTN" at bounding box center [1469, 457] width 184 height 10
click at [1390, 370] on div "Add new" at bounding box center [1469, 370] width 186 height 10
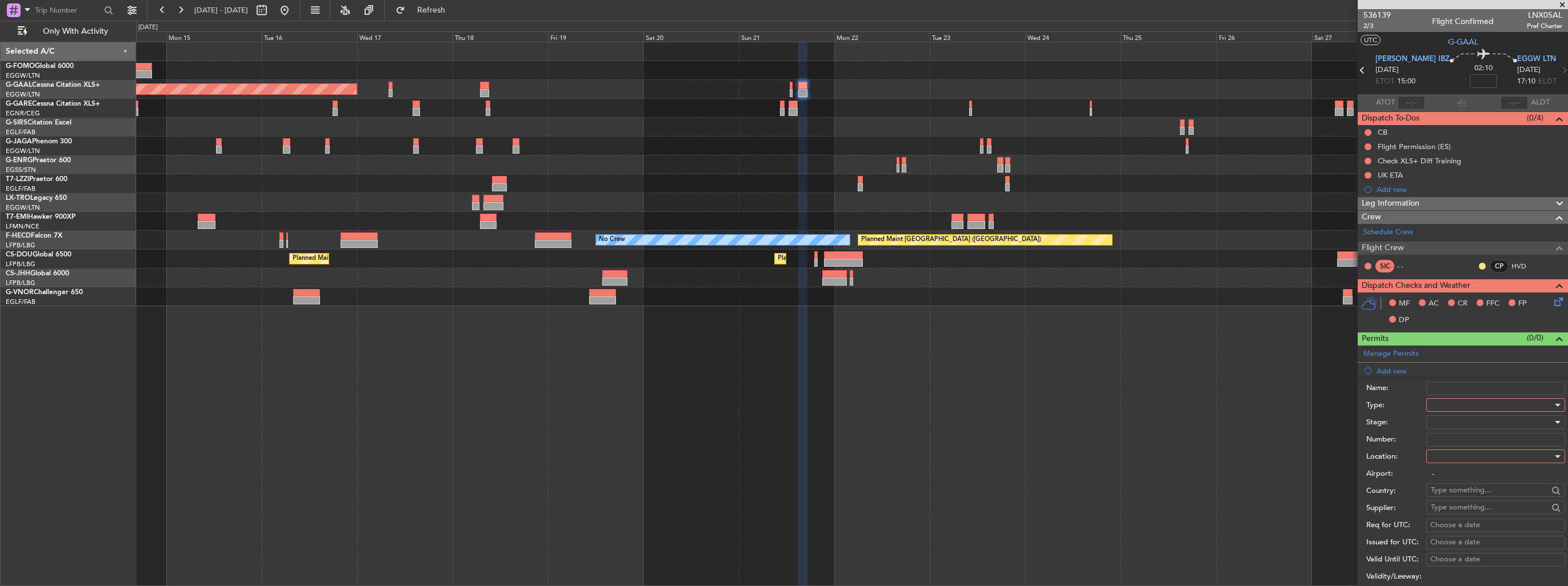
click at [1442, 402] on div at bounding box center [1491, 405] width 121 height 17
click at [1476, 510] on span "Slot" at bounding box center [1491, 513] width 120 height 17
click at [1470, 454] on div at bounding box center [1491, 457] width 121 height 17
click at [1460, 513] on span "Arrival" at bounding box center [1491, 513] width 120 height 17
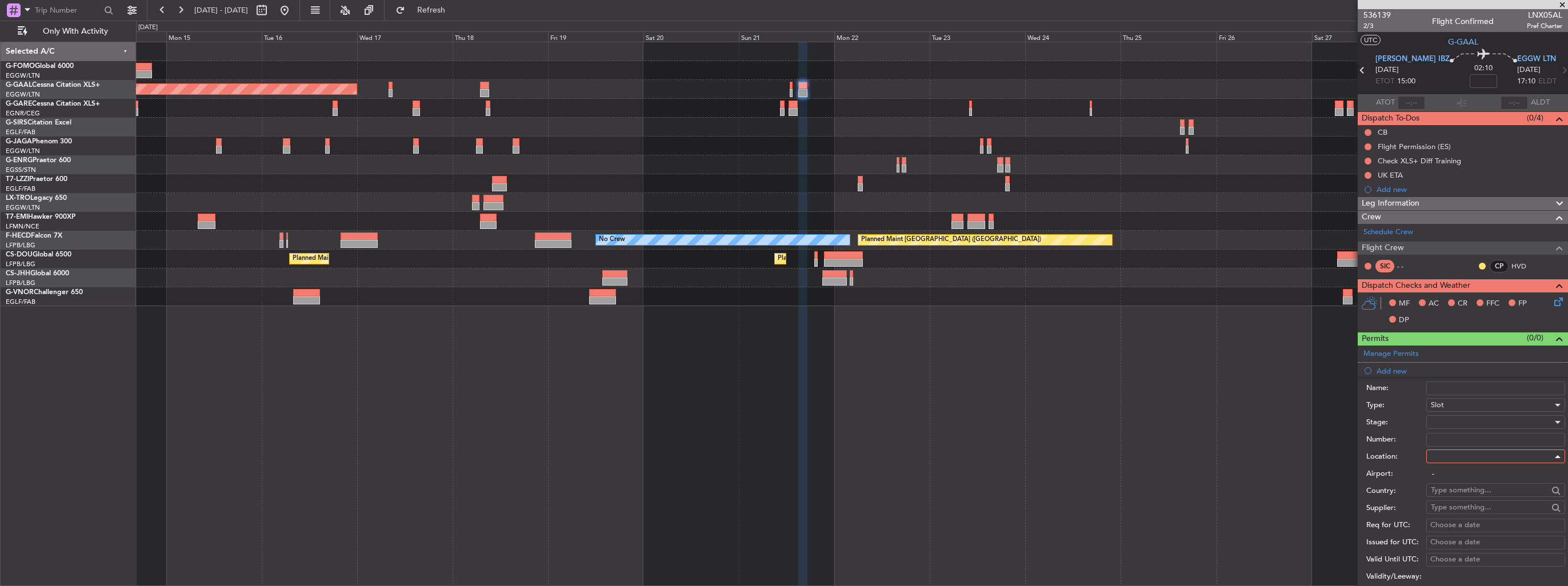
type input "EGGW / LTN"
click at [1472, 424] on div at bounding box center [1491, 422] width 121 height 17
click at [1471, 495] on span "Requested" at bounding box center [1491, 496] width 120 height 17
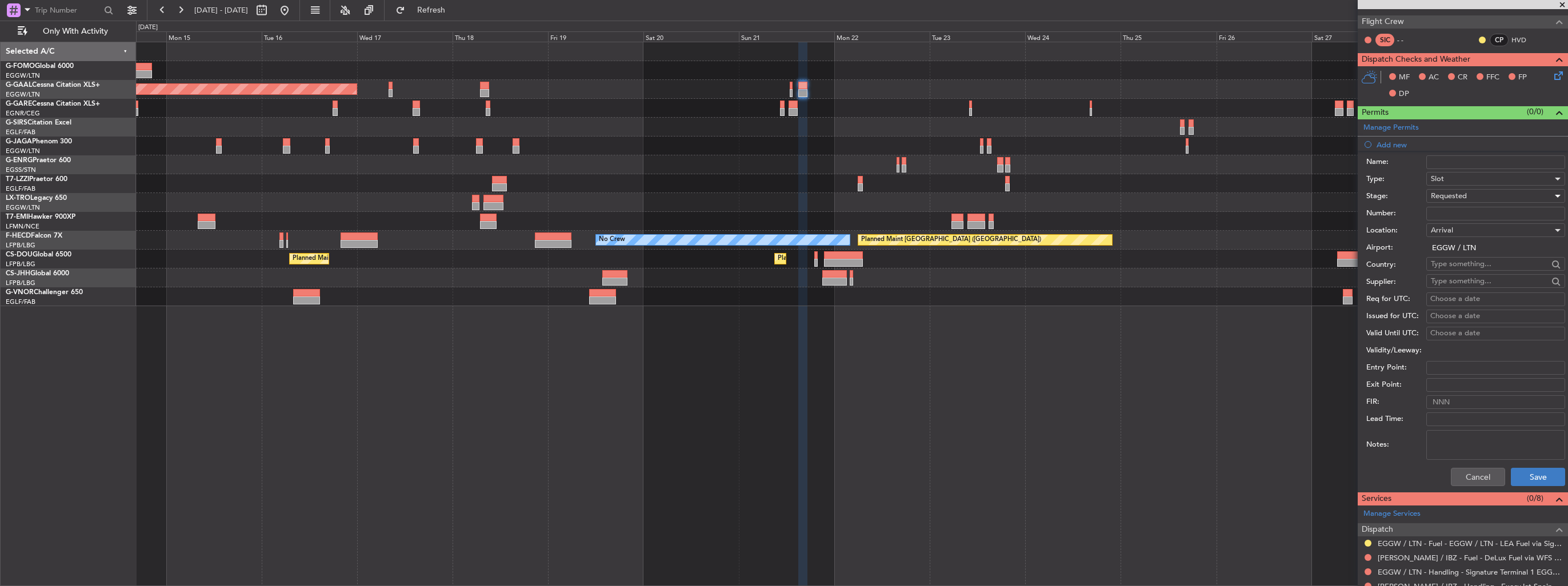
scroll to position [229, 0]
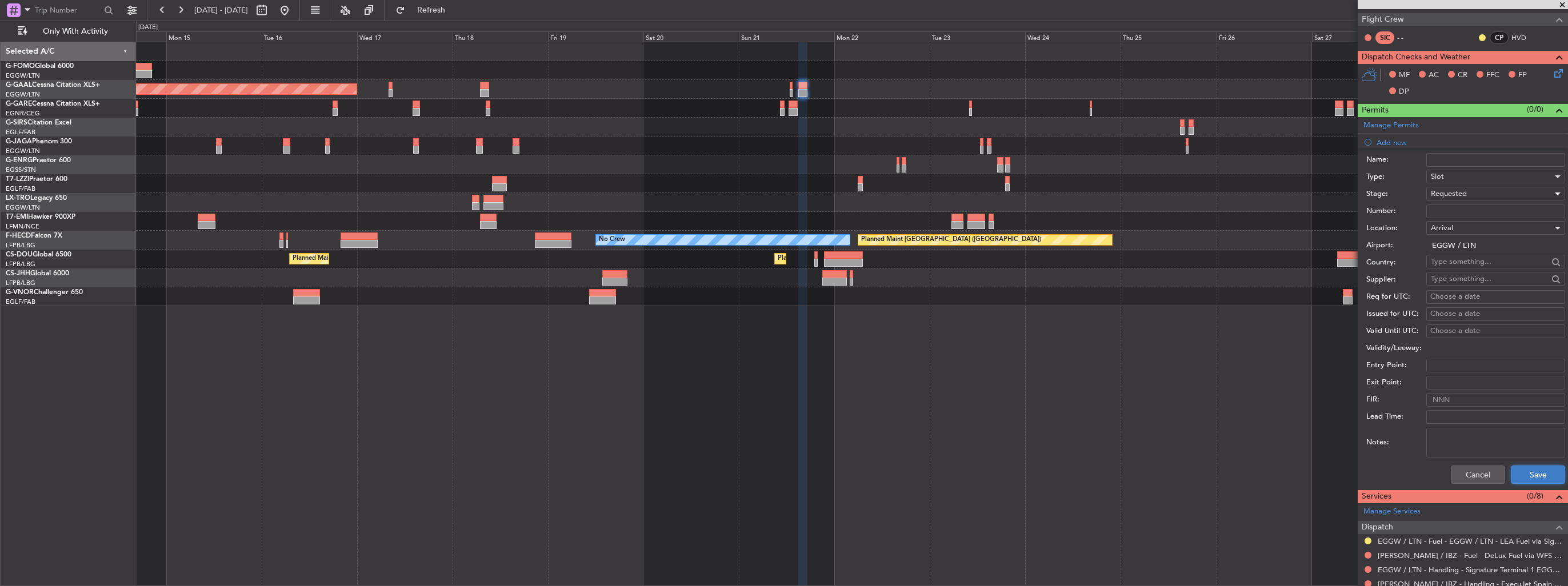
click at [1517, 467] on button "Save" at bounding box center [1538, 474] width 54 height 18
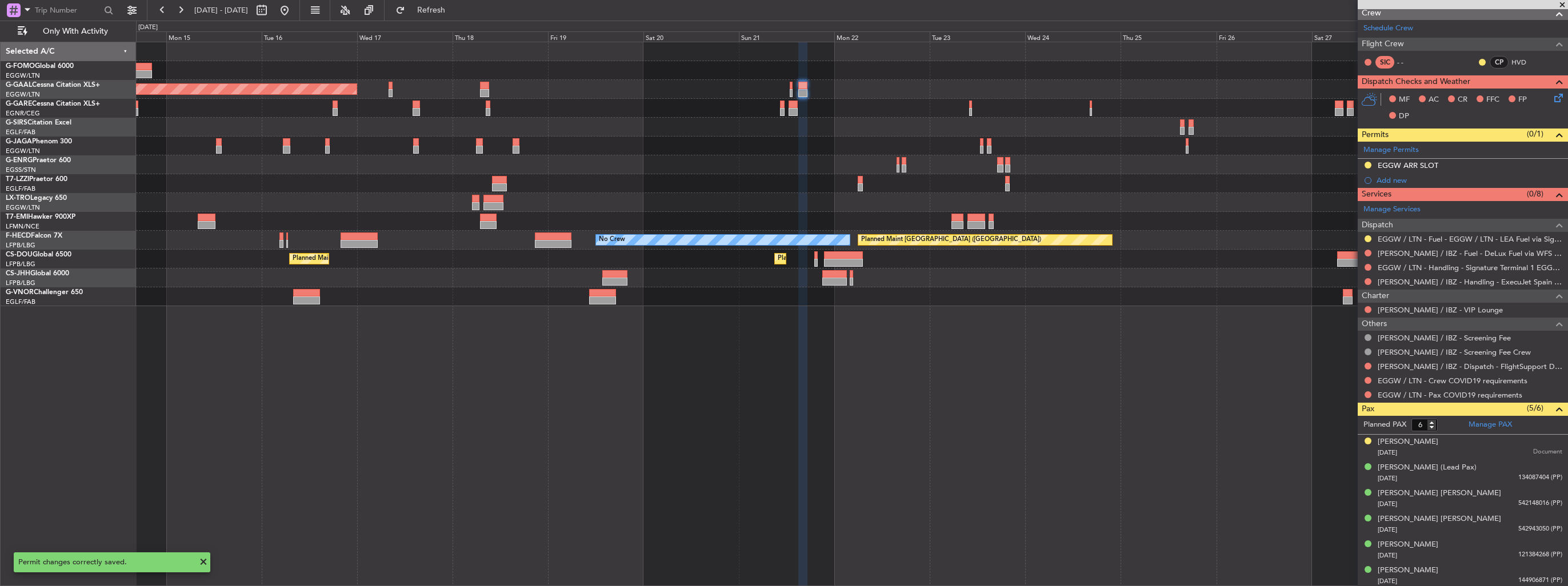
scroll to position [0, 0]
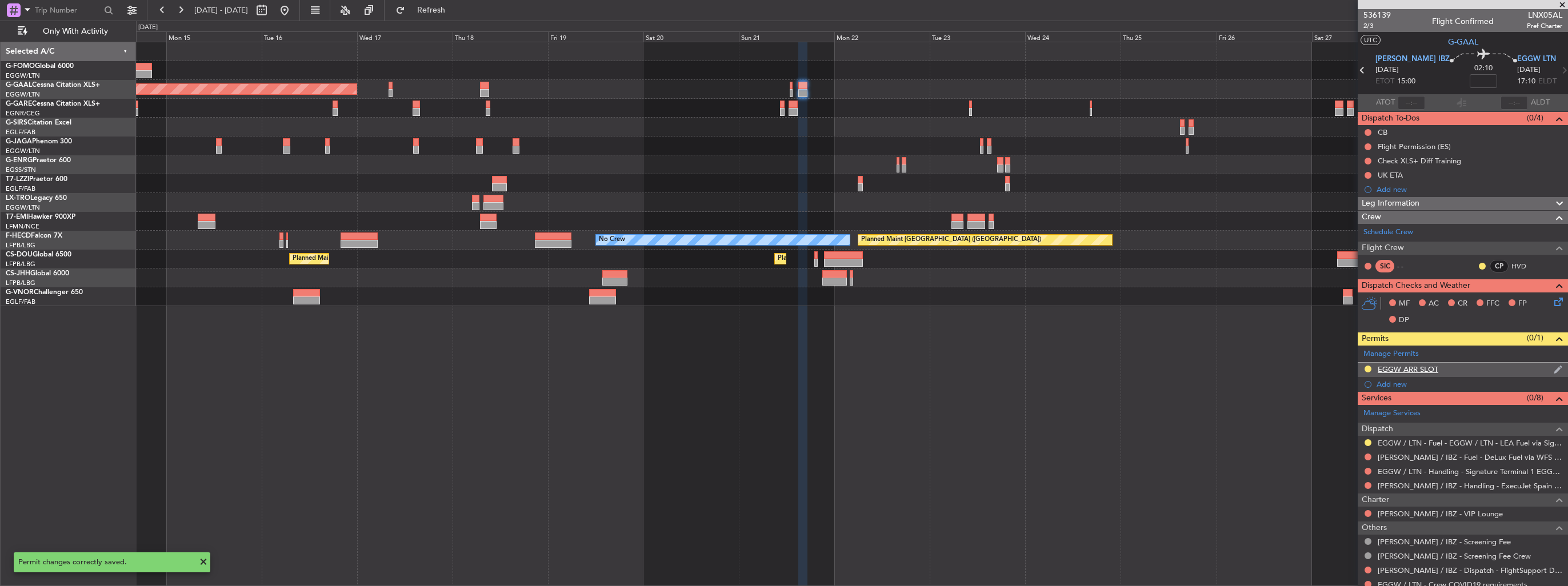
click at [1553, 367] on img at bounding box center [1558, 369] width 9 height 10
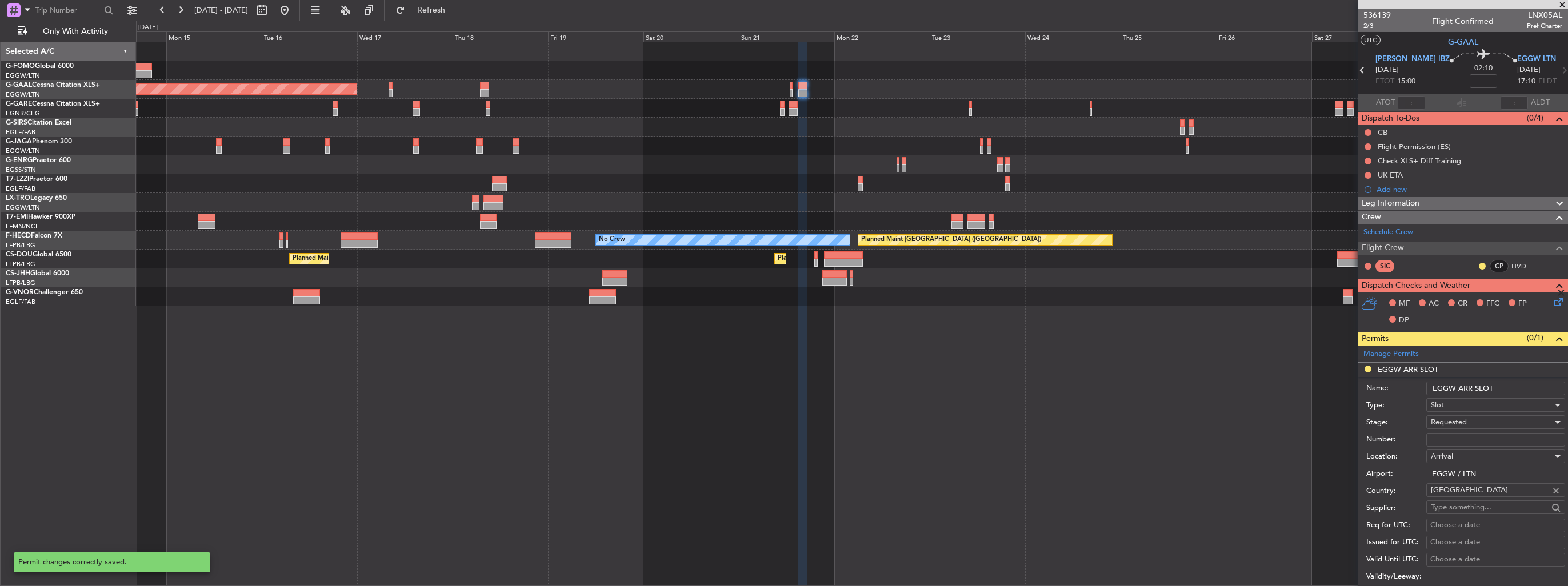
click at [1533, 392] on input "EGGW ARR SLOT" at bounding box center [1495, 388] width 139 height 14
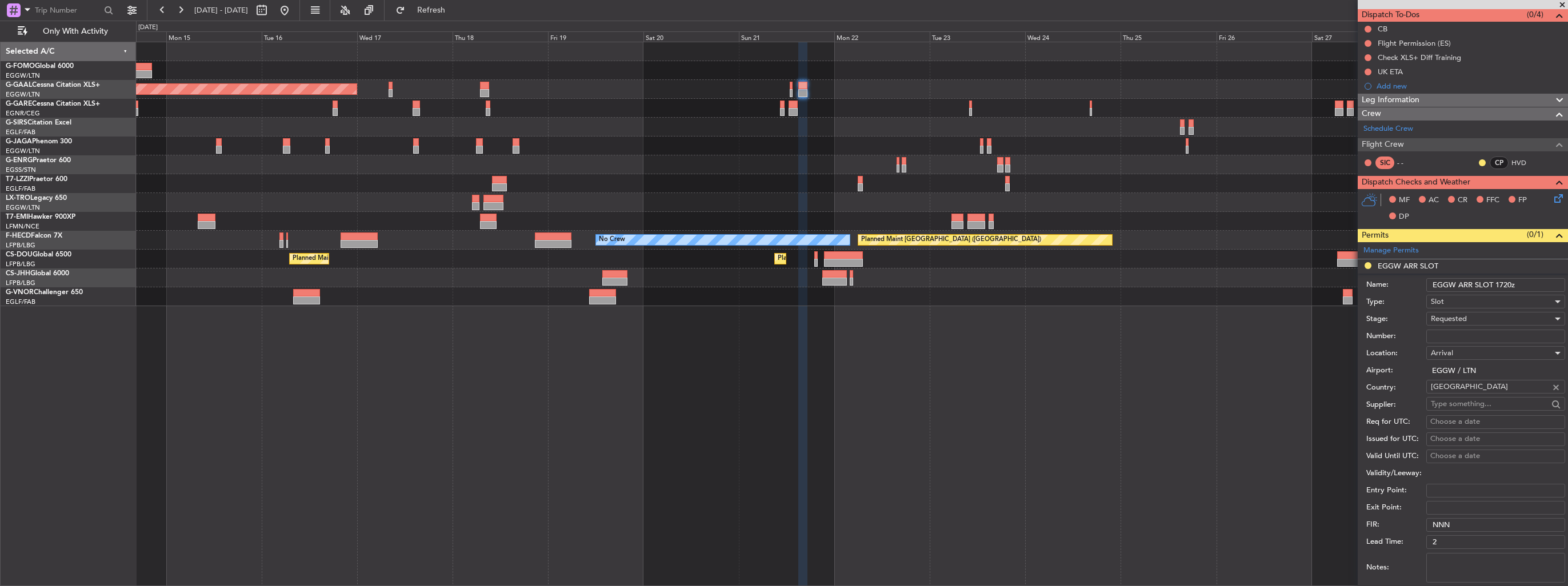
scroll to position [229, 0]
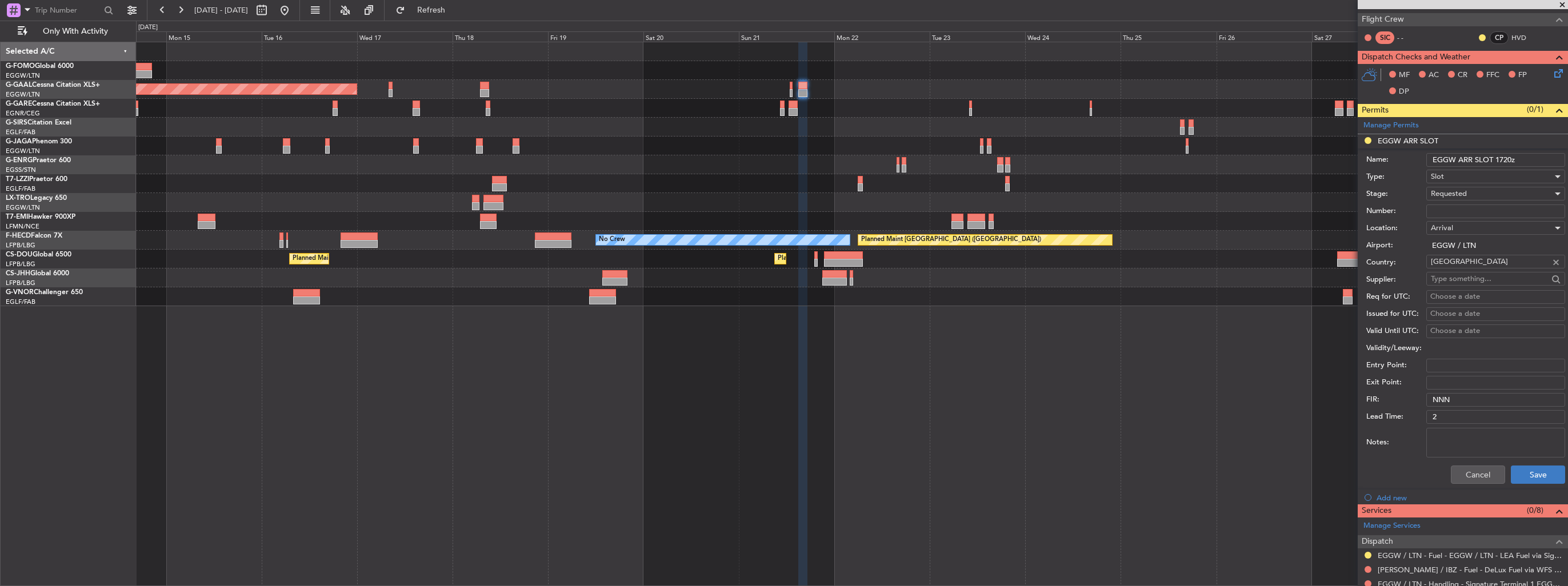
type input "EGGW ARR SLOT 1720z"
click at [1537, 479] on button "Save" at bounding box center [1538, 474] width 54 height 18
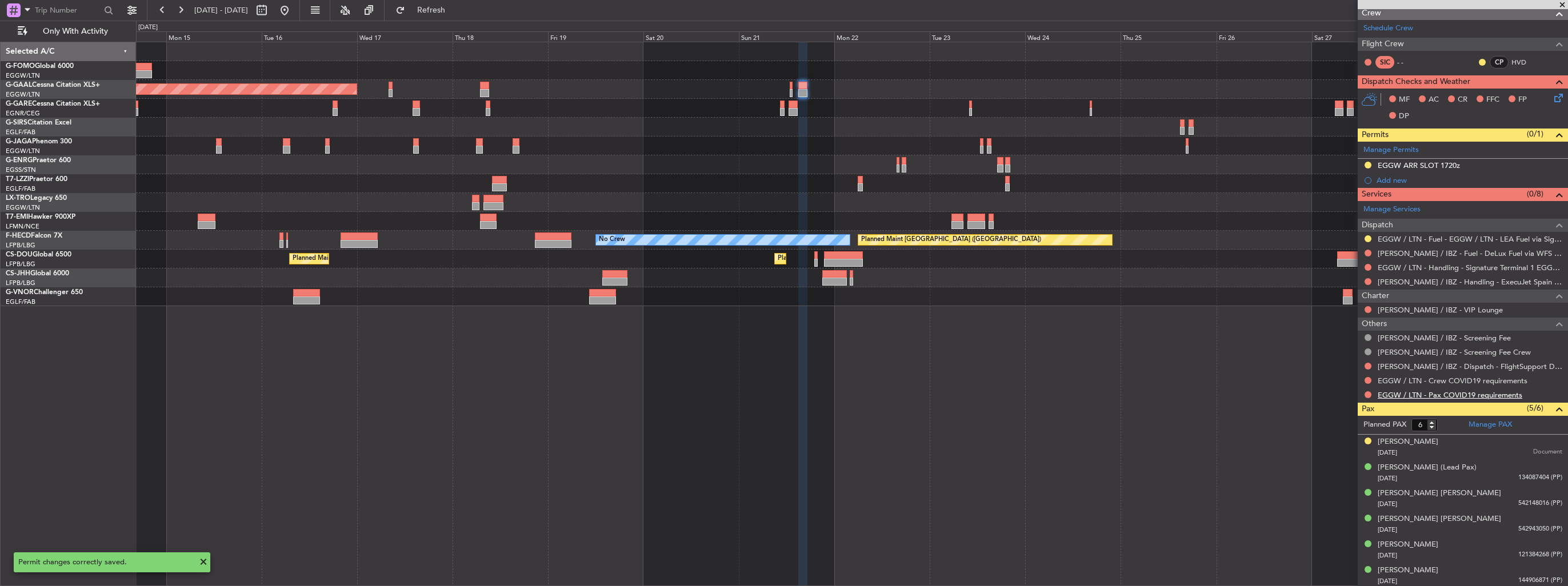
scroll to position [0, 0]
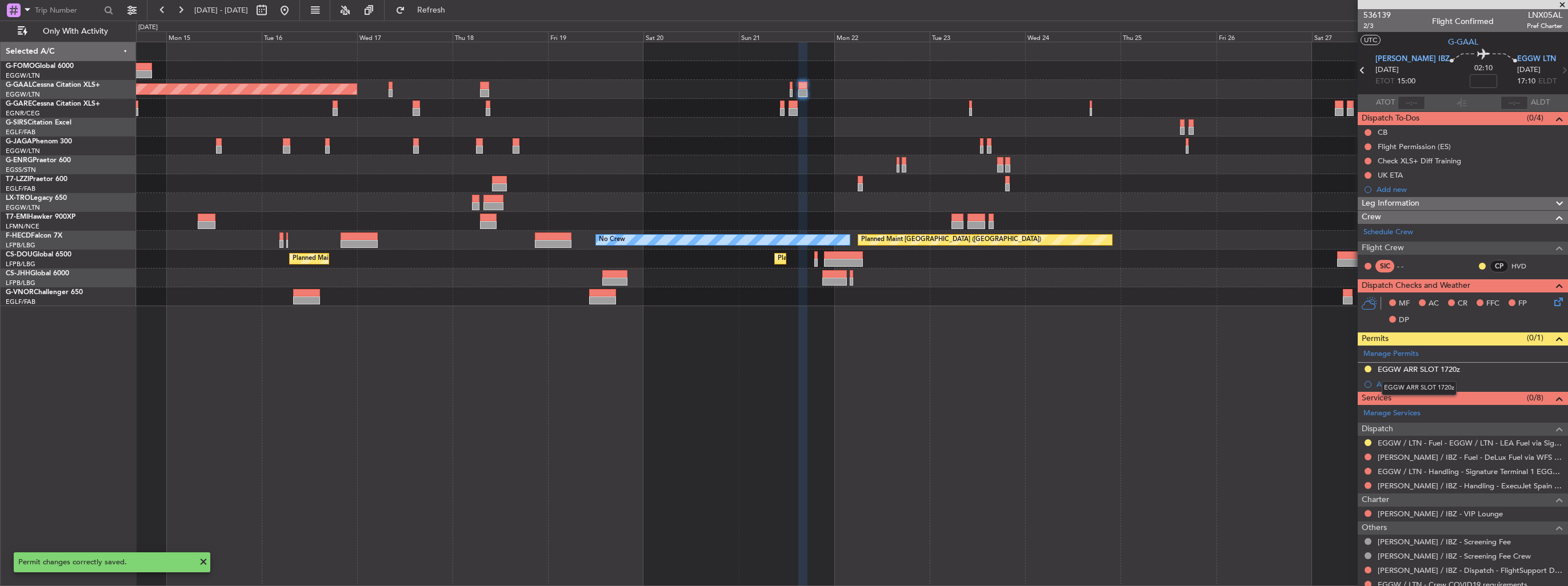
click at [1399, 383] on div "EGGW ARR SLOT 1720z" at bounding box center [1418, 388] width 75 height 14
click at [1384, 387] on div "Add new" at bounding box center [1464, 385] width 176 height 10
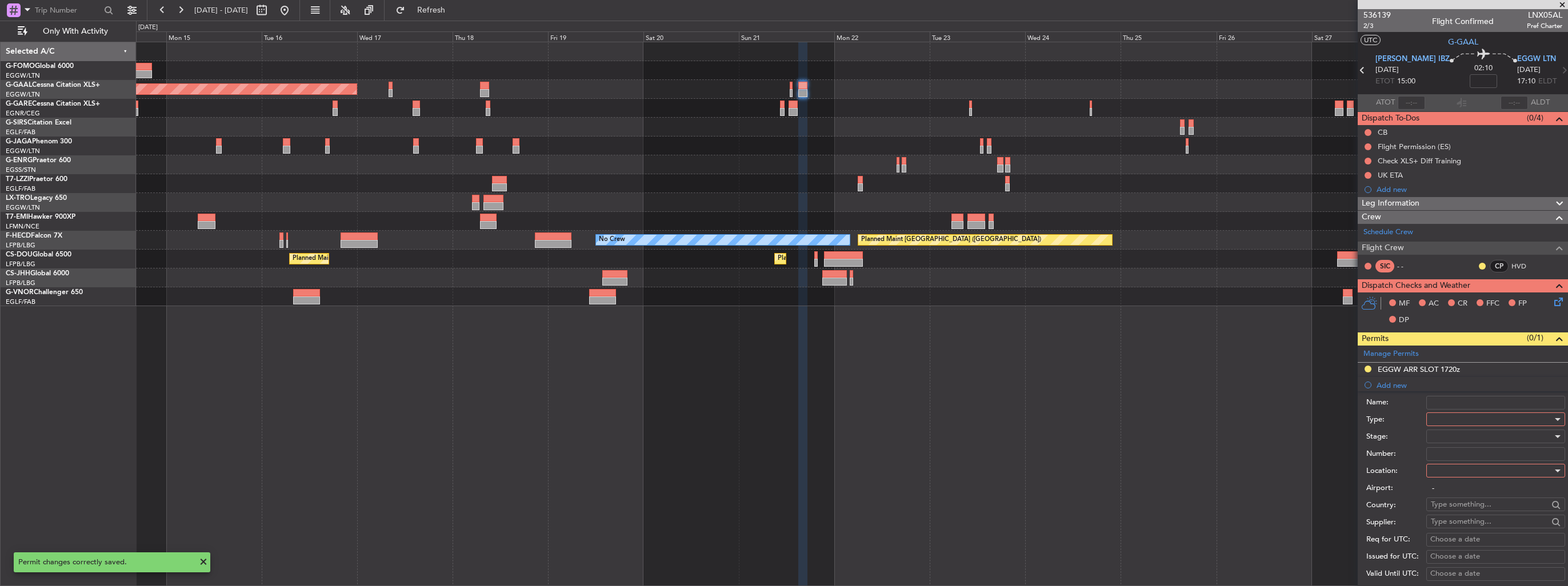
click at [1459, 414] on div at bounding box center [1491, 419] width 121 height 17
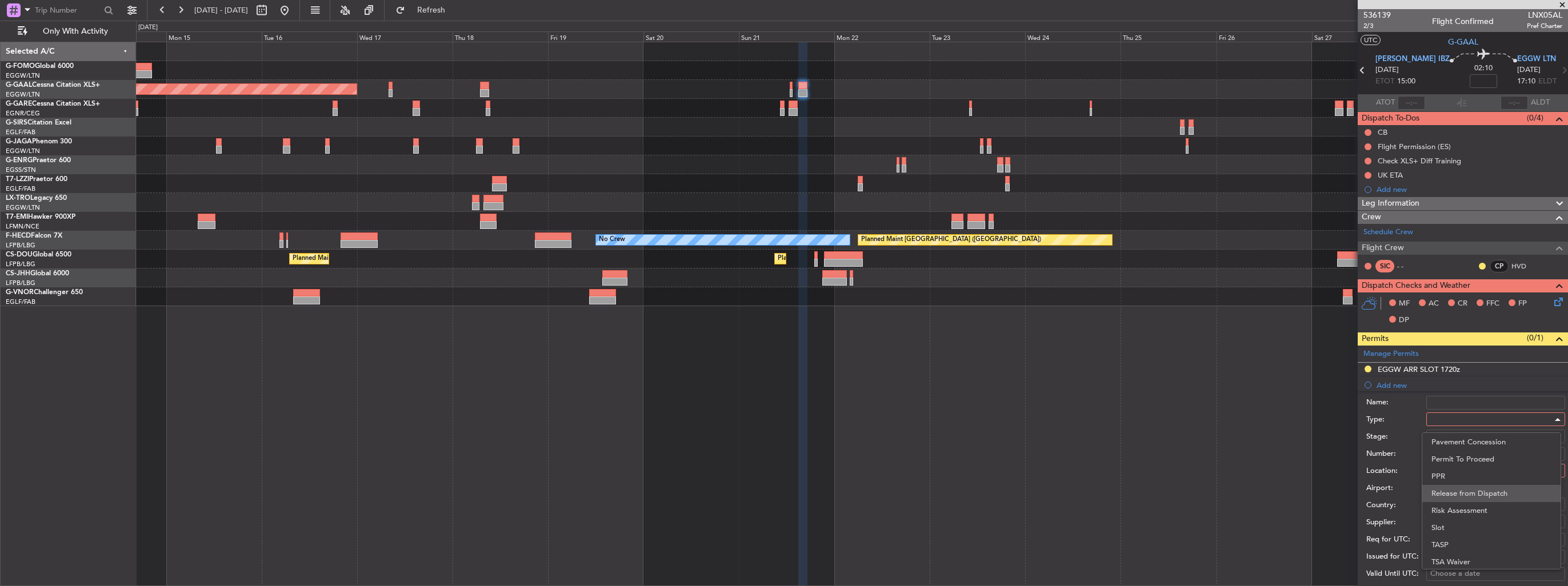
scroll to position [343, 0]
click at [1463, 527] on span "Slot" at bounding box center [1491, 527] width 120 height 17
click at [1470, 474] on div at bounding box center [1491, 471] width 121 height 17
click at [1466, 494] on span "Departure" at bounding box center [1491, 493] width 120 height 17
type input "[PERSON_NAME] / IBZ"
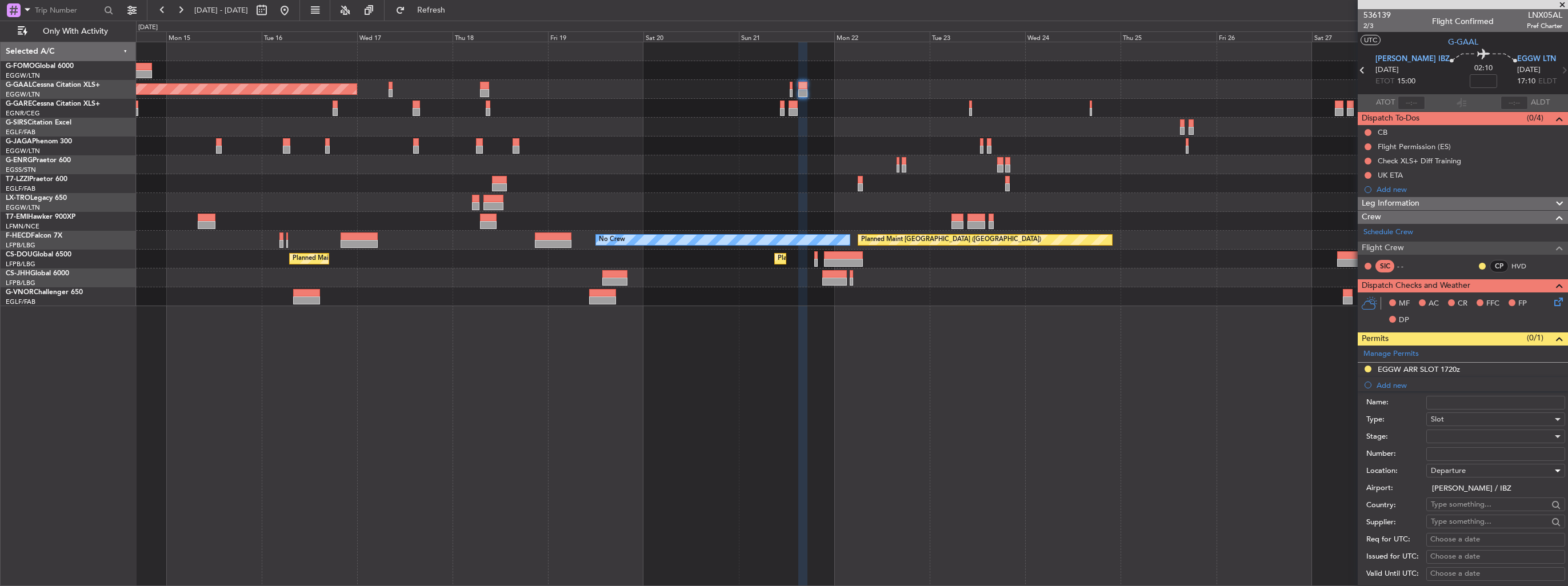
click at [1474, 432] on div at bounding box center [1491, 436] width 121 height 17
click at [1469, 504] on span "Requested" at bounding box center [1491, 510] width 120 height 17
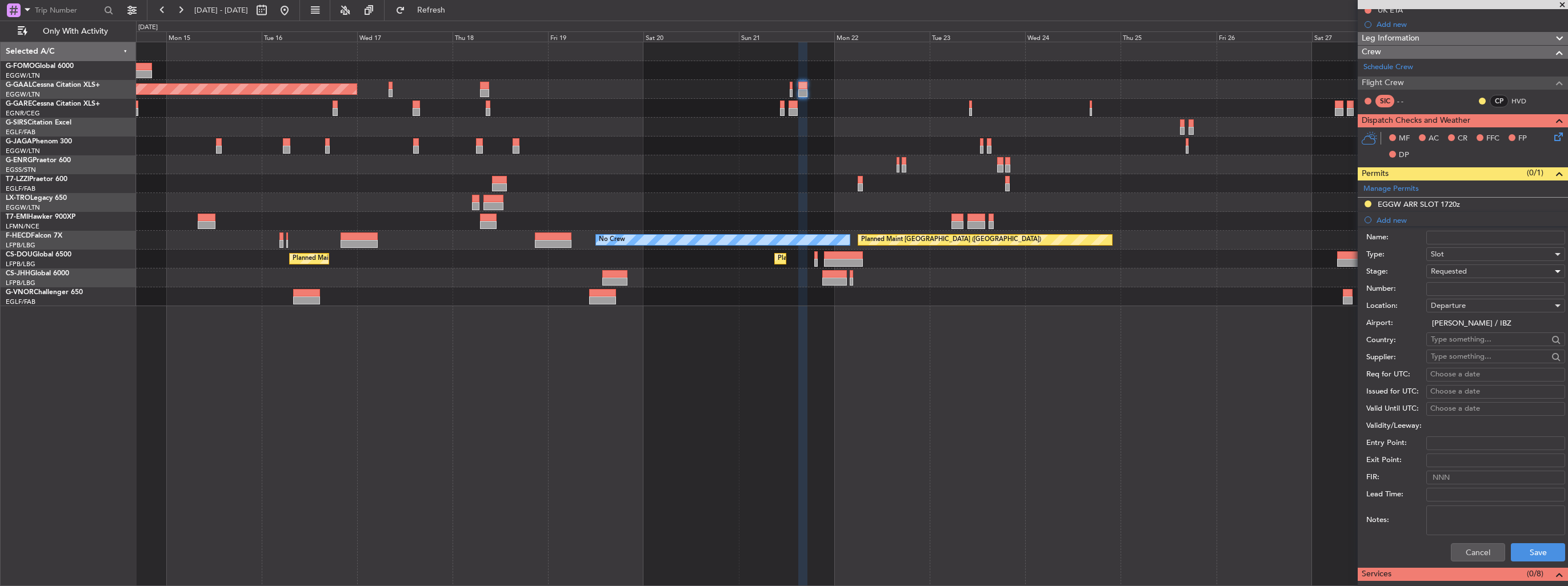
scroll to position [229, 0]
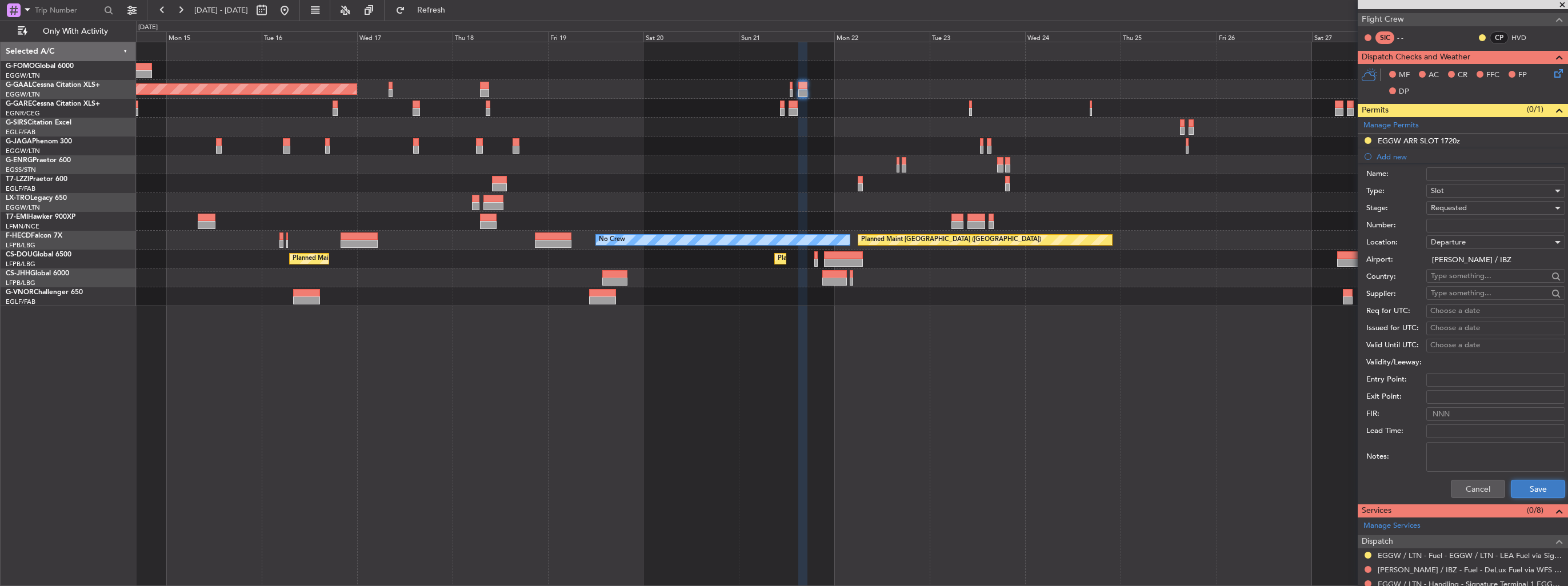
click at [1511, 488] on button "Save" at bounding box center [1538, 489] width 54 height 18
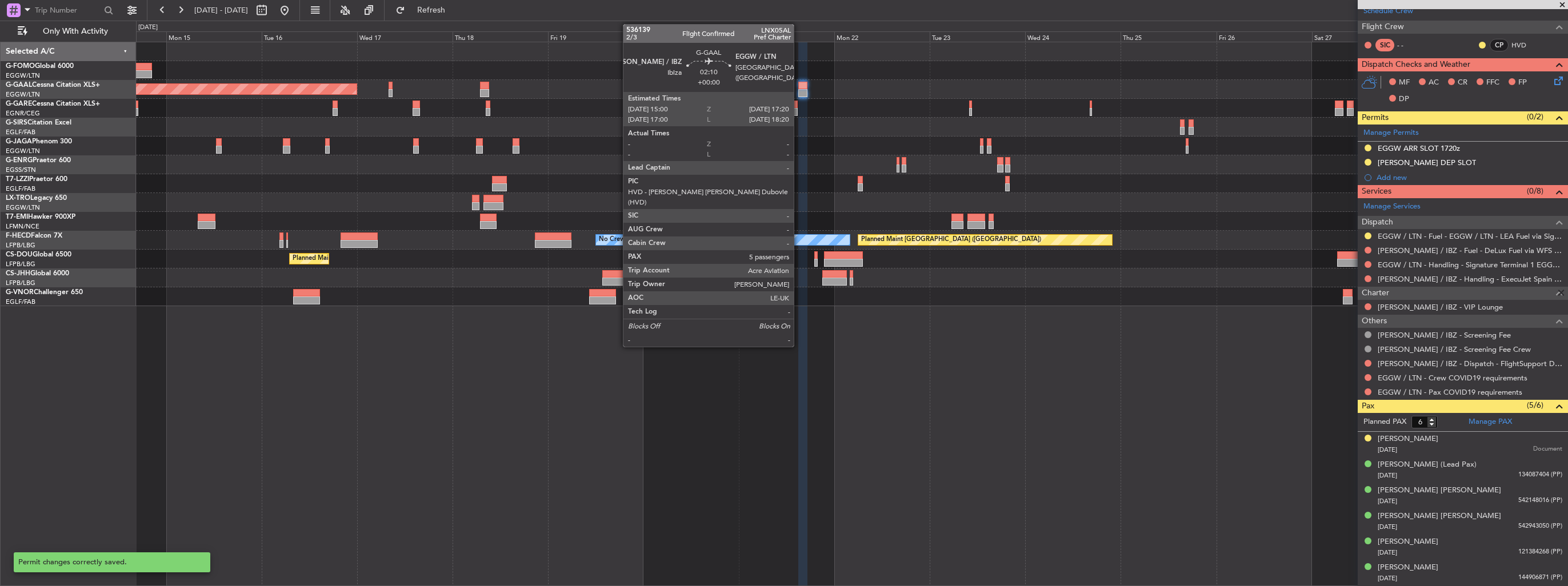
scroll to position [219, 0]
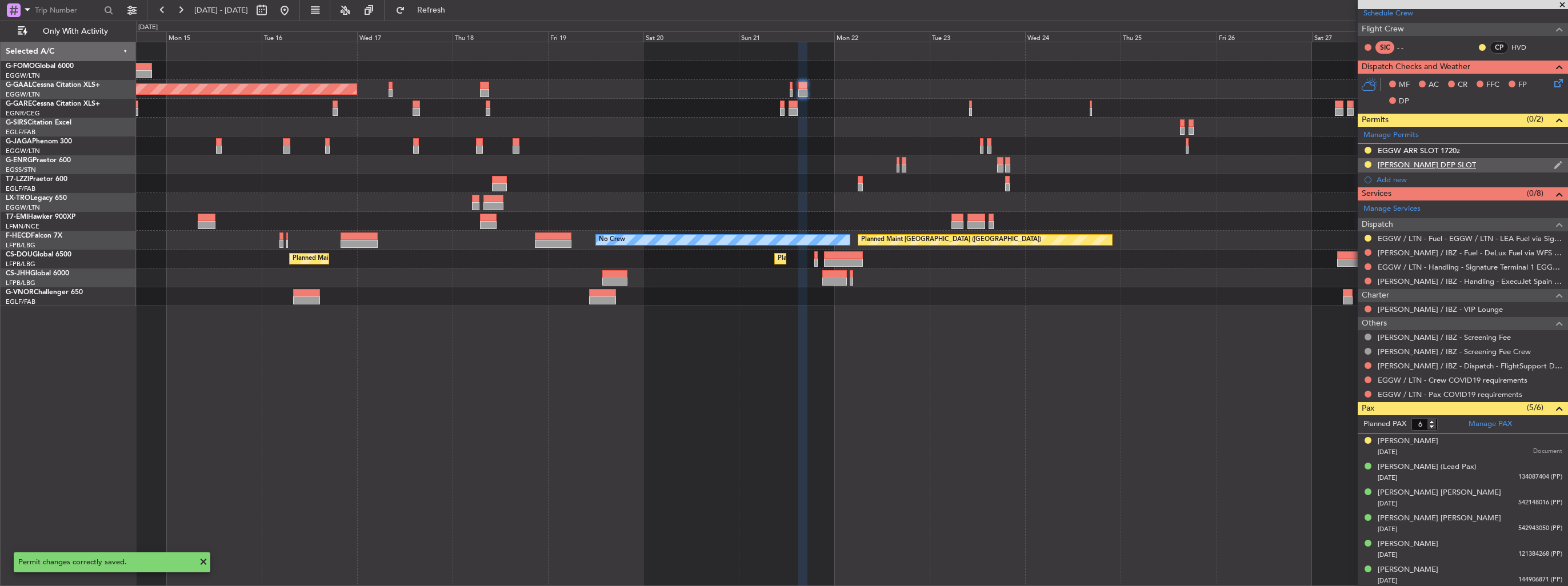
click at [1553, 163] on img at bounding box center [1558, 165] width 9 height 10
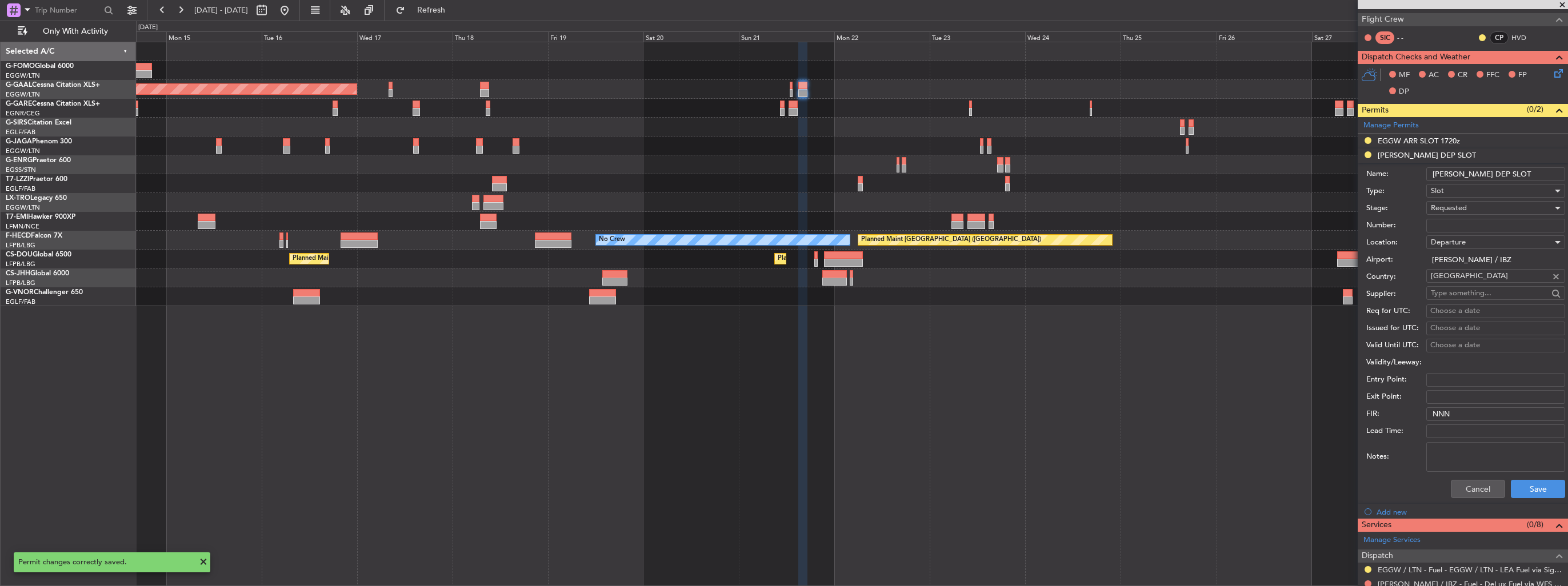
click at [1533, 177] on input "[PERSON_NAME] DEP SLOT" at bounding box center [1495, 174] width 139 height 14
type input "[PERSON_NAME] DEP SLOT 1500z"
click at [1520, 489] on button "Save" at bounding box center [1538, 489] width 54 height 18
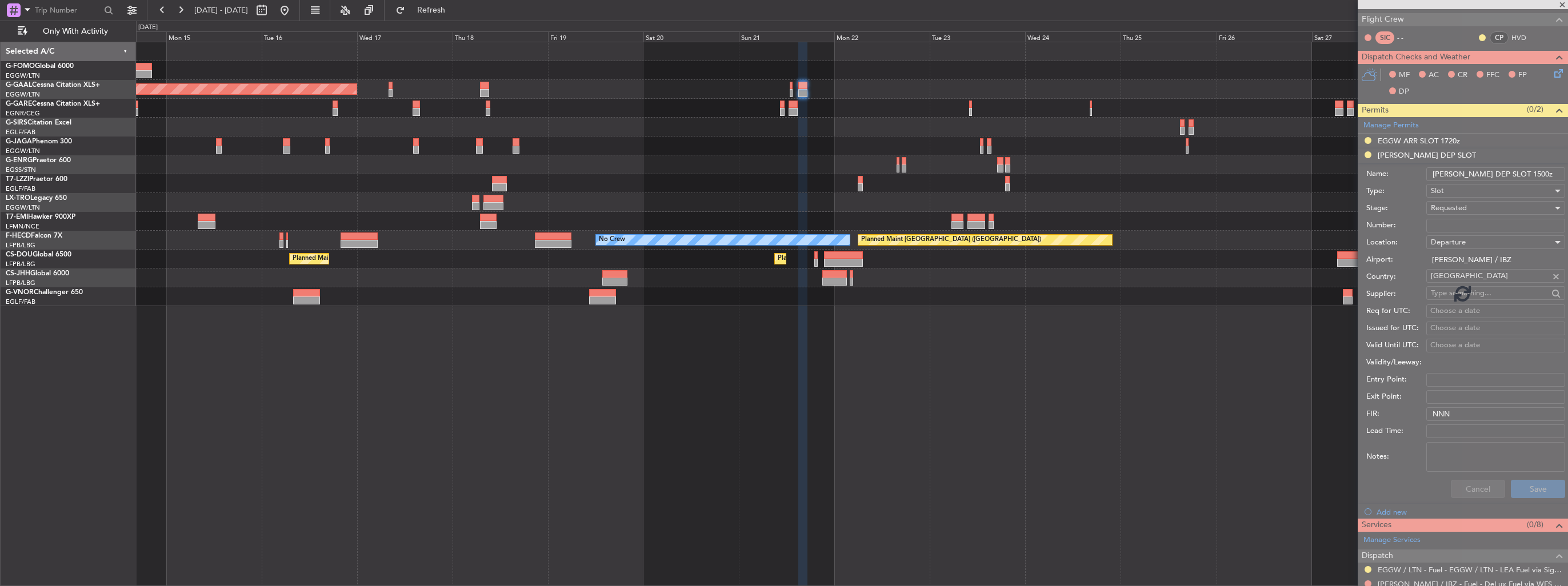
scroll to position [219, 0]
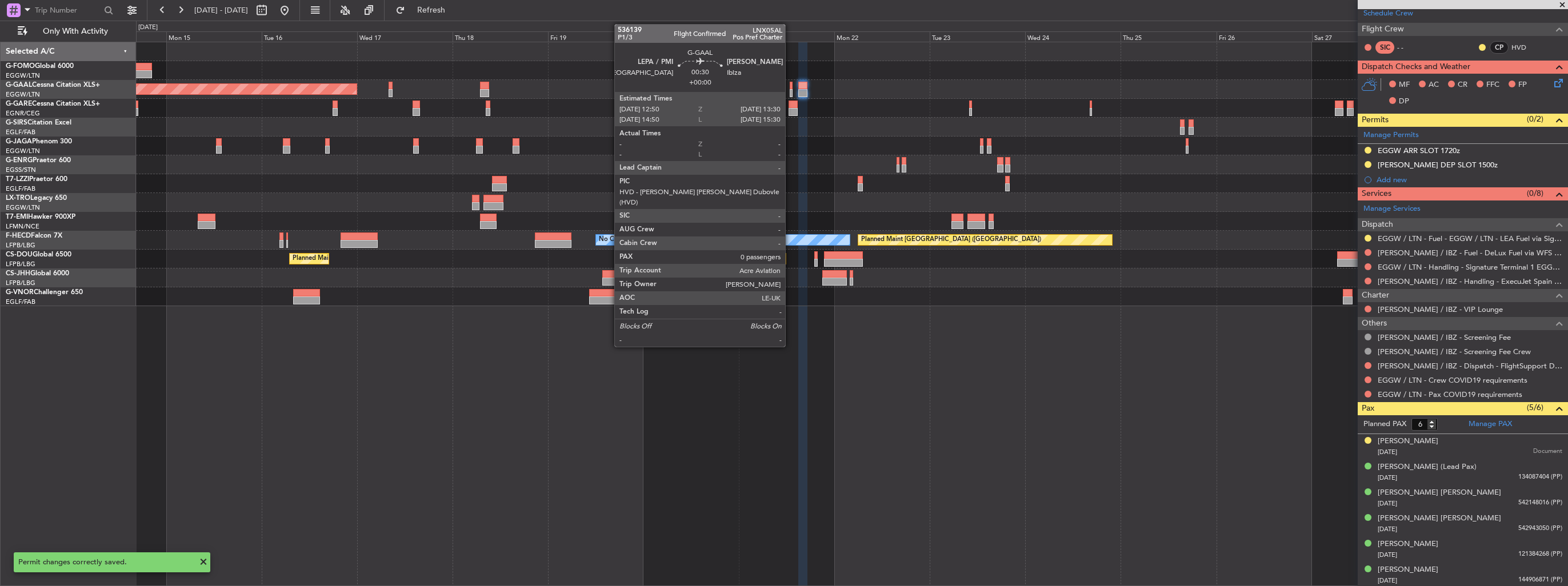
click at [790, 89] on div at bounding box center [791, 93] width 3 height 8
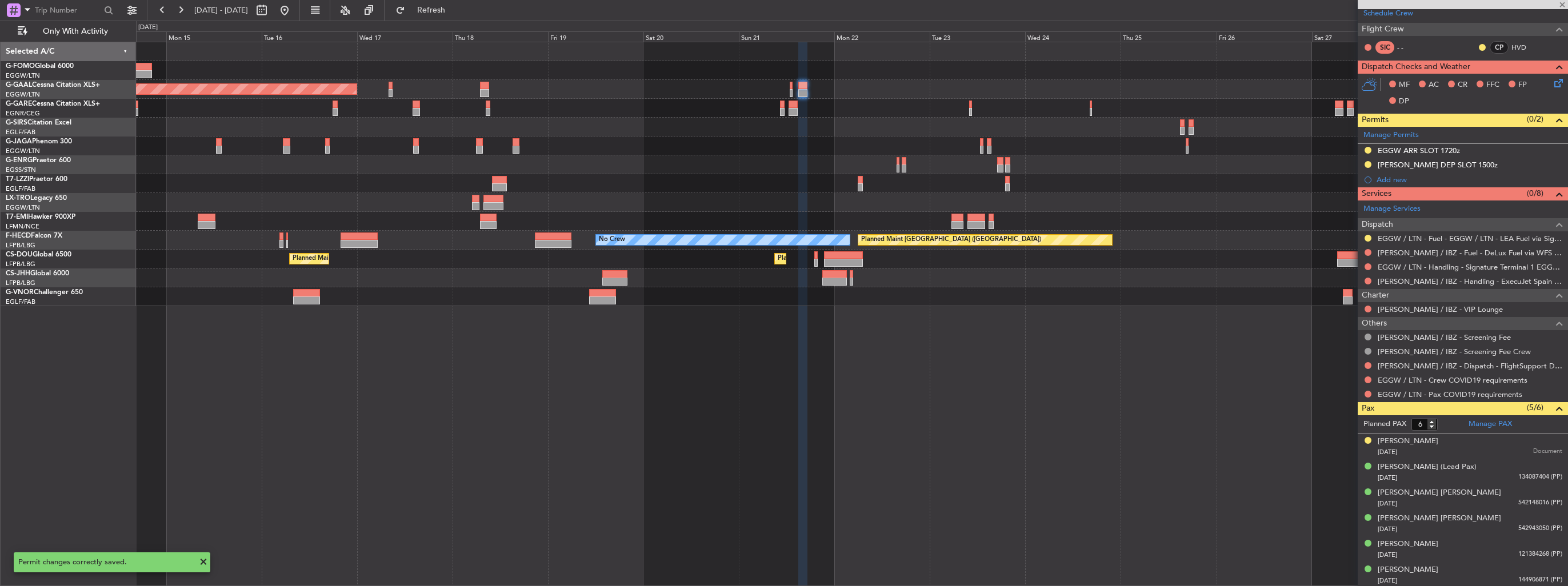
type input "0"
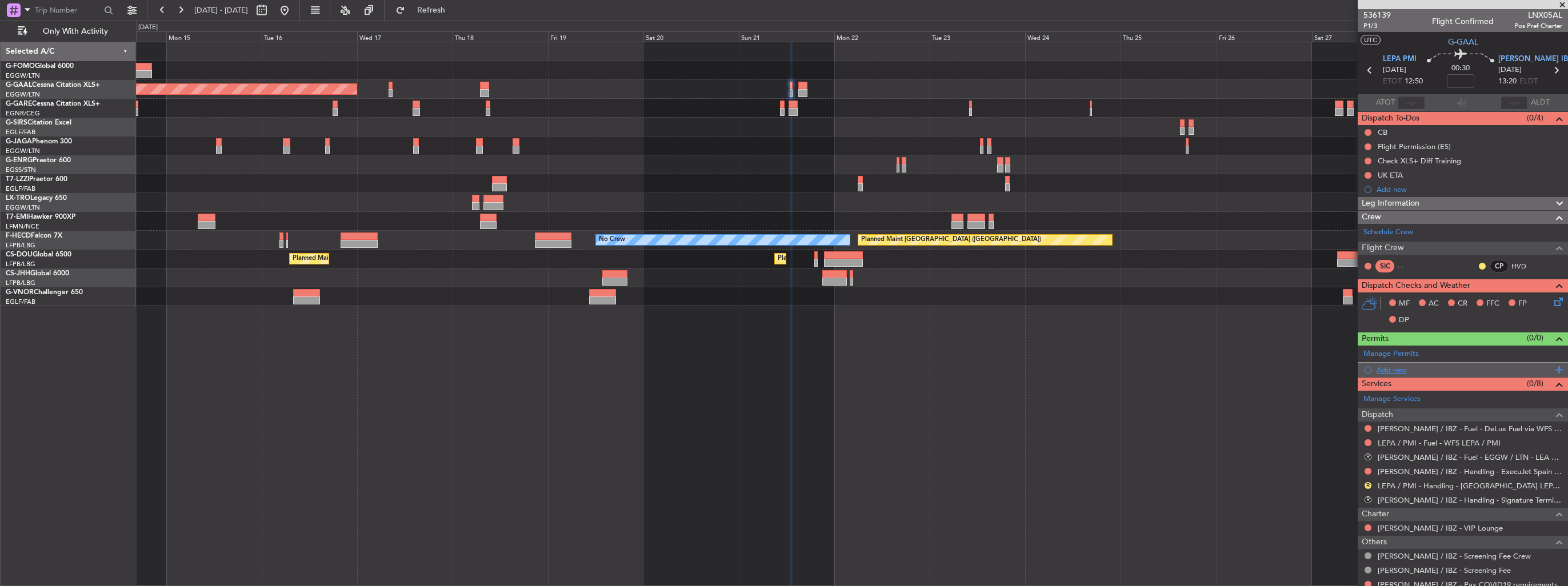
click at [1395, 369] on div "Add new" at bounding box center [1464, 370] width 176 height 10
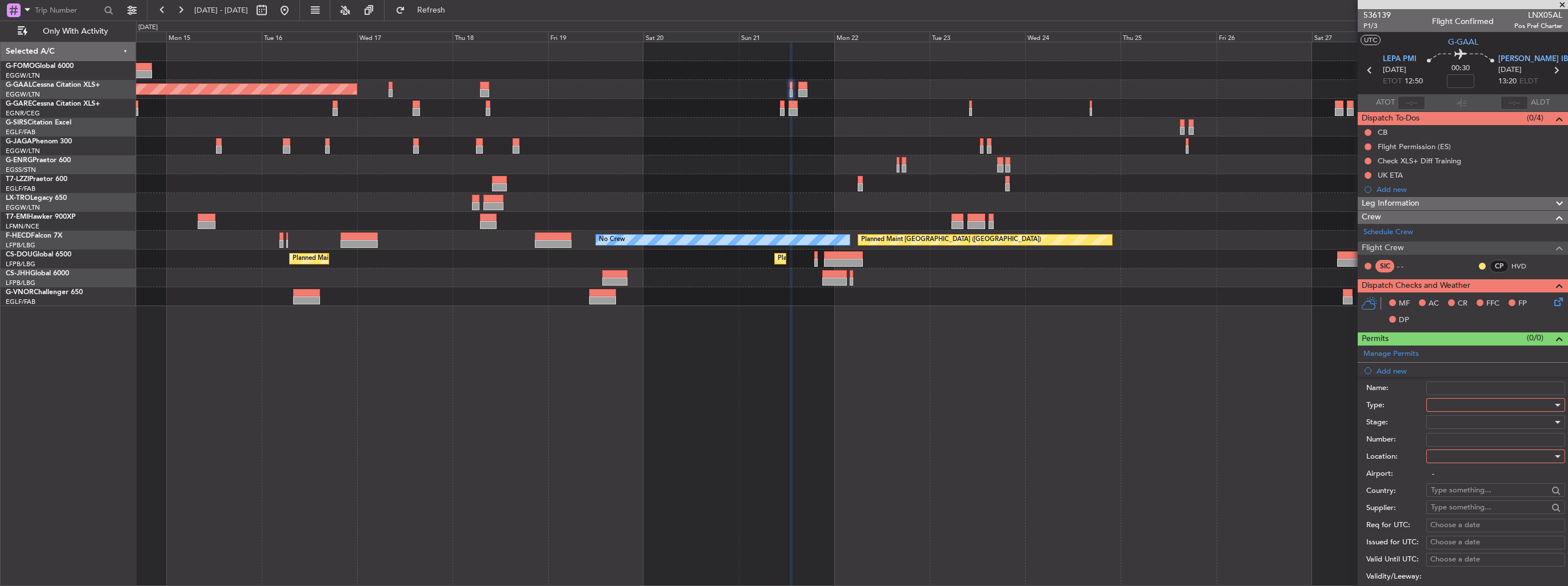
click at [1472, 399] on div at bounding box center [1491, 405] width 121 height 17
click at [1469, 518] on span "Slot" at bounding box center [1491, 513] width 120 height 17
click at [1475, 449] on div at bounding box center [1491, 457] width 121 height 17
click at [1471, 468] on div at bounding box center [784, 293] width 1568 height 586
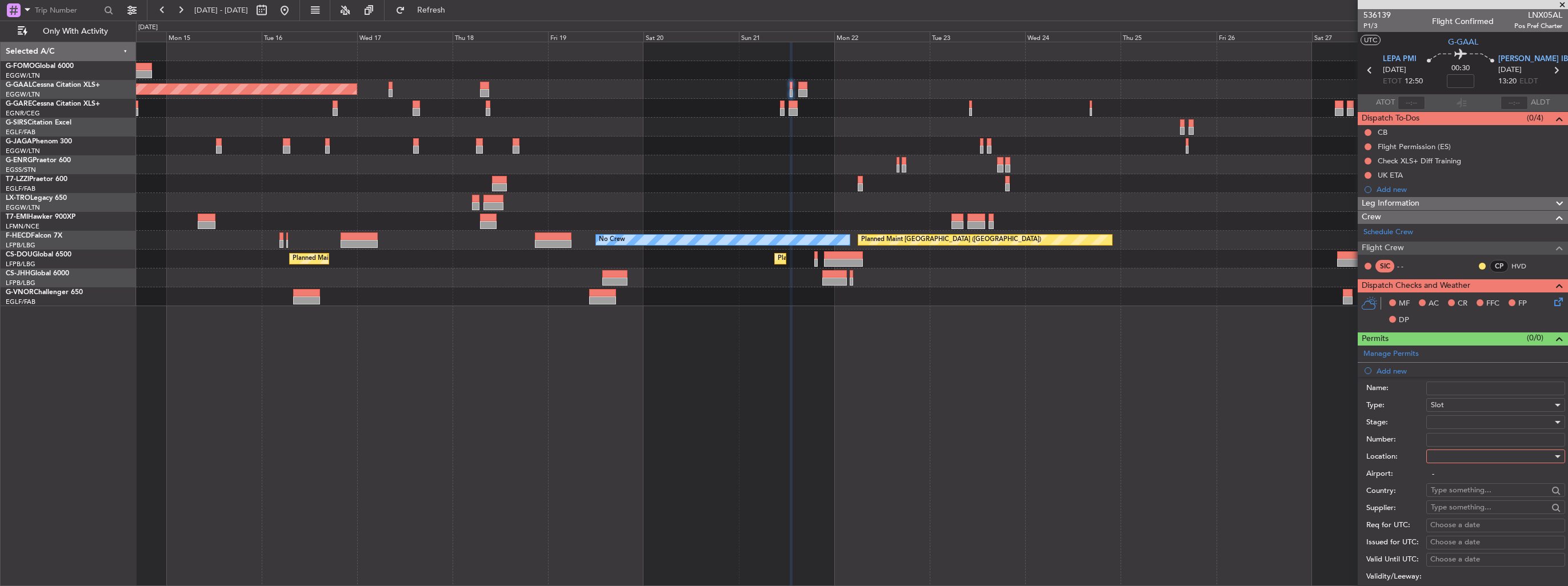
click at [1469, 474] on input "-" at bounding box center [1495, 474] width 139 height 14
click at [1469, 462] on div at bounding box center [1491, 457] width 121 height 17
click at [1464, 475] on span "Departure" at bounding box center [1491, 479] width 120 height 17
type input "LEPA / PMI"
click at [1467, 420] on div at bounding box center [1491, 422] width 121 height 17
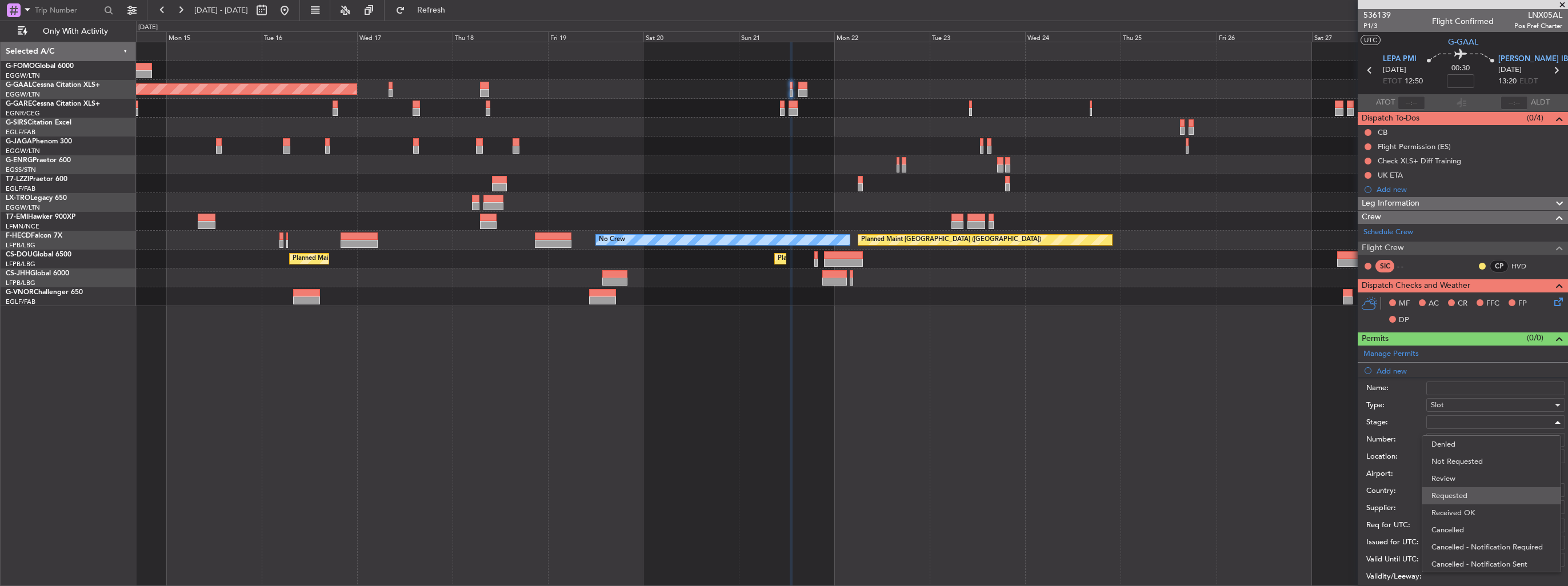
click at [1459, 495] on span "Requested" at bounding box center [1491, 496] width 120 height 17
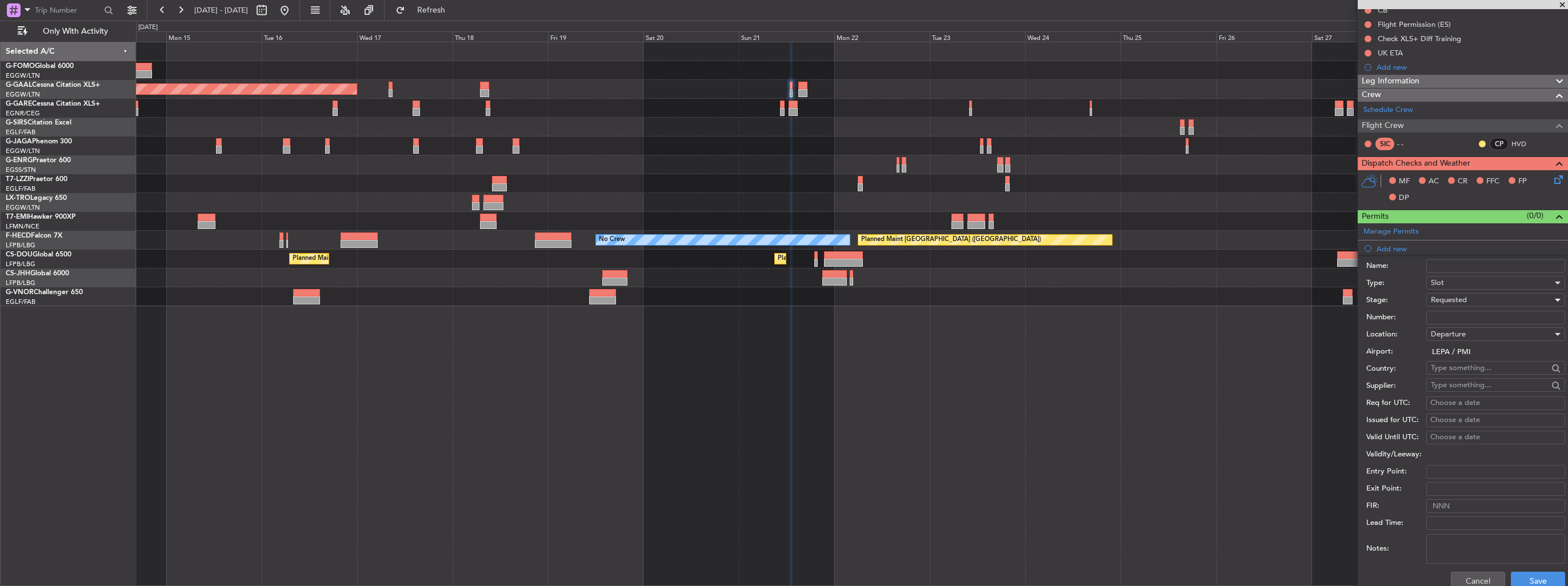
scroll to position [171, 0]
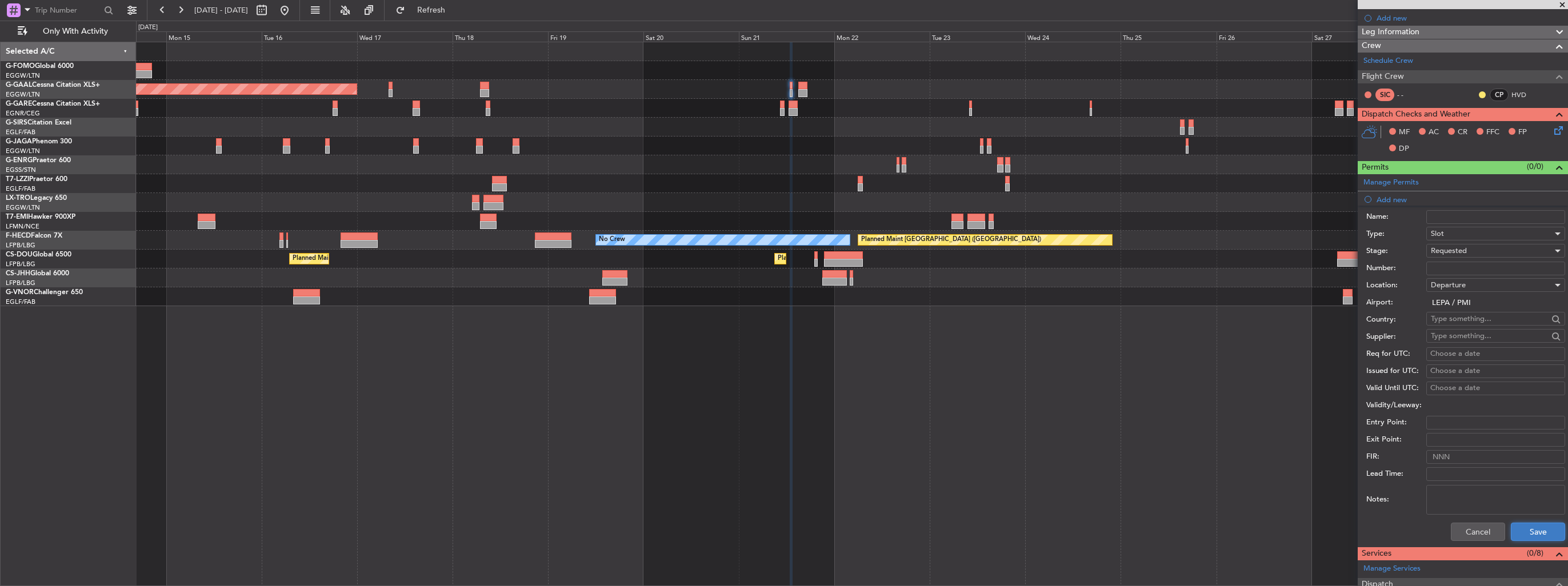
click at [1522, 531] on button "Save" at bounding box center [1538, 532] width 54 height 18
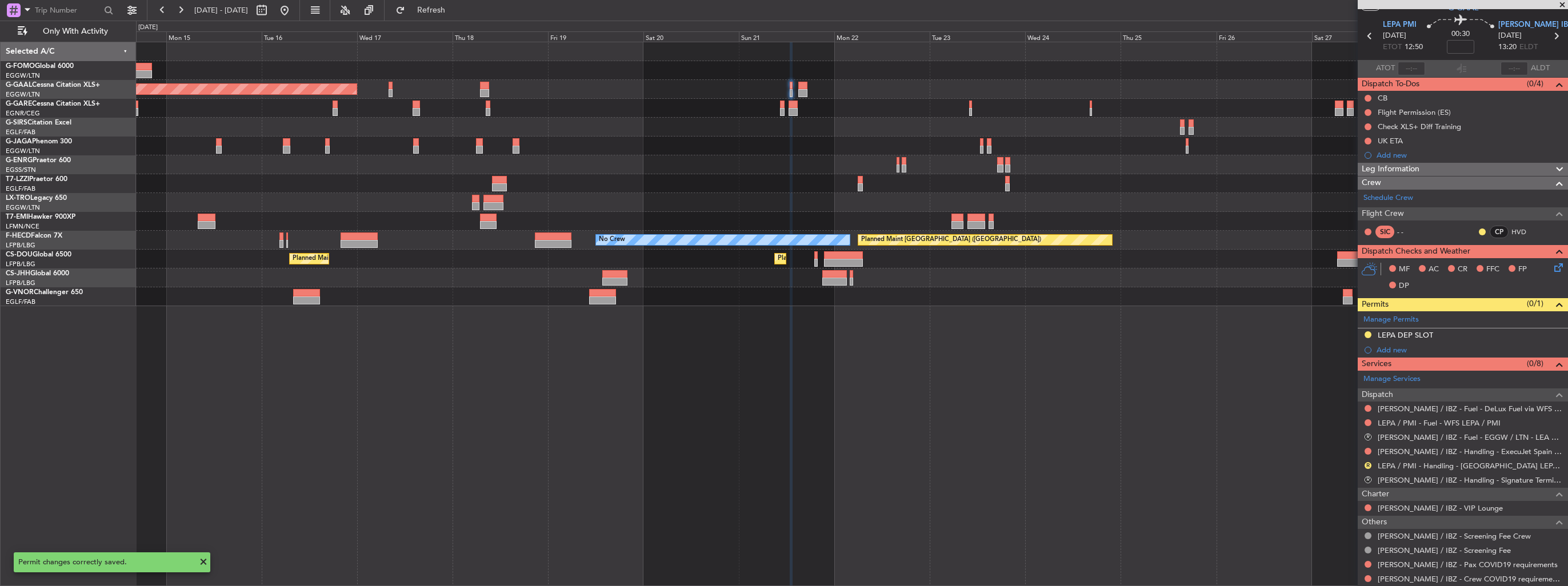
scroll to position [0, 0]
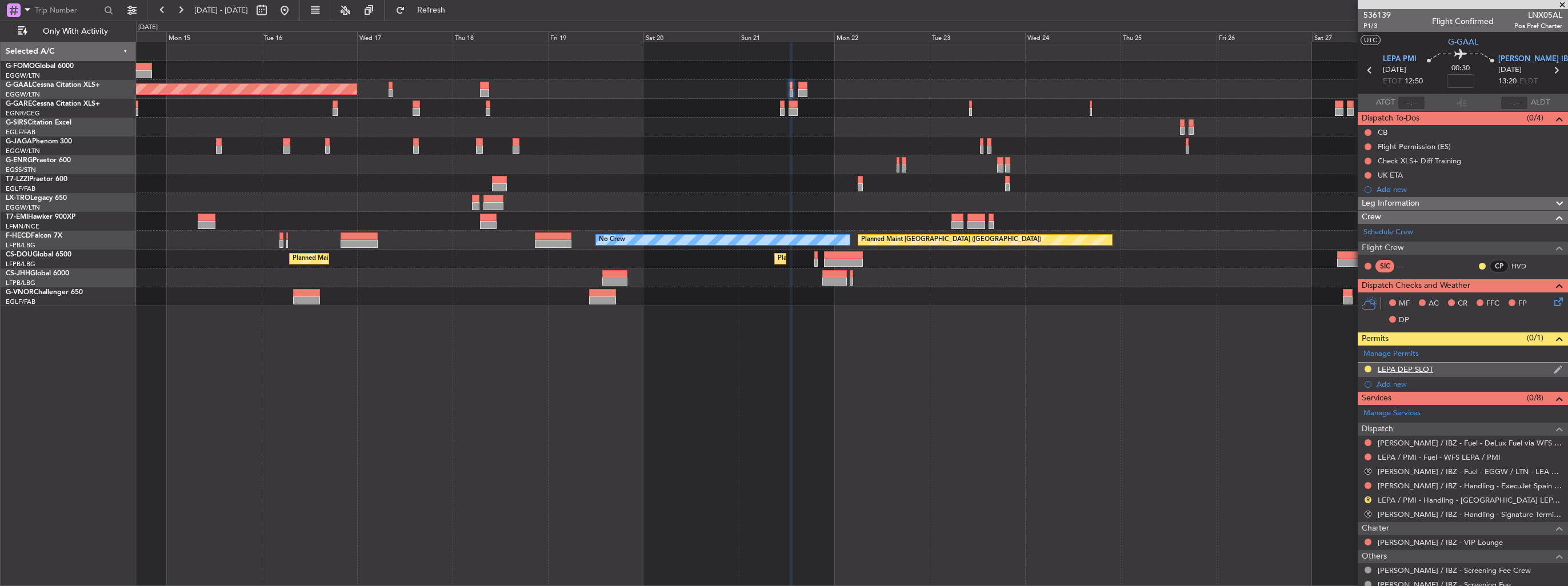
click at [1553, 366] on img at bounding box center [1558, 369] width 9 height 10
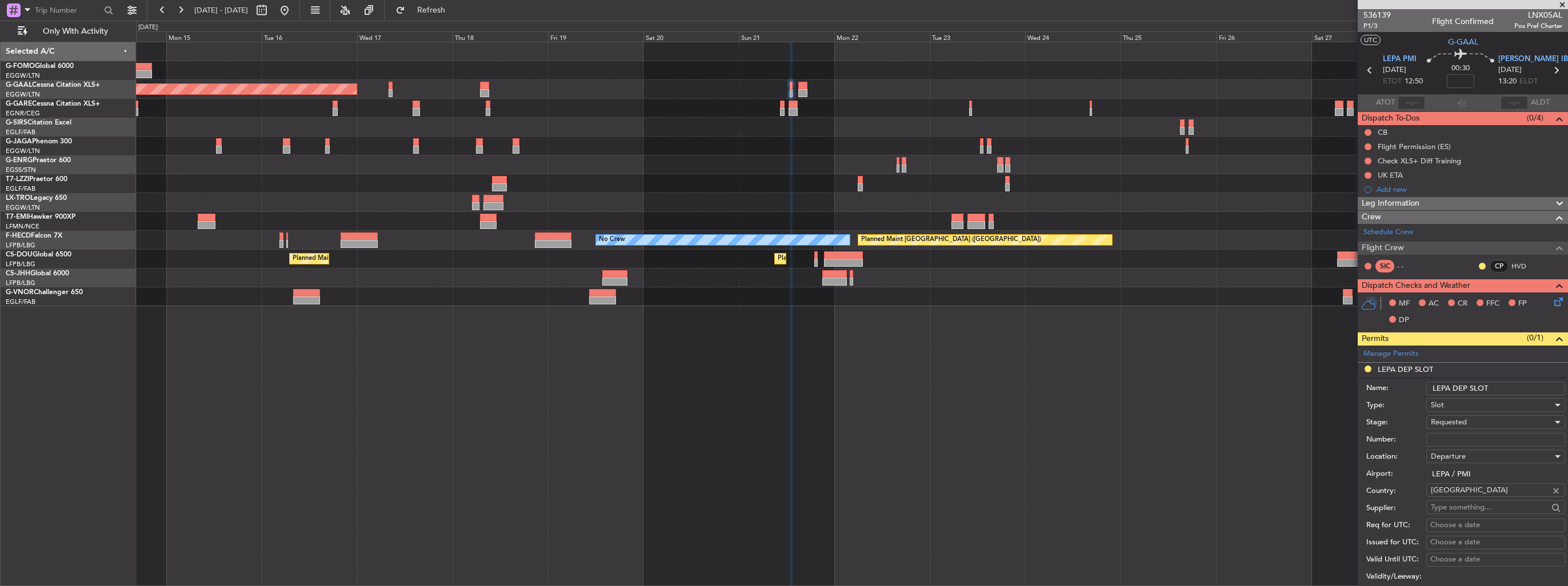
click at [1530, 385] on input "LEPA DEP SLOT" at bounding box center [1495, 388] width 139 height 14
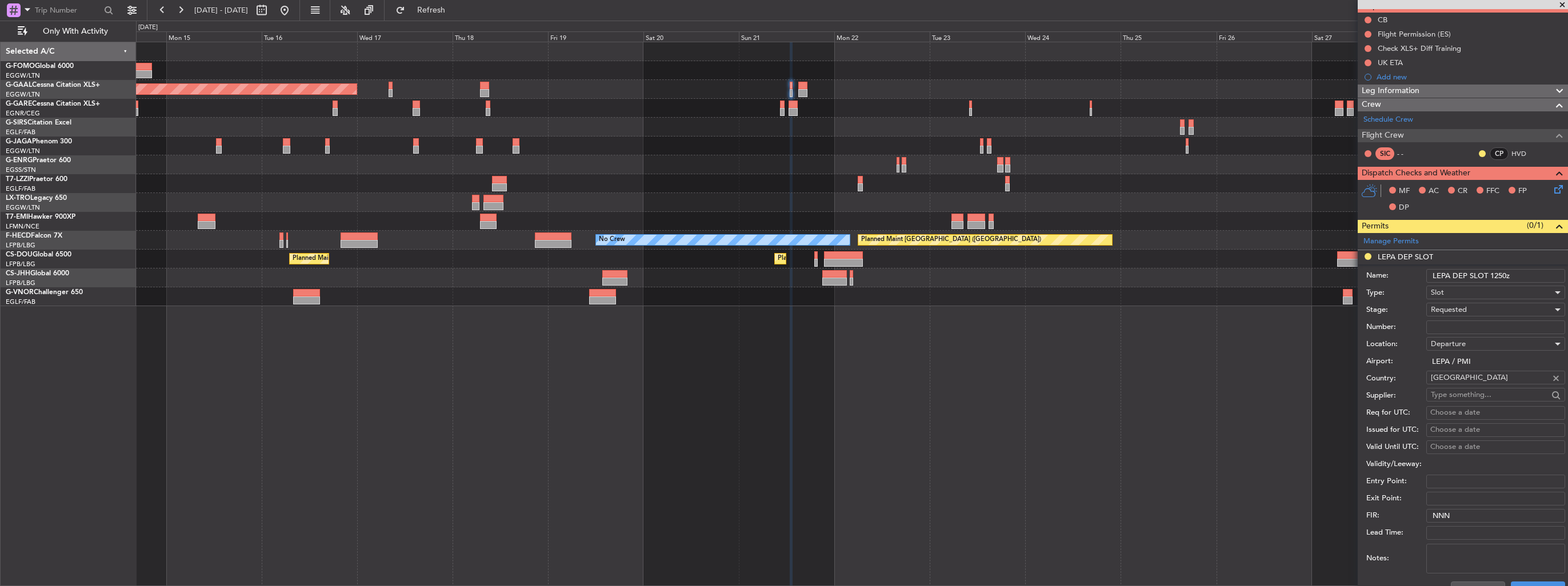
scroll to position [171, 0]
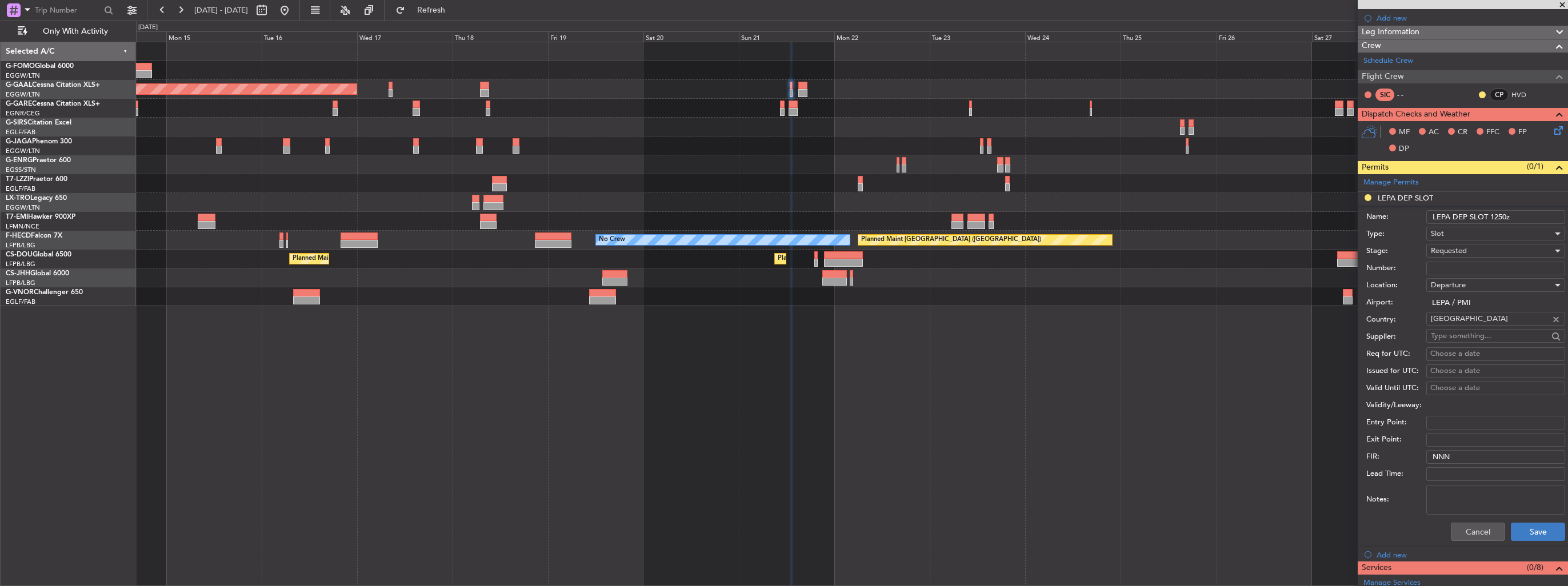
type input "LEPA DEP SLOT 1250z"
click at [1526, 529] on button "Save" at bounding box center [1538, 532] width 54 height 18
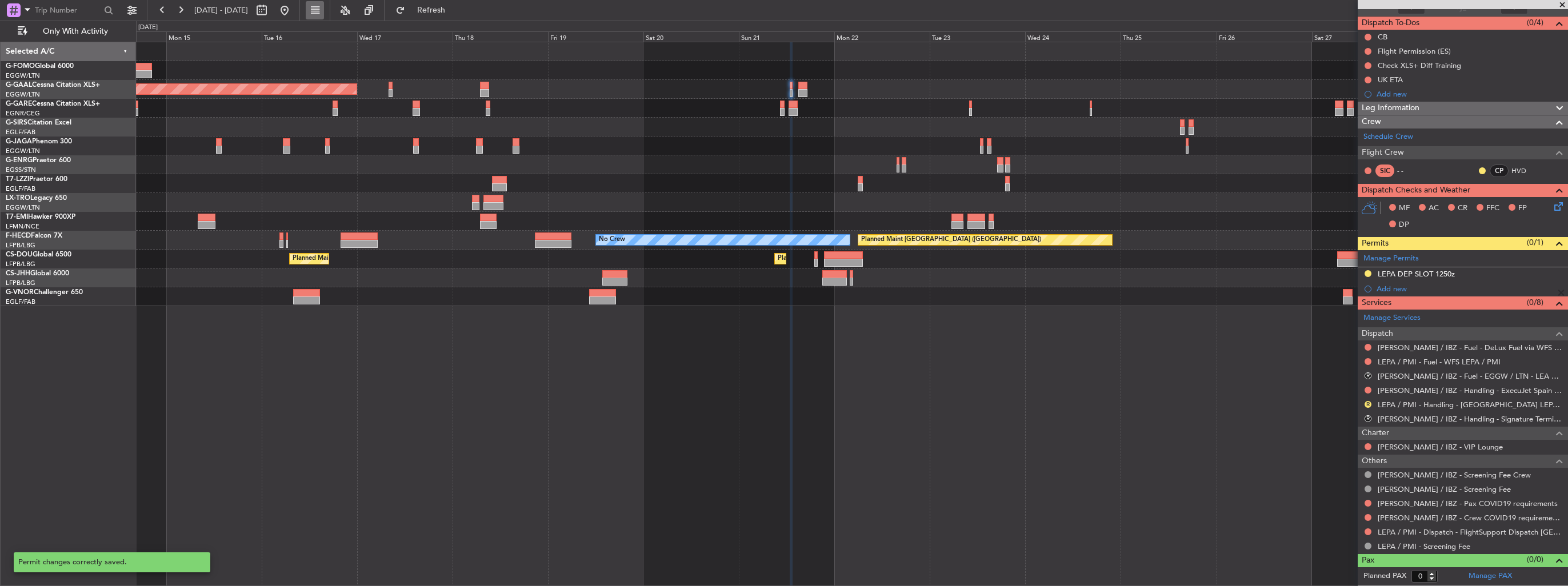
scroll to position [93, 0]
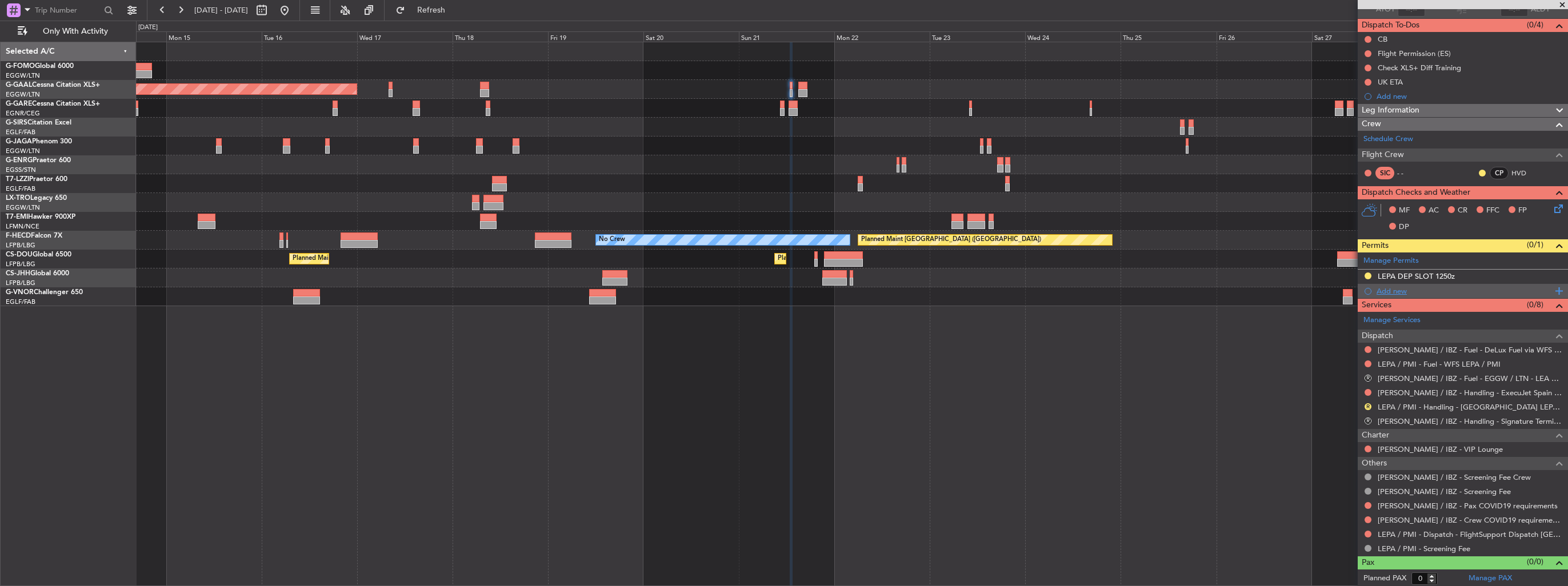
click at [1389, 290] on div "Add new" at bounding box center [1464, 291] width 176 height 10
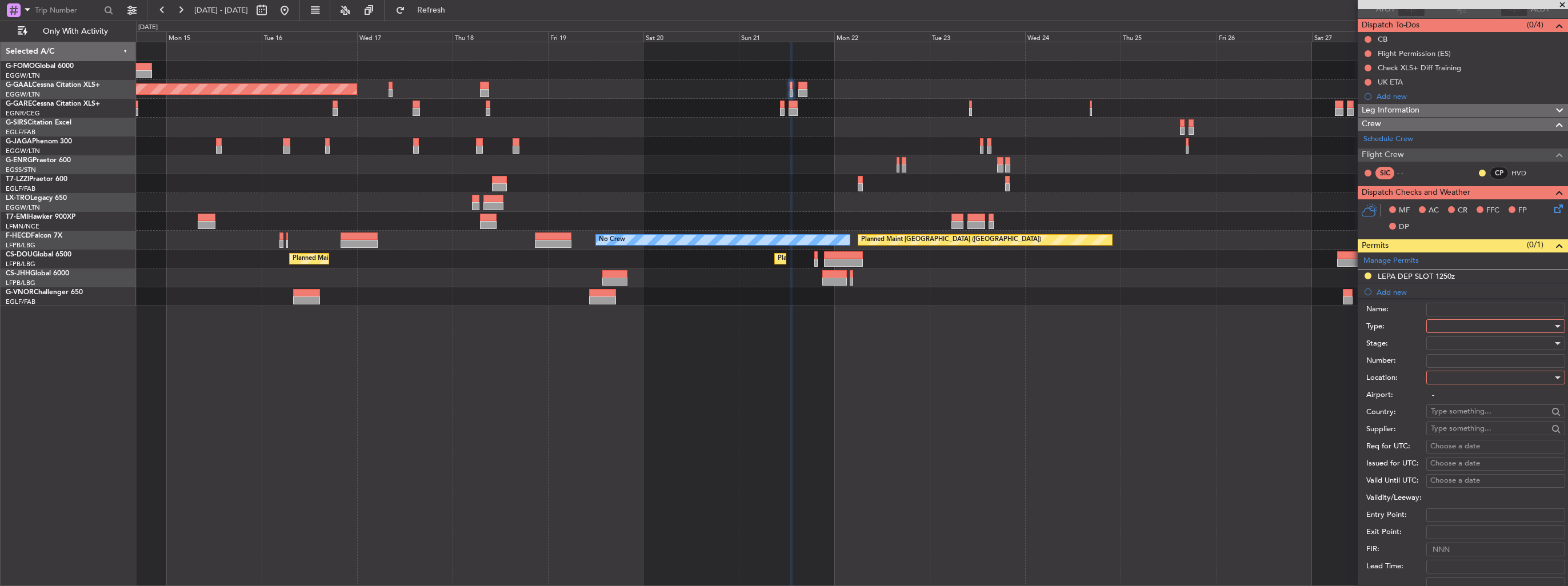
scroll to position [171, 0]
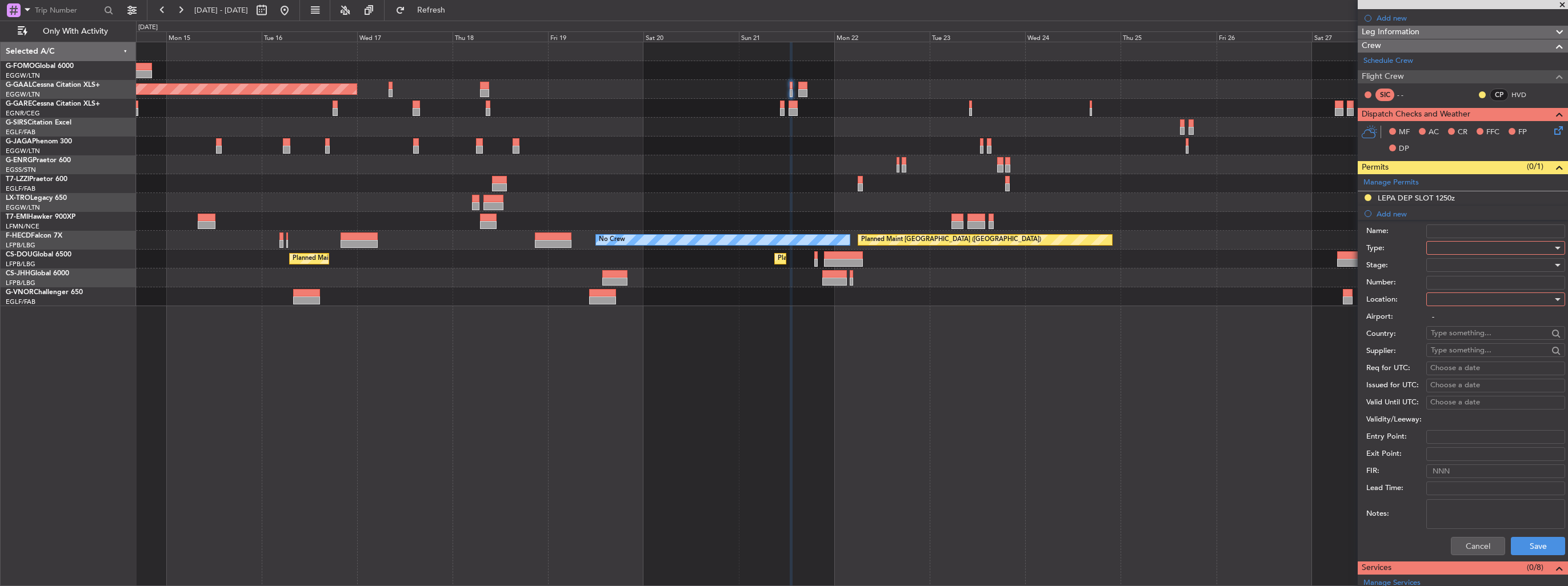
click at [1447, 248] on div at bounding box center [1491, 248] width 121 height 17
click at [1473, 356] on span "Slot" at bounding box center [1491, 356] width 120 height 17
click at [1457, 294] on div at bounding box center [1491, 299] width 121 height 17
click at [1458, 351] on span "Arrival" at bounding box center [1491, 356] width 120 height 17
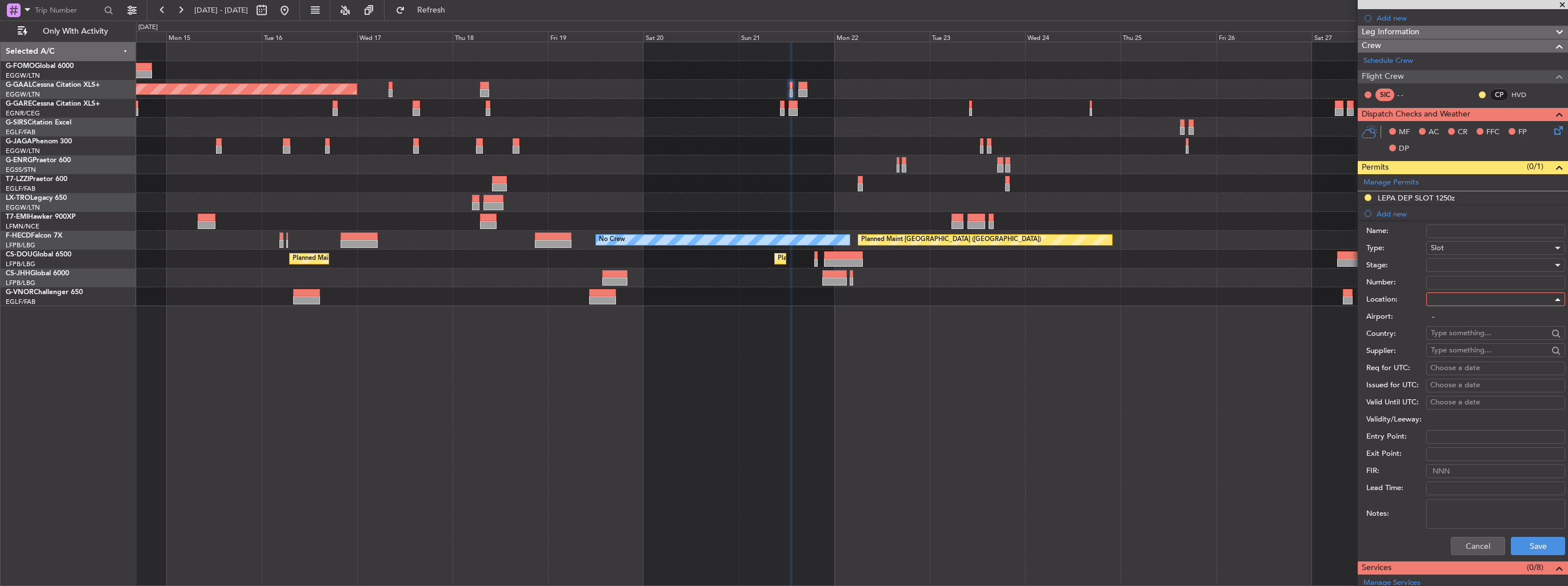
type input "[PERSON_NAME] / IBZ"
click at [1456, 267] on div at bounding box center [1491, 265] width 121 height 17
click at [1465, 339] on span "Requested" at bounding box center [1491, 339] width 120 height 17
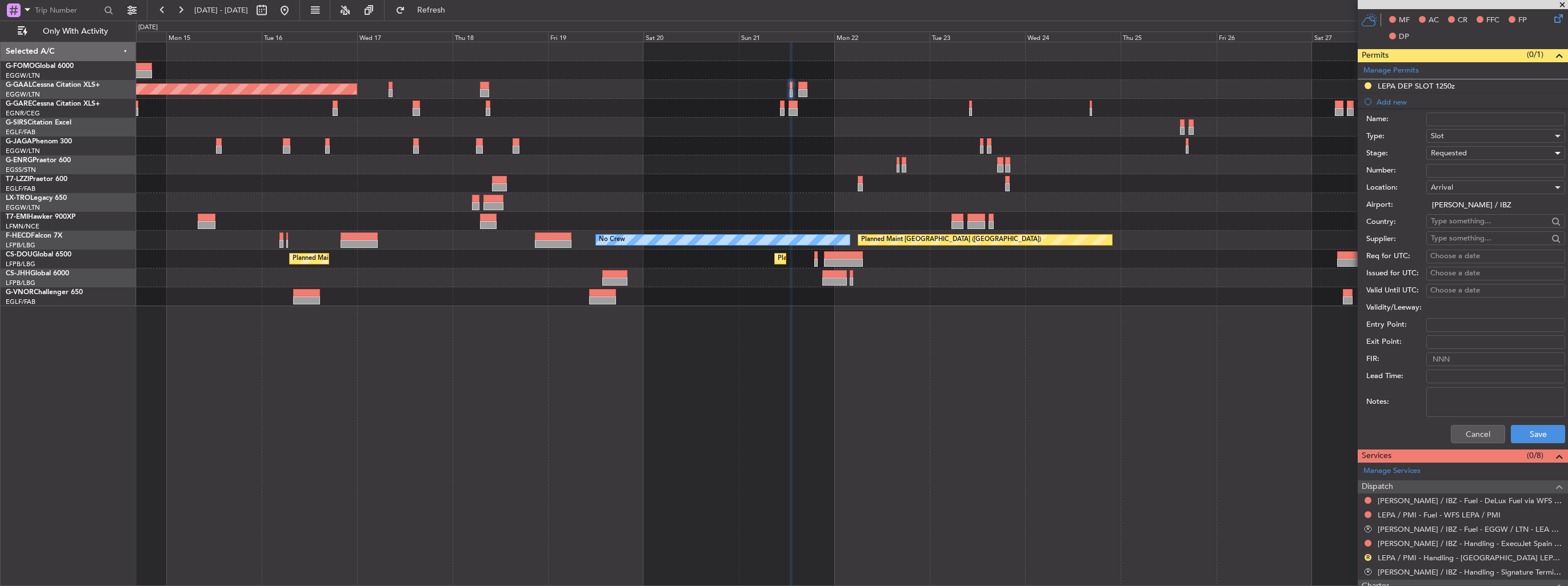
scroll to position [343, 0]
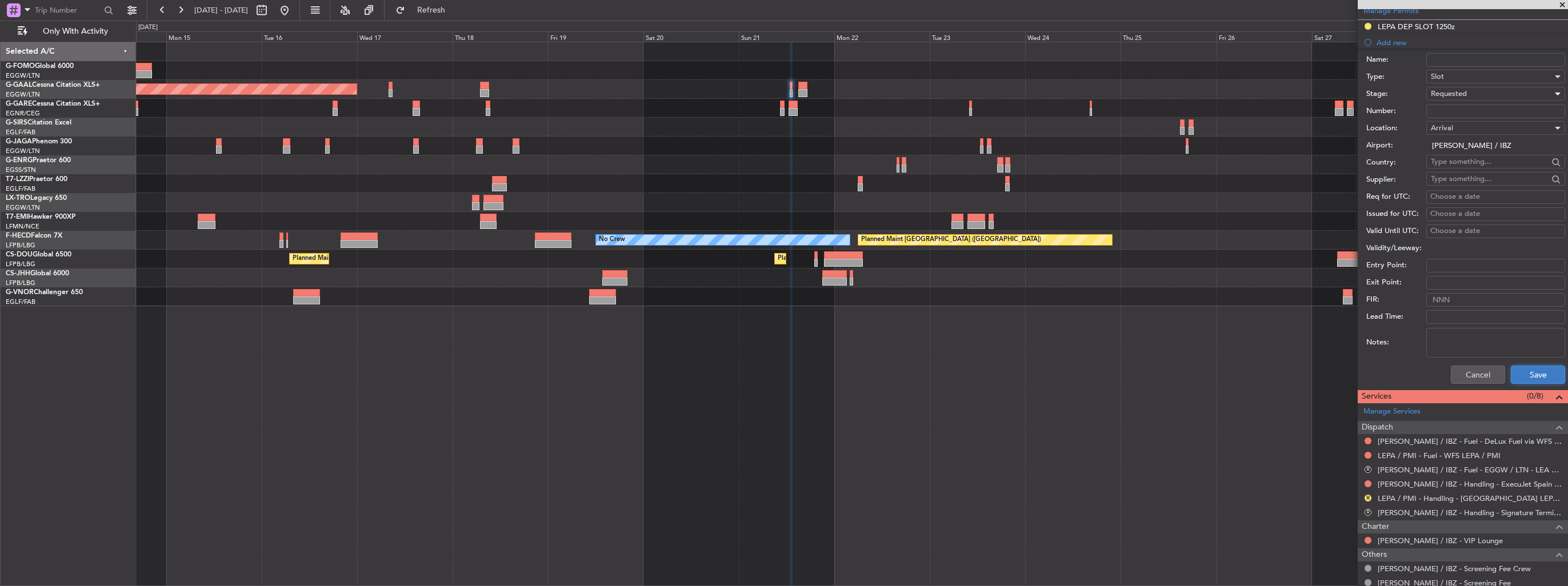
click at [1522, 376] on button "Save" at bounding box center [1538, 375] width 54 height 18
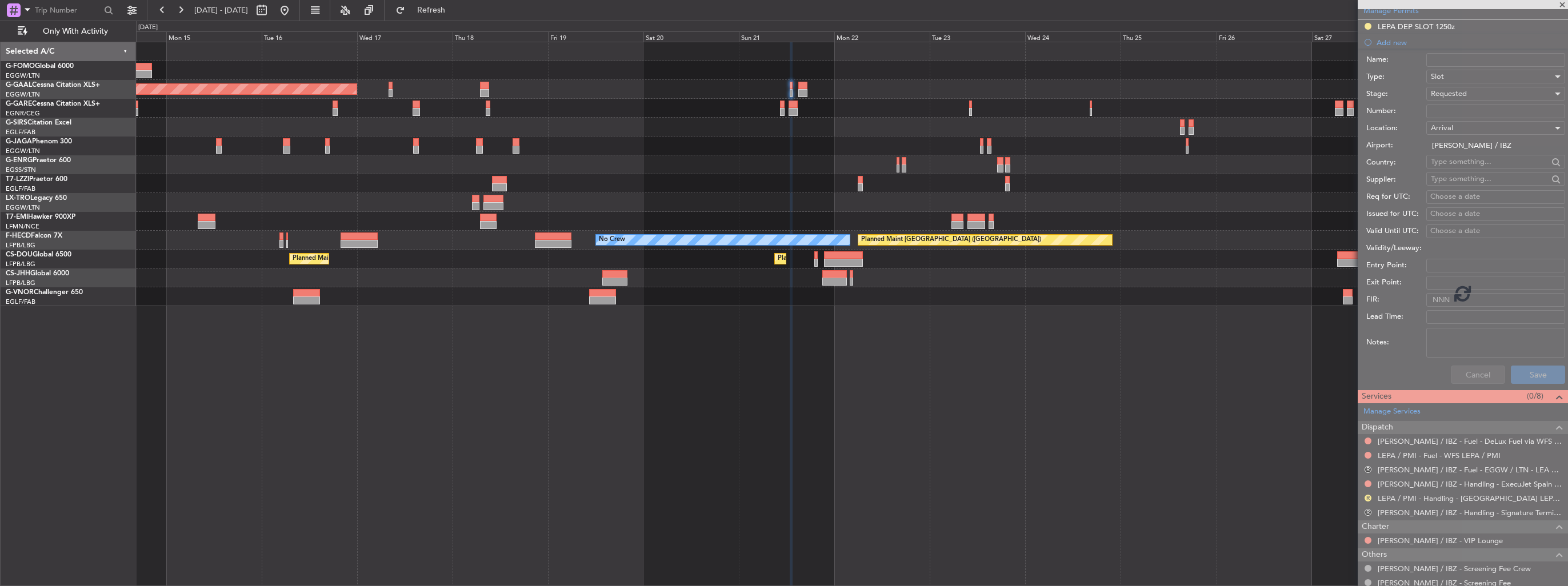
scroll to position [107, 0]
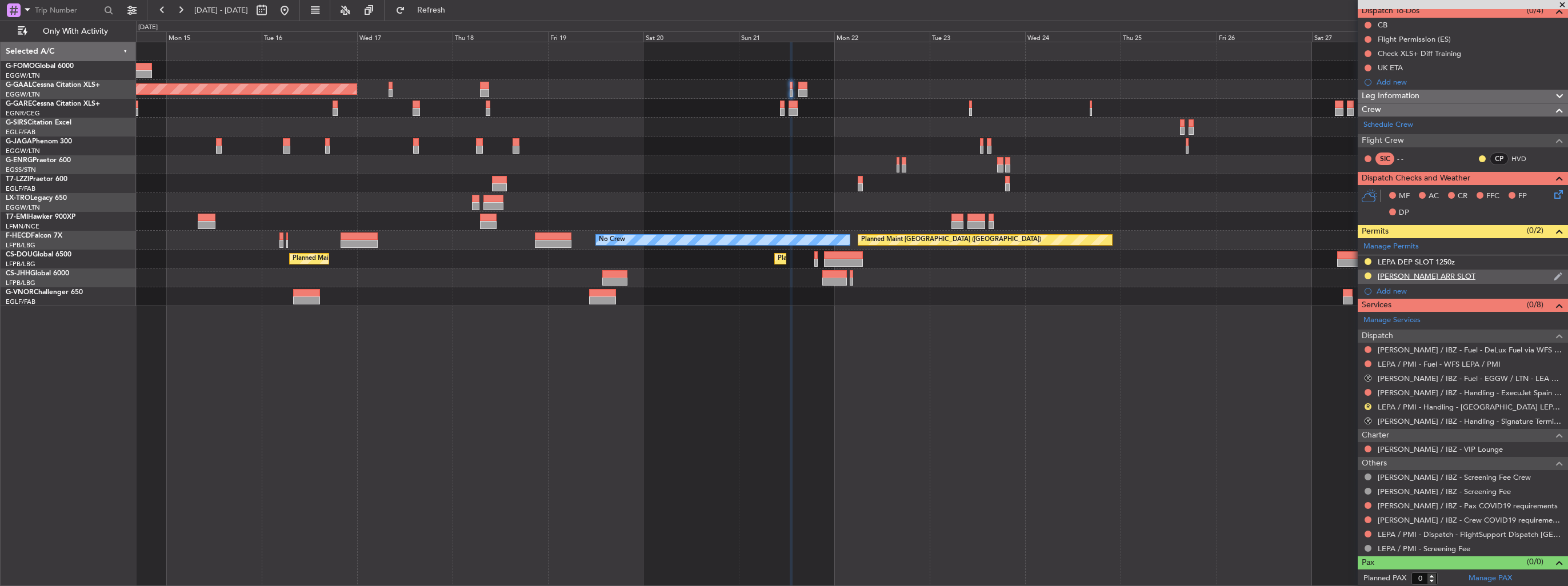
click at [1546, 280] on div "[PERSON_NAME] ARR SLOT" at bounding box center [1462, 277] width 210 height 14
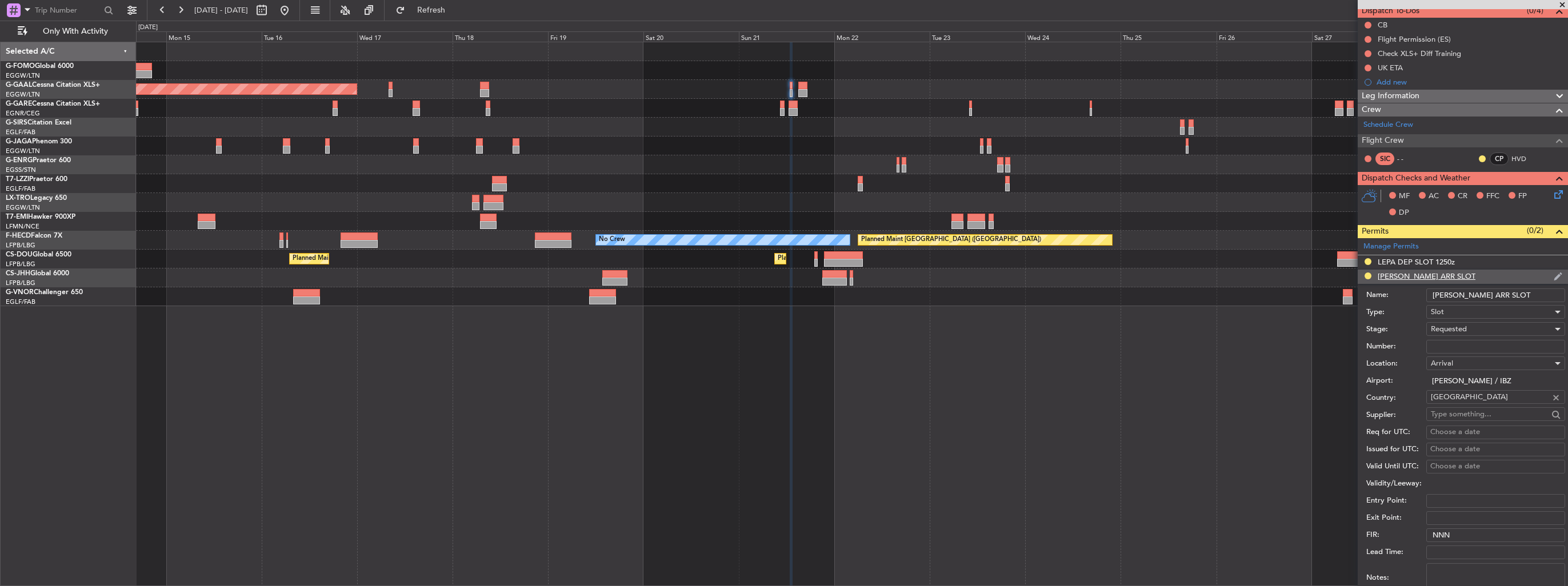
scroll to position [343, 0]
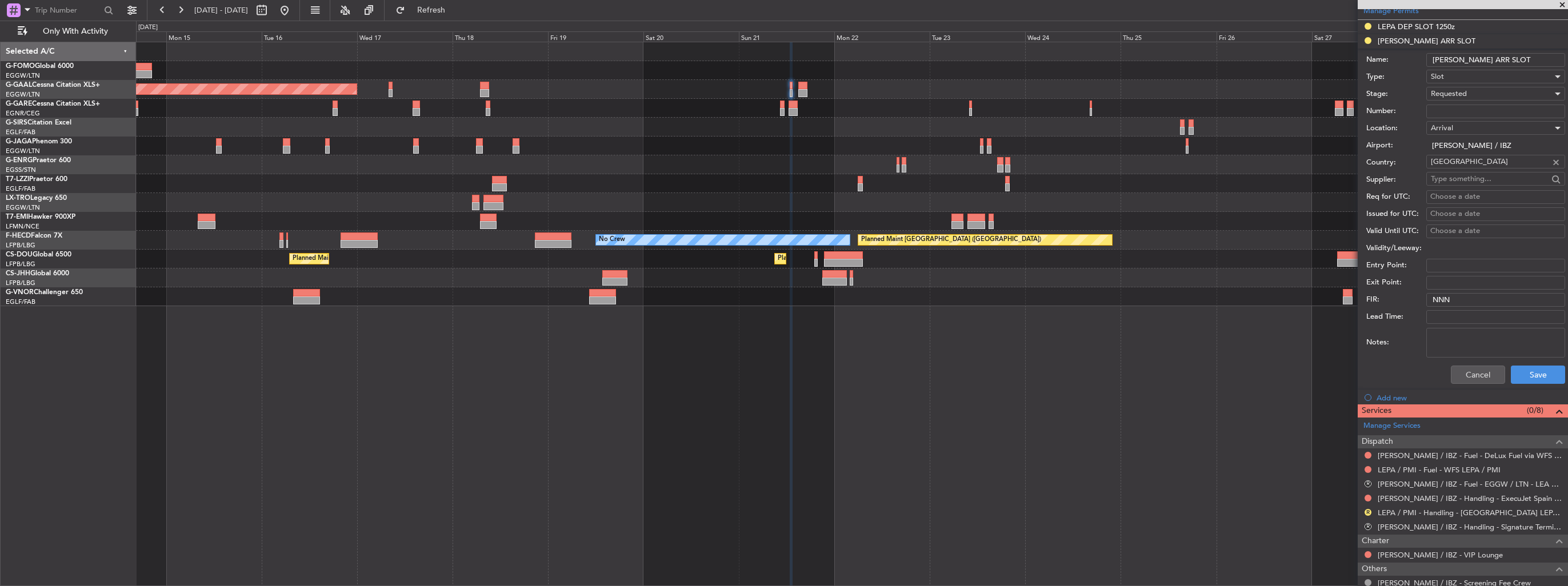
click at [1490, 63] on input "[PERSON_NAME] ARR SLOT" at bounding box center [1495, 60] width 139 height 14
type input "[PERSON_NAME] ARR SLOT 1330z"
click at [1525, 375] on button "Save" at bounding box center [1538, 375] width 54 height 18
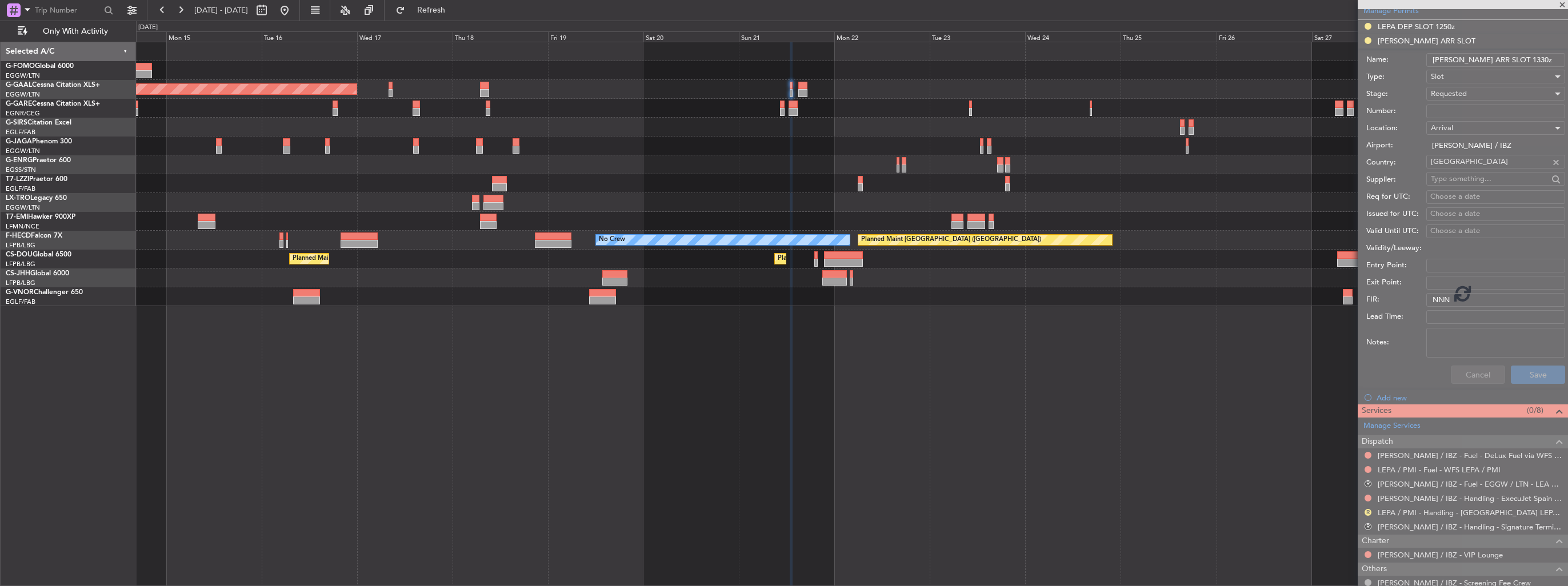
scroll to position [107, 0]
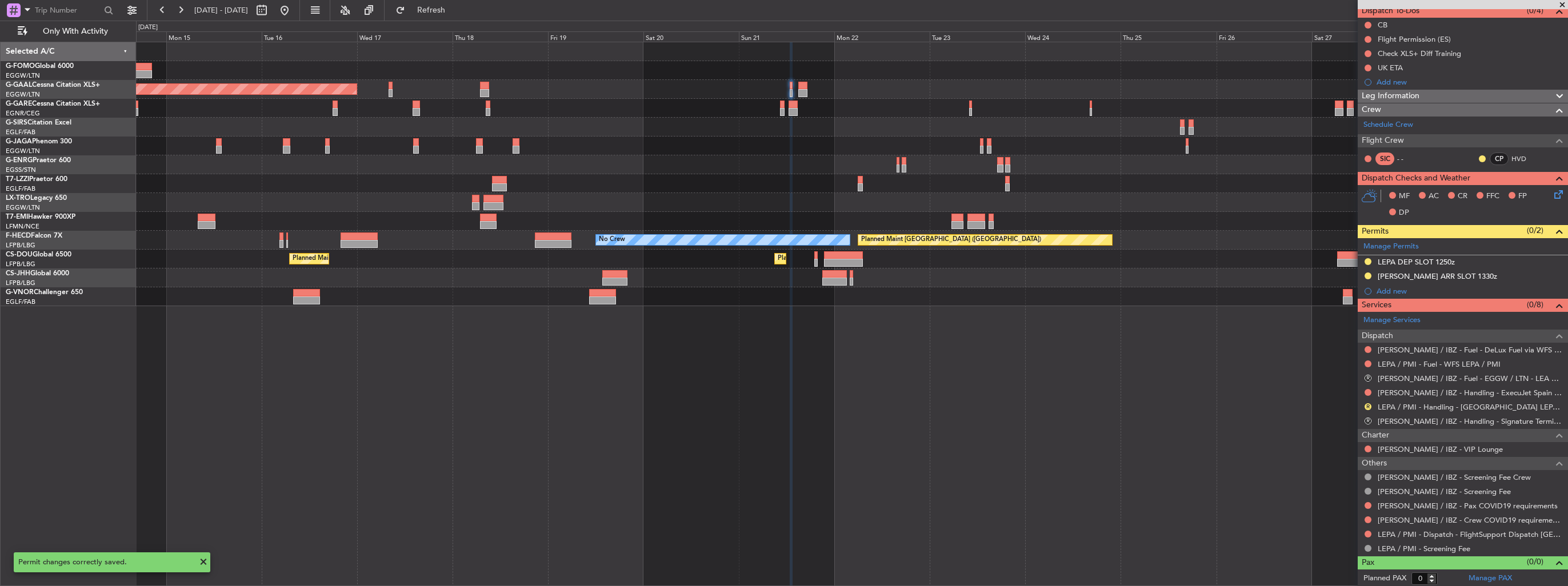
click at [1403, 396] on div "[PERSON_NAME] / IBZ - Handling - ExecuJet Spain [PERSON_NAME] / IBZ" at bounding box center [1462, 393] width 210 height 14
click at [1399, 394] on link "[PERSON_NAME] / IBZ - Handling - ExecuJet Spain [PERSON_NAME] / IBZ" at bounding box center [1469, 393] width 184 height 10
click at [1407, 392] on link "[PERSON_NAME] / IBZ - Handling - ExecuJet Spain [PERSON_NAME] / IBZ" at bounding box center [1469, 393] width 184 height 10
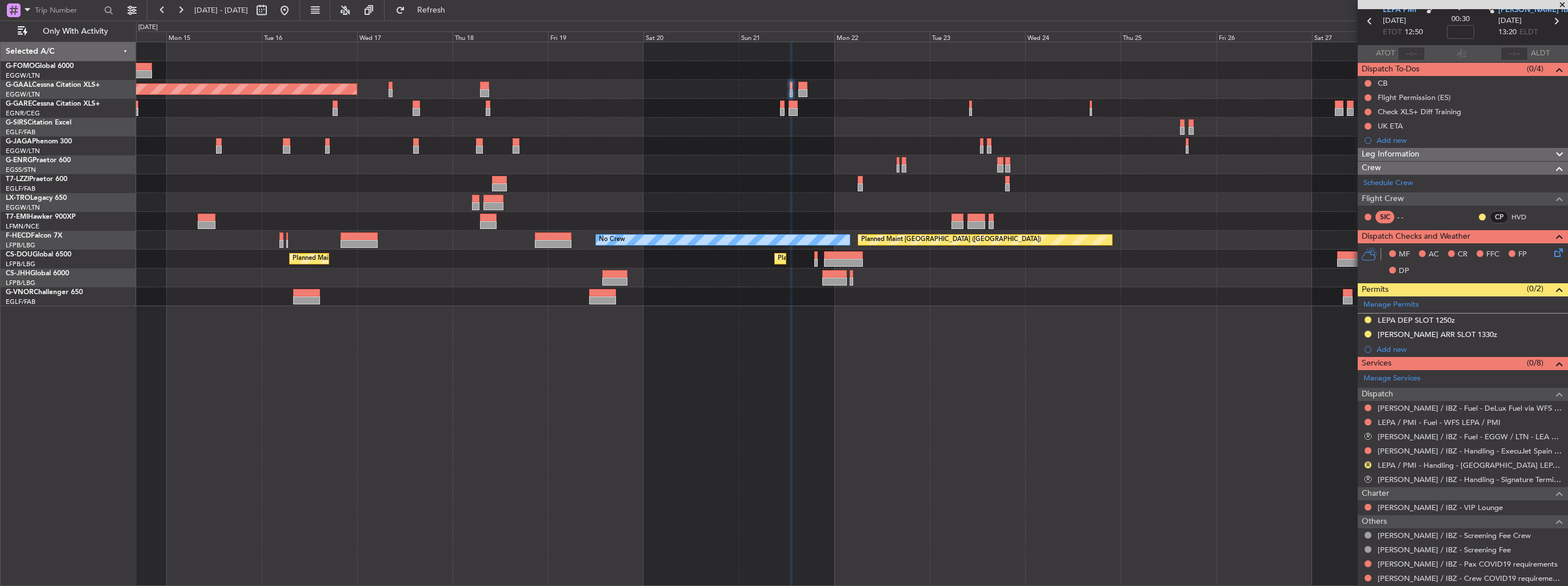
scroll to position [0, 0]
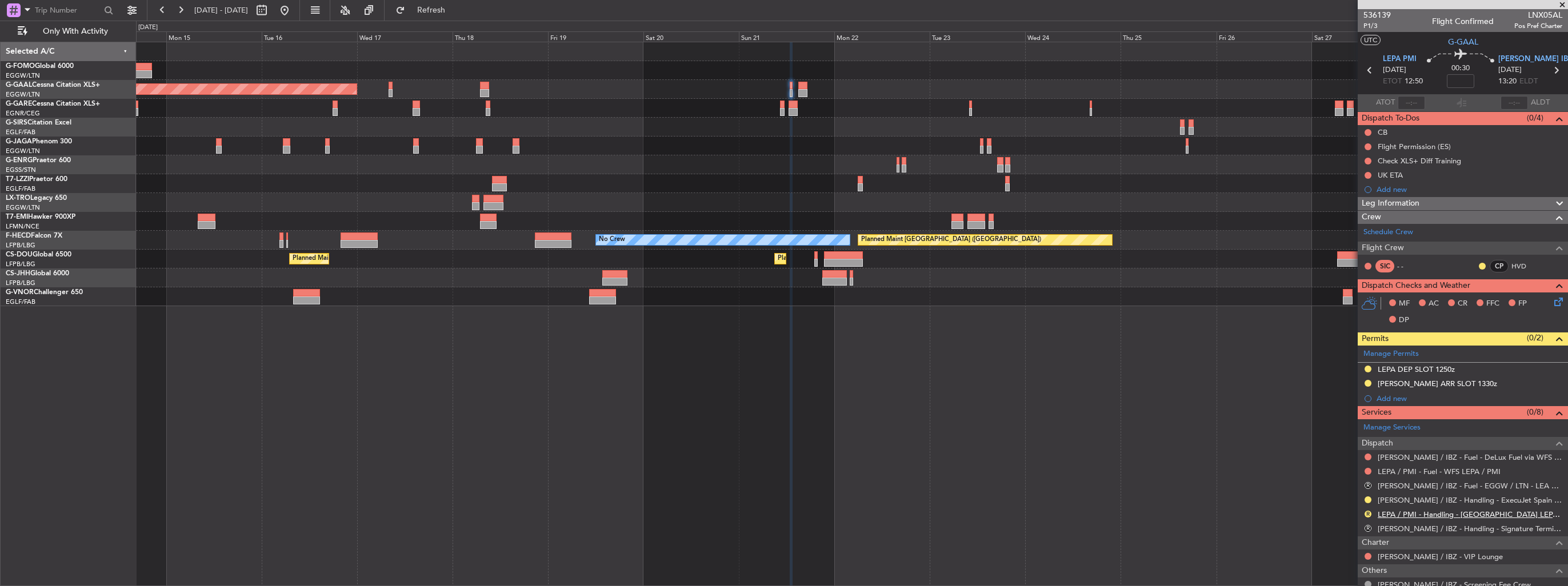
click at [1445, 512] on link "LEPA / PMI - Handling - [GEOGRAPHIC_DATA] LEPA / PMI" at bounding box center [1469, 515] width 184 height 10
click at [293, 12] on button at bounding box center [285, 10] width 18 height 18
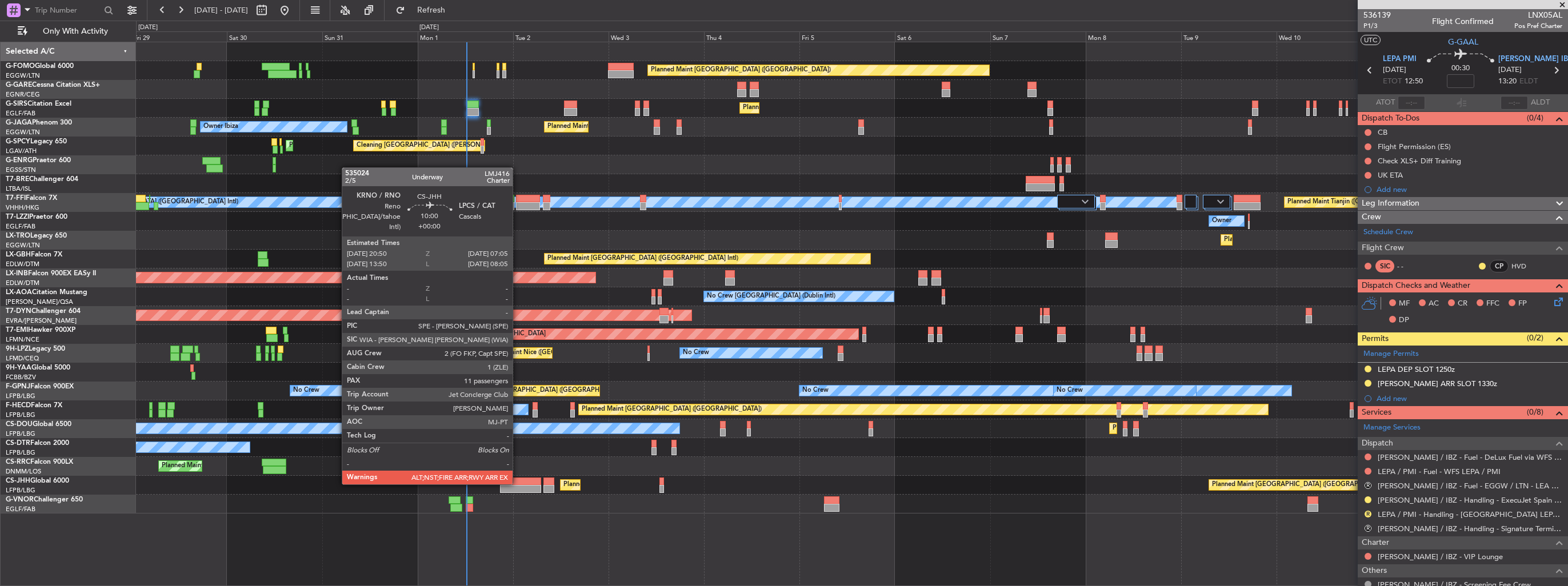
click at [518, 483] on div at bounding box center [520, 481] width 41 height 8
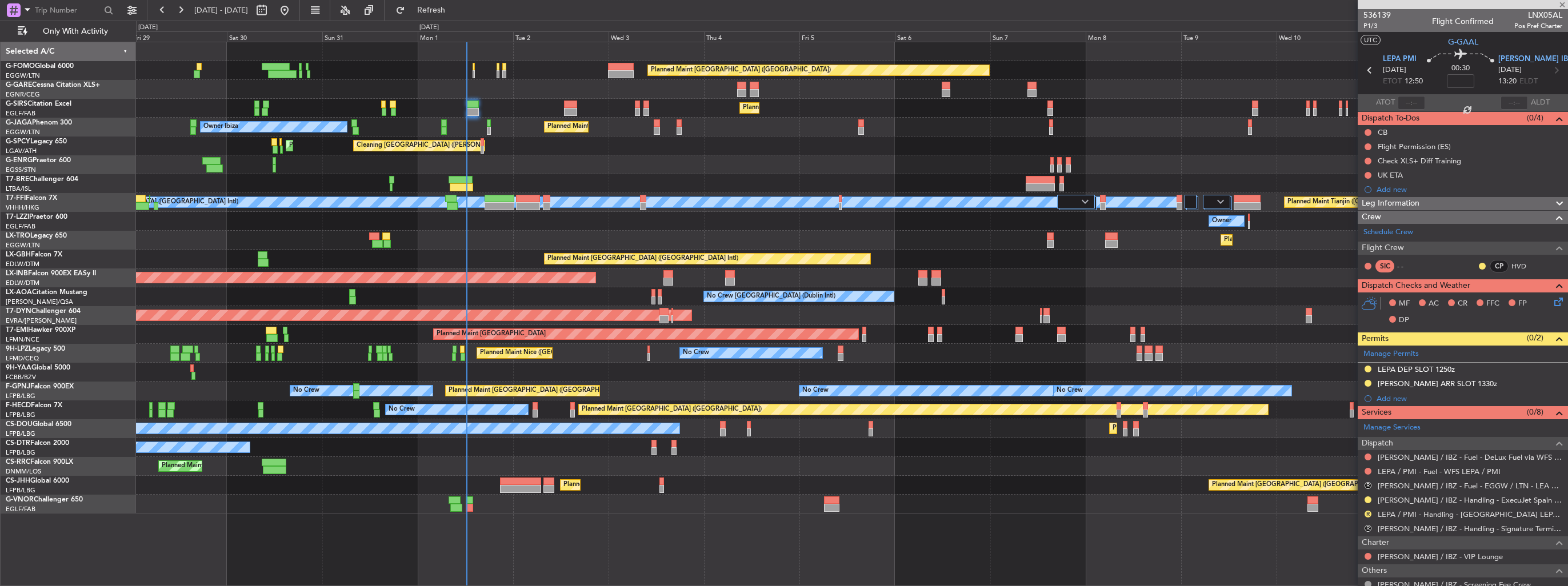
type input "11"
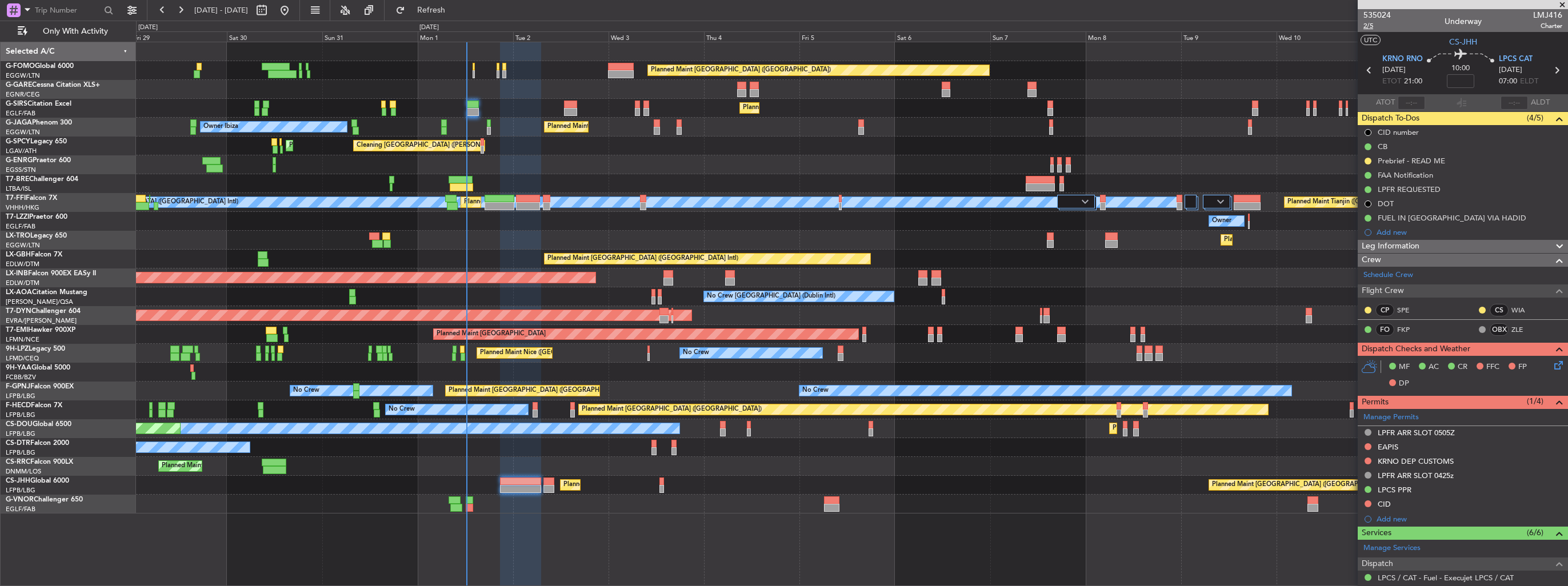
click at [1371, 26] on span "2/5" at bounding box center [1377, 26] width 27 height 10
click at [1366, 21] on mat-tooltip-component "Trip Number" at bounding box center [1377, 36] width 57 height 30
click at [1366, 24] on span "2/5" at bounding box center [1377, 26] width 27 height 10
click at [0, 0] on img at bounding box center [0, 0] width 0 height 0
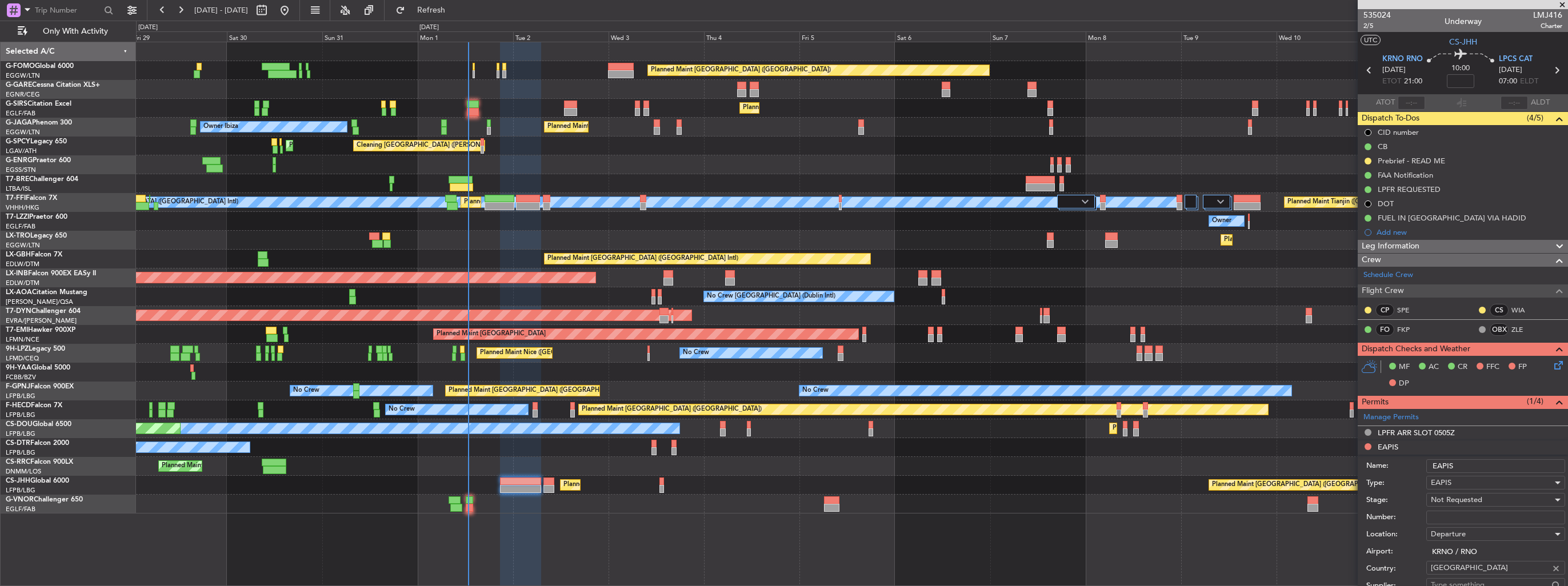
click at [1495, 513] on input "Number:" at bounding box center [1495, 518] width 139 height 14
paste input "EAPIS-17677240"
type input "EAPIS-17677240"
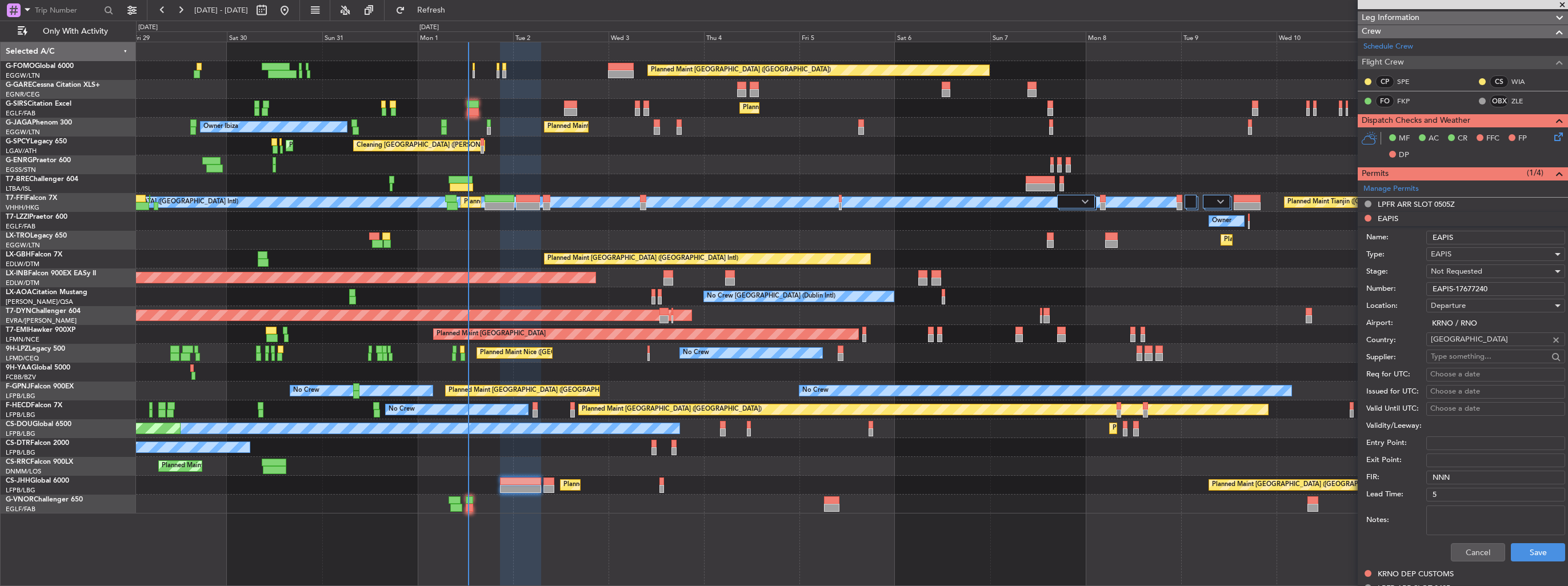
click at [1476, 270] on span "Not Requested" at bounding box center [1456, 271] width 51 height 10
click at [1479, 362] on span "Received OK" at bounding box center [1491, 362] width 120 height 17
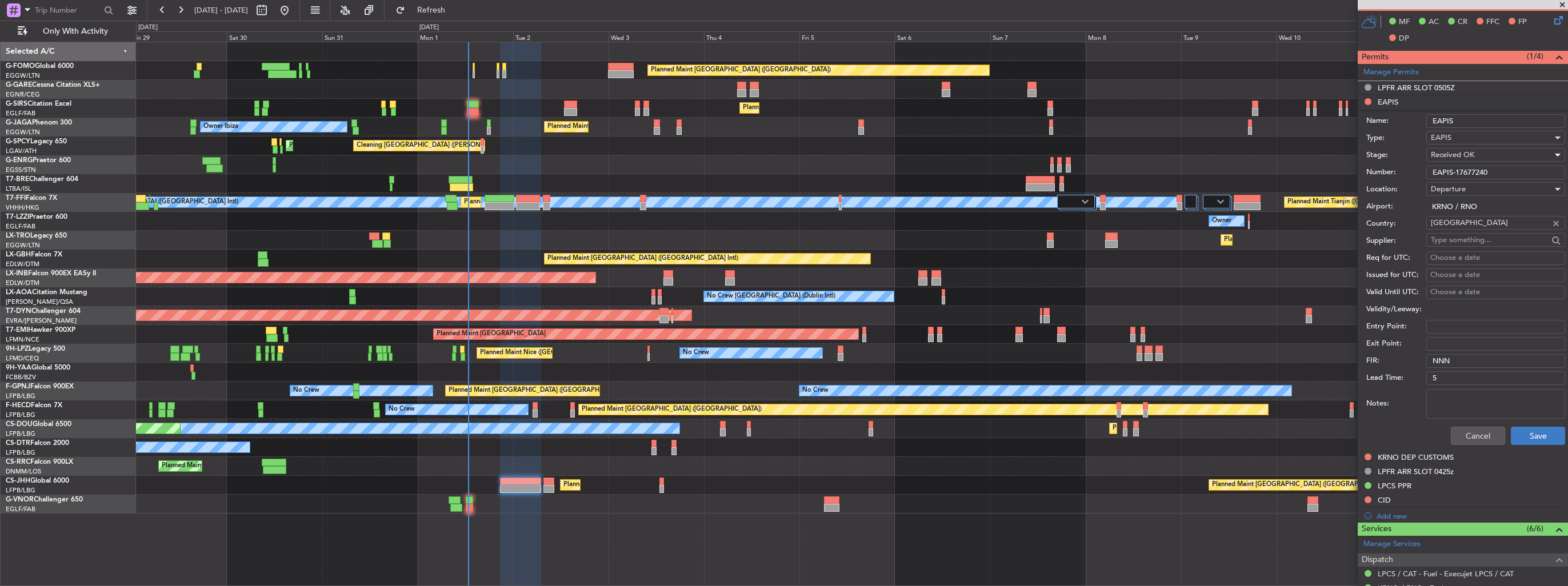
scroll to position [400, 0]
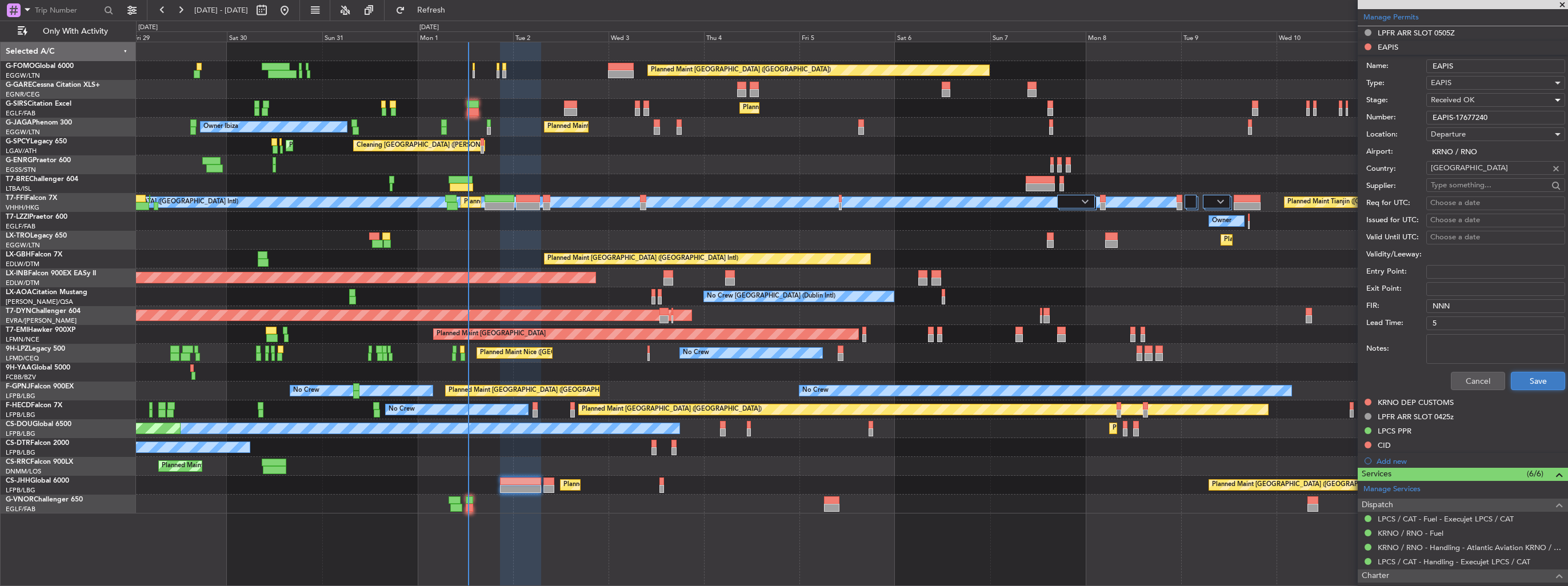
click at [1520, 382] on button "Save" at bounding box center [1538, 381] width 54 height 18
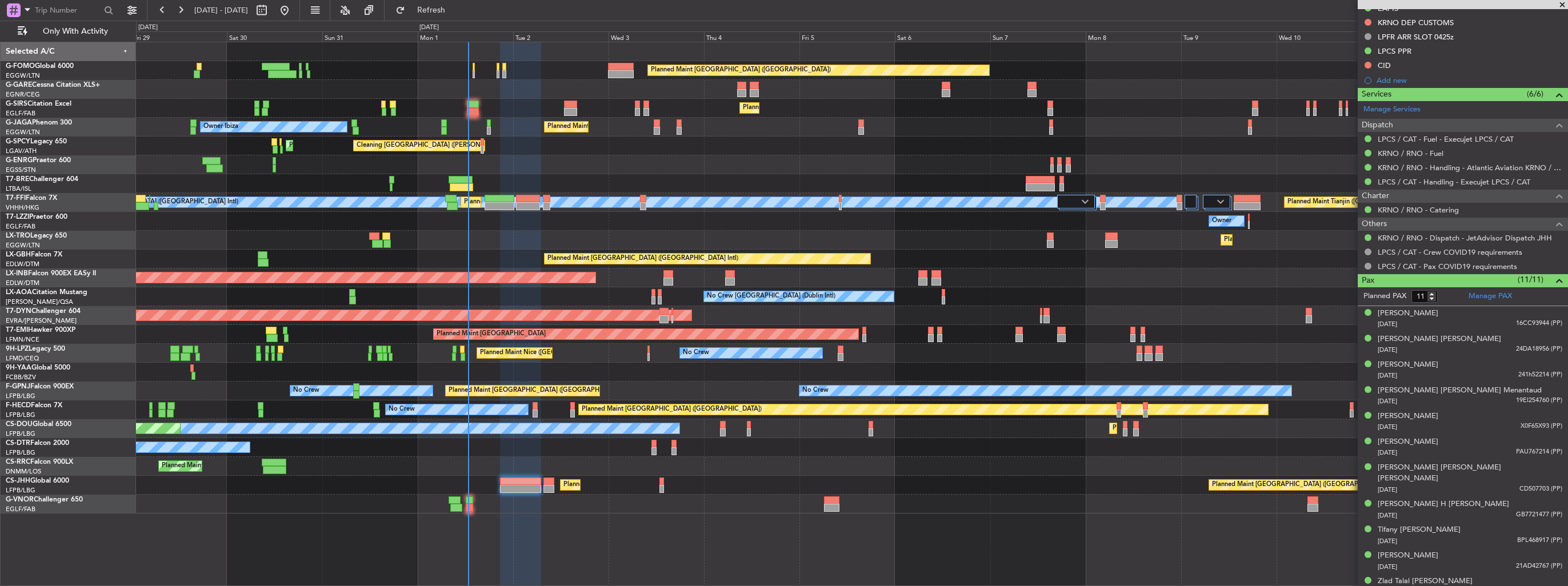
scroll to position [153, 0]
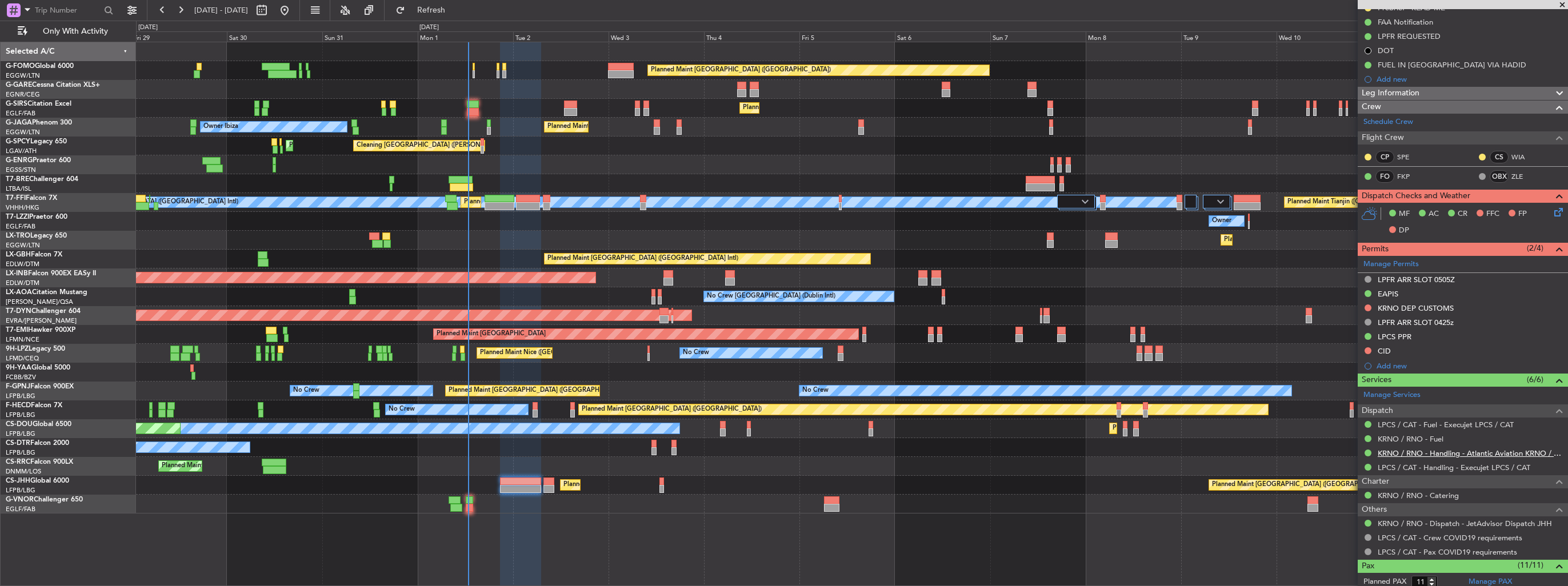
click at [1413, 454] on link "KRNO / RNO - Handling - Atlantic Aviation KRNO / RNO" at bounding box center [1469, 454] width 184 height 10
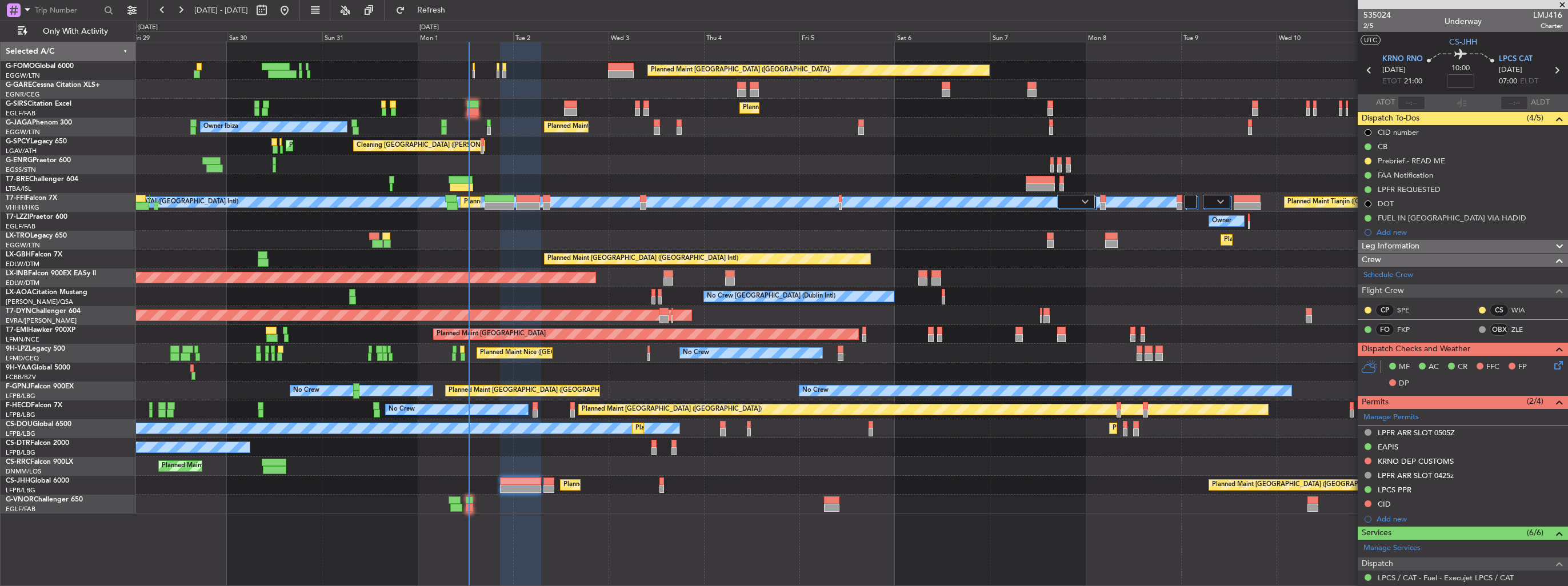
scroll to position [343, 0]
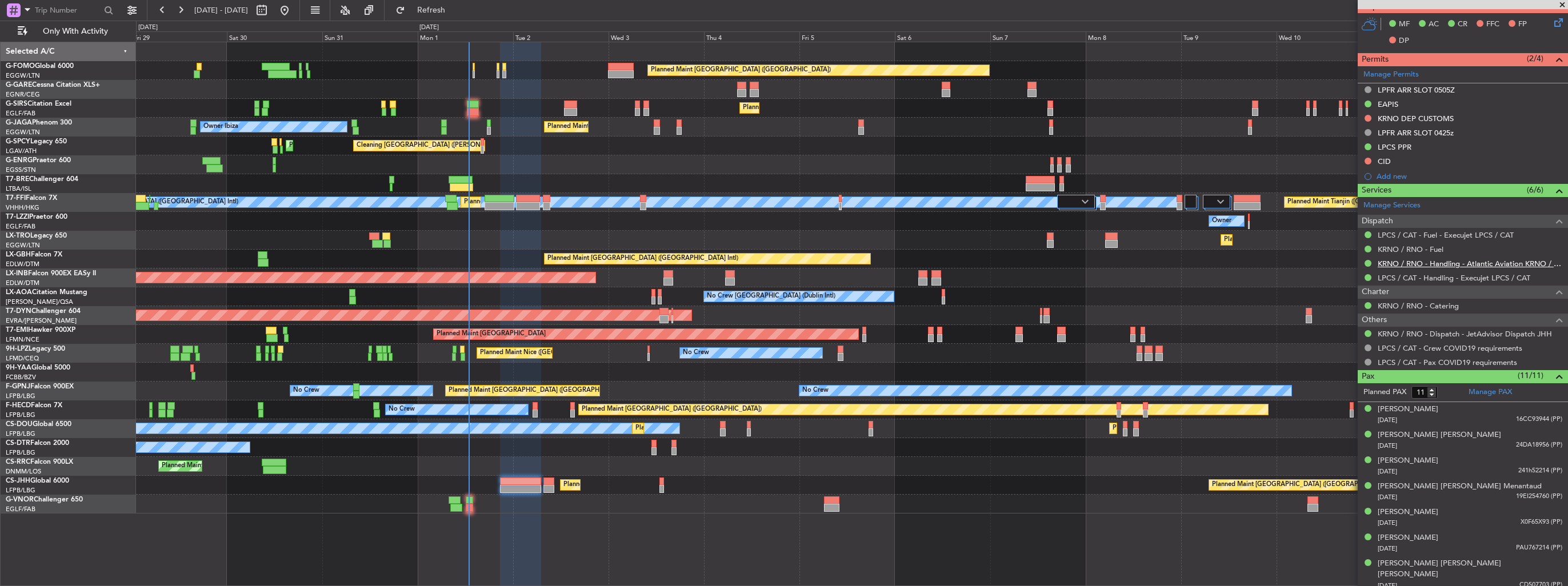
click at [1476, 262] on link "KRNO / RNO - Handling - Atlantic Aviation KRNO / RNO" at bounding box center [1469, 264] width 184 height 10
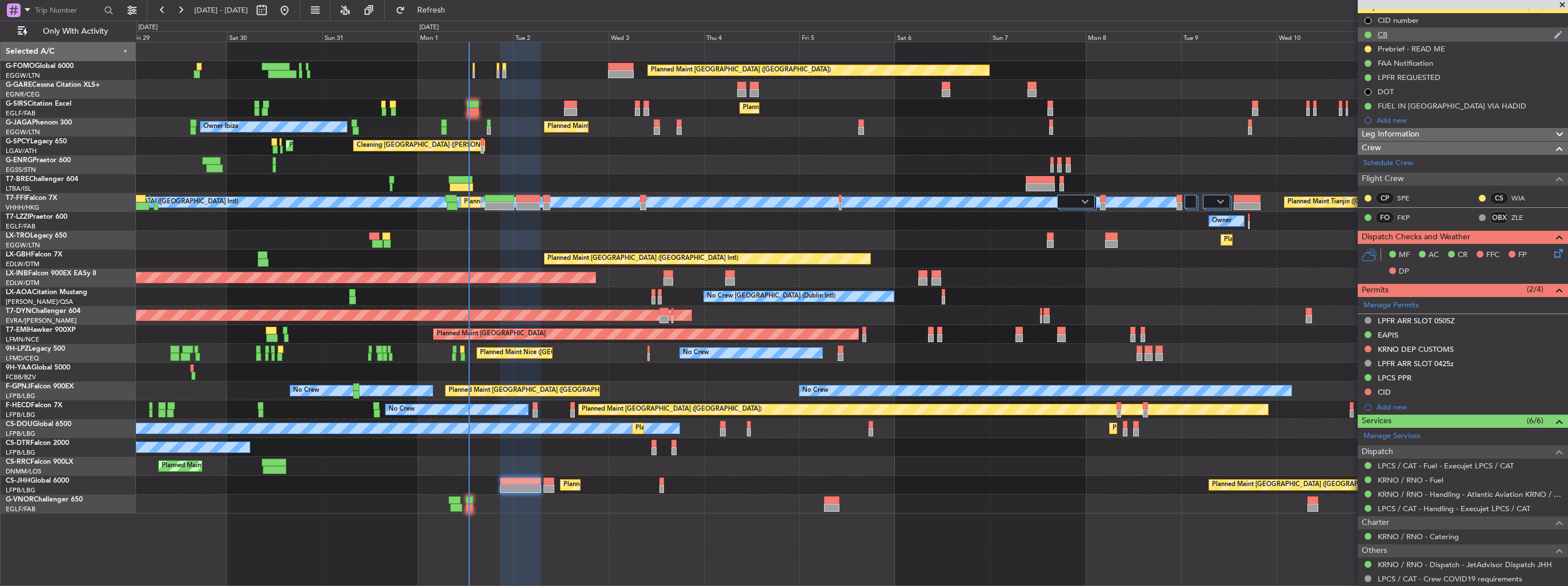
scroll to position [0, 0]
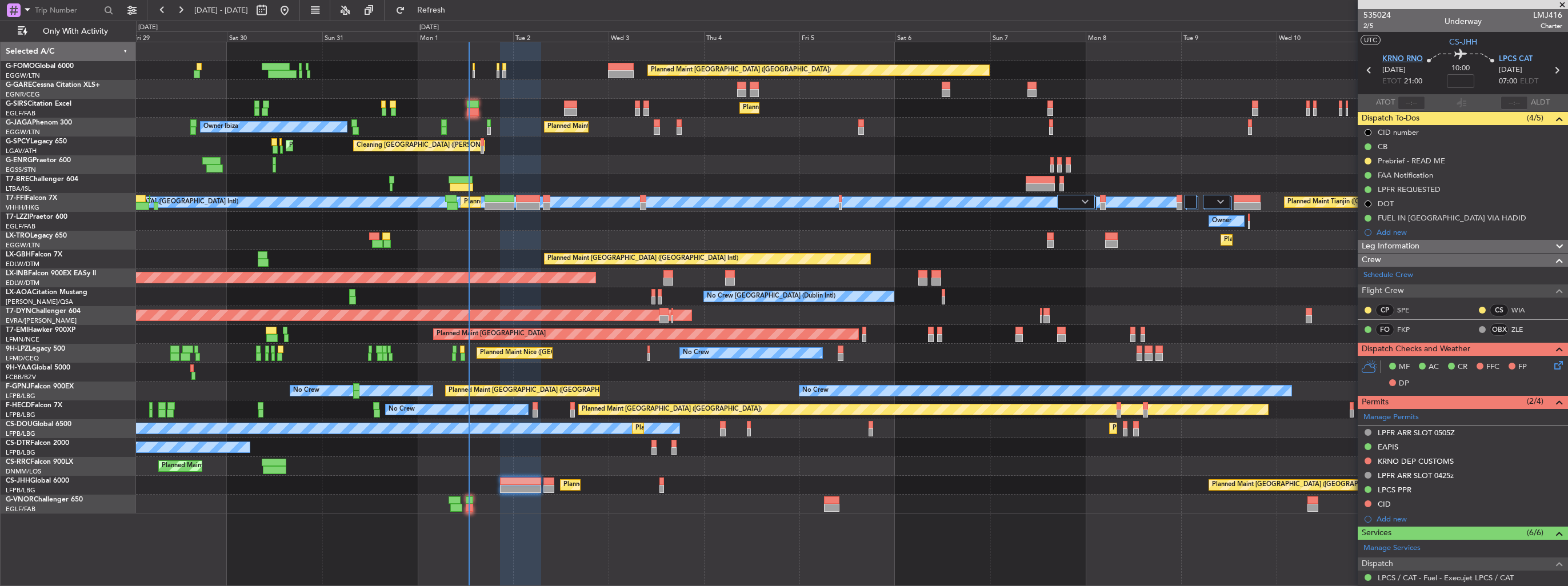
click at [1404, 55] on span "KRNO RNO" at bounding box center [1402, 59] width 41 height 12
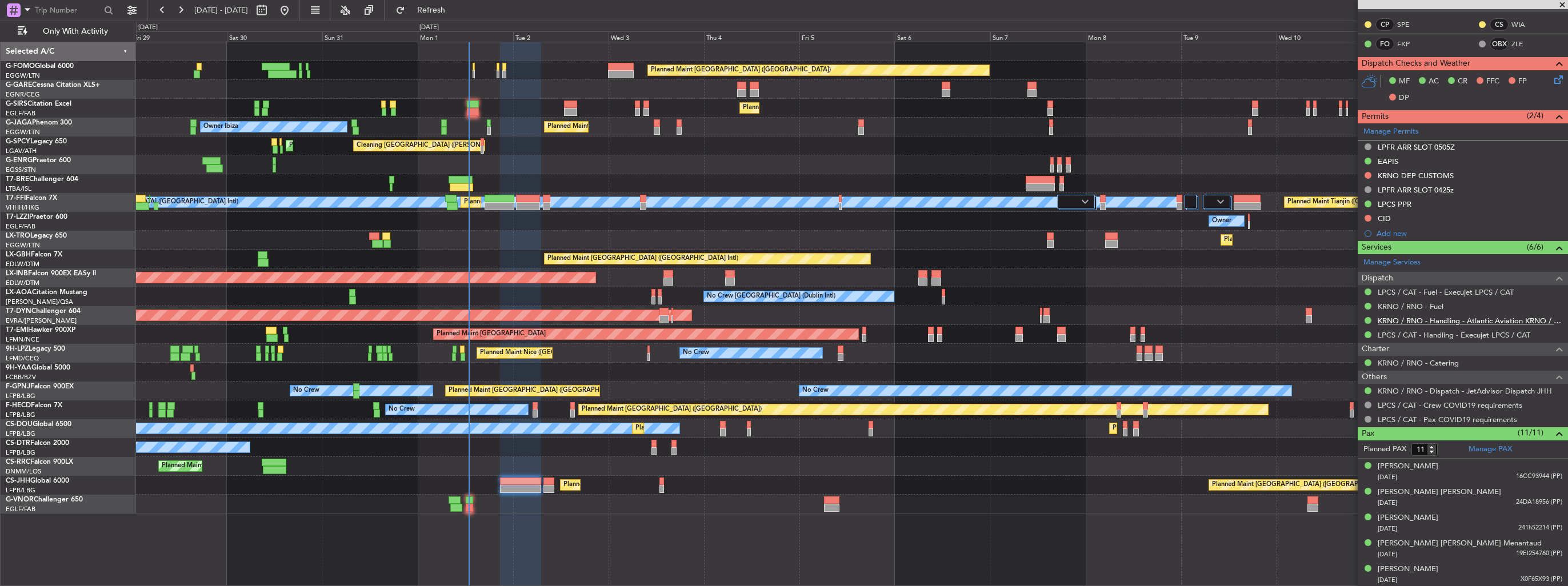
click at [1396, 319] on link "KRNO / RNO - Handling - Atlantic Aviation KRNO / RNO" at bounding box center [1469, 321] width 184 height 10
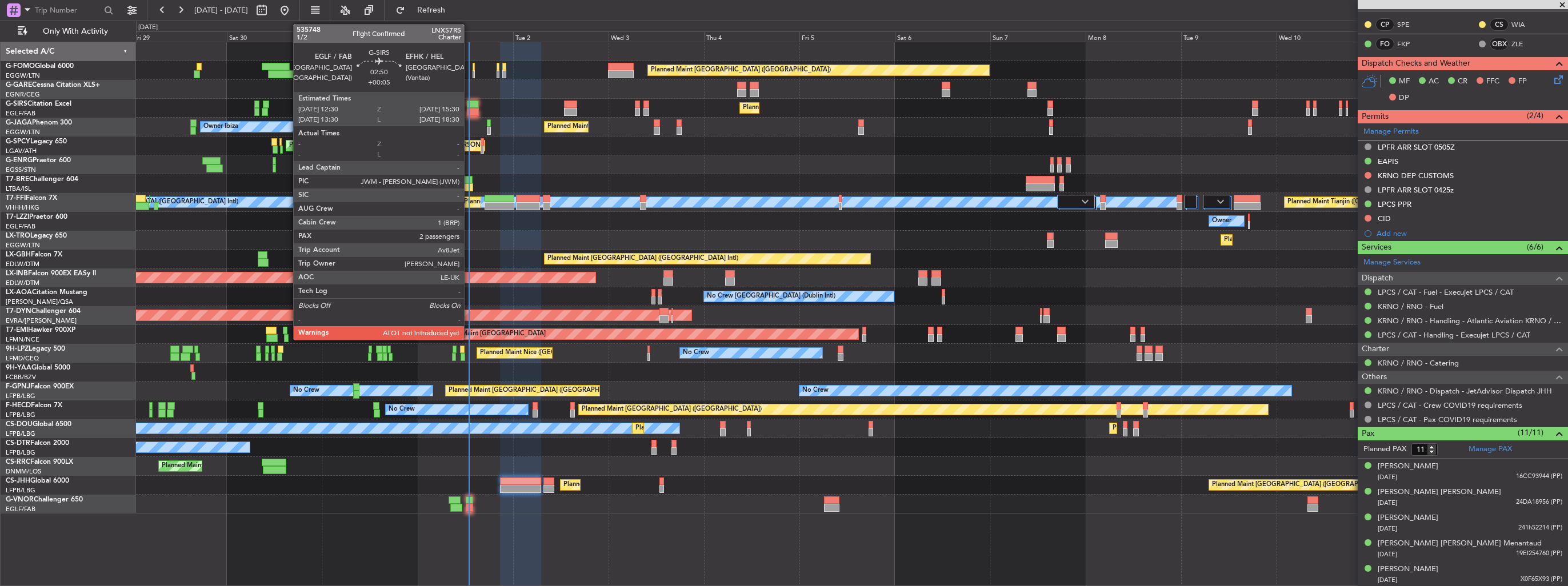
click at [469, 110] on div at bounding box center [472, 112] width 12 height 8
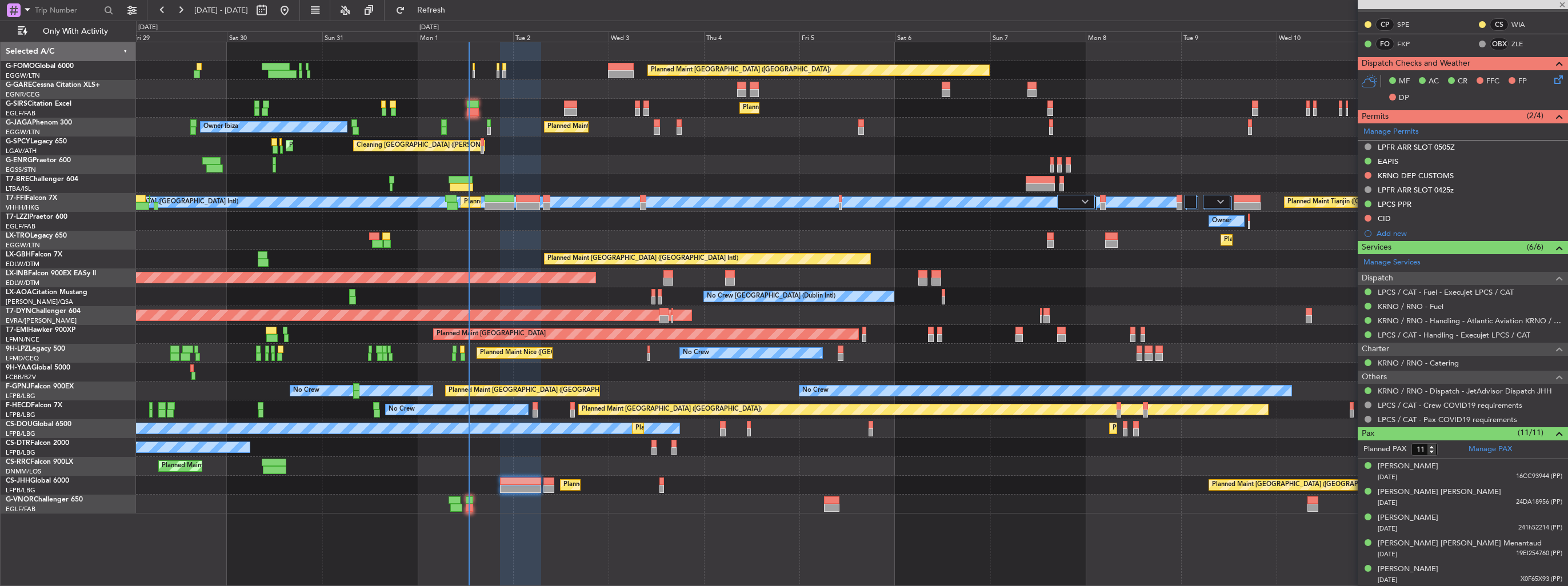
type input "+00:05"
type input "2"
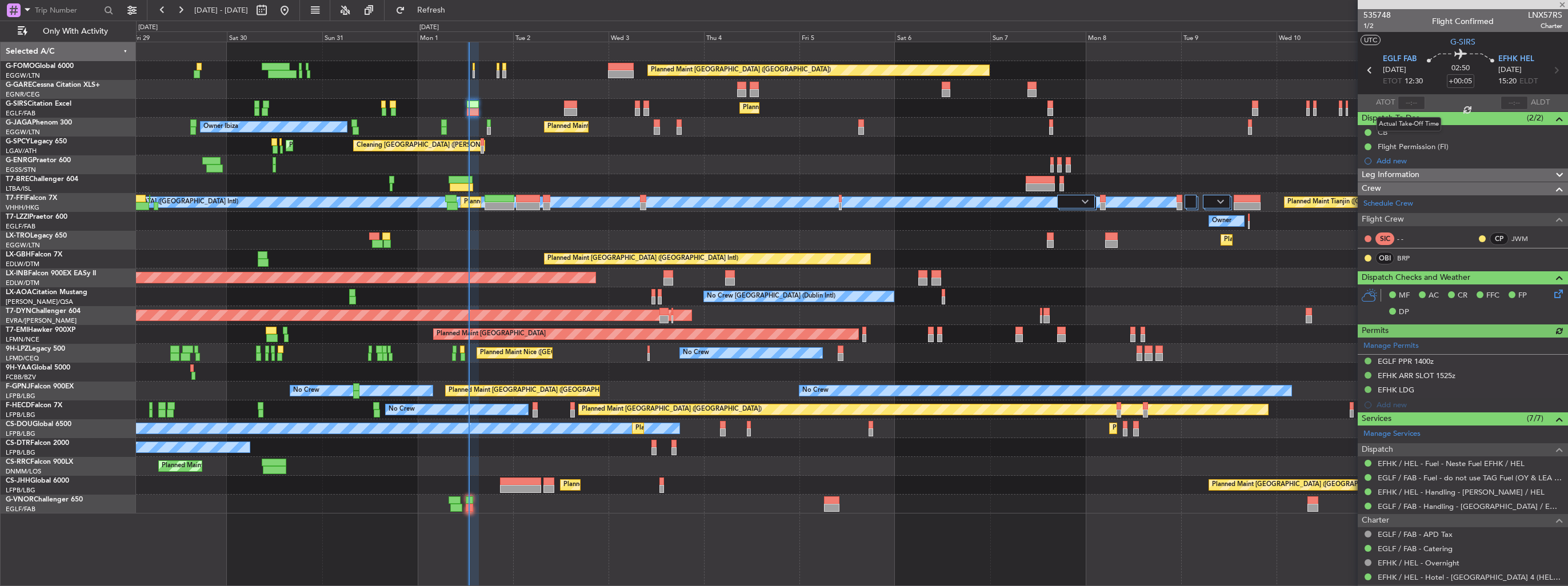
click at [1411, 102] on div at bounding box center [1411, 103] width 27 height 14
click at [1405, 106] on input "text" at bounding box center [1411, 103] width 27 height 14
type input "12:54"
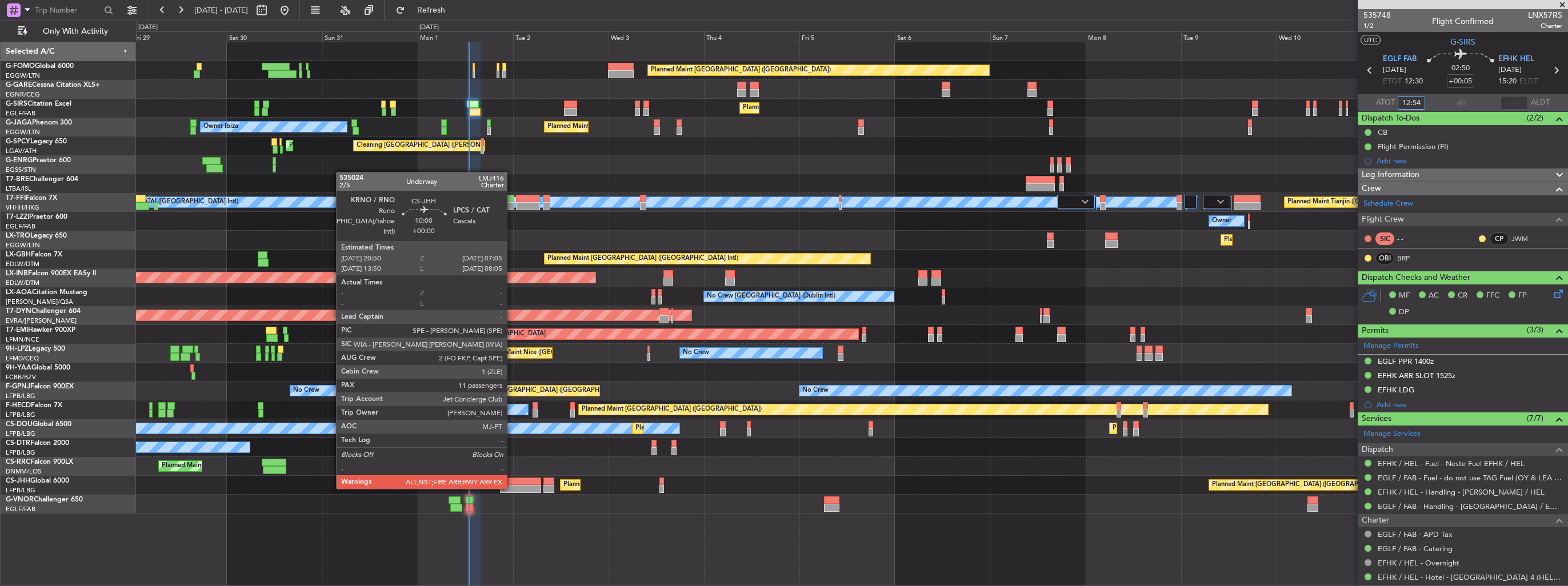
click at [512, 488] on div at bounding box center [520, 489] width 41 height 8
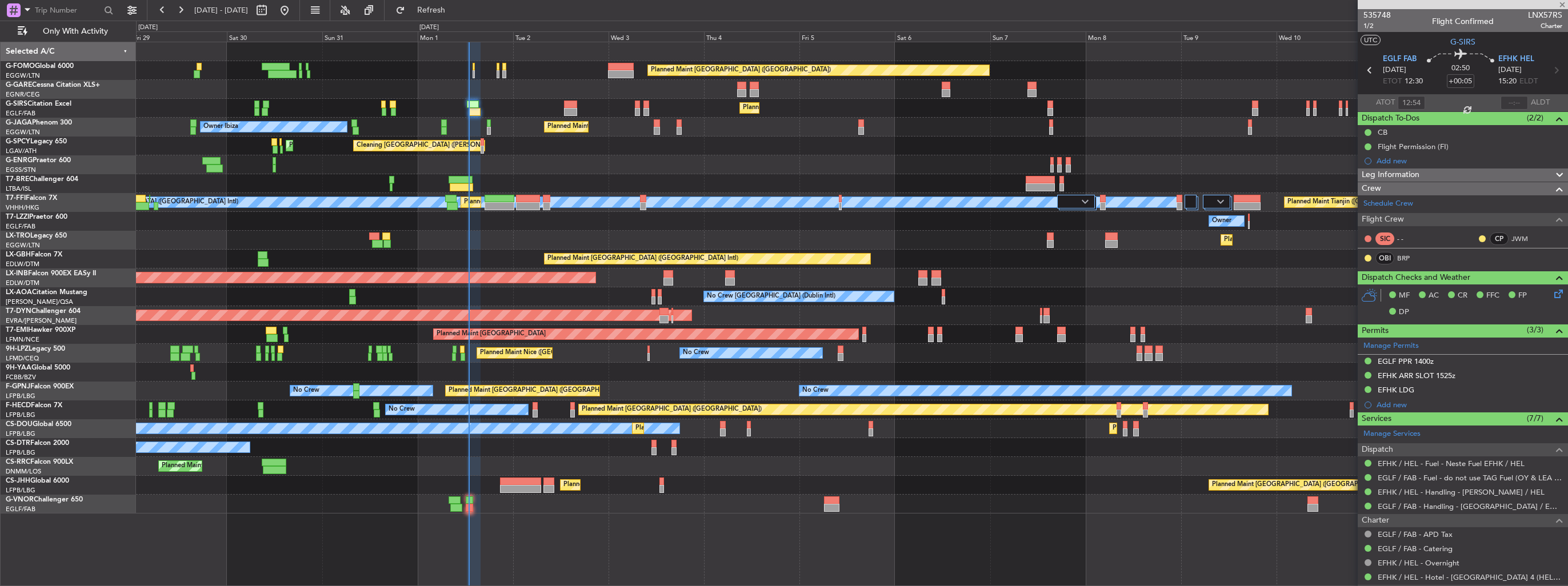
type input "11"
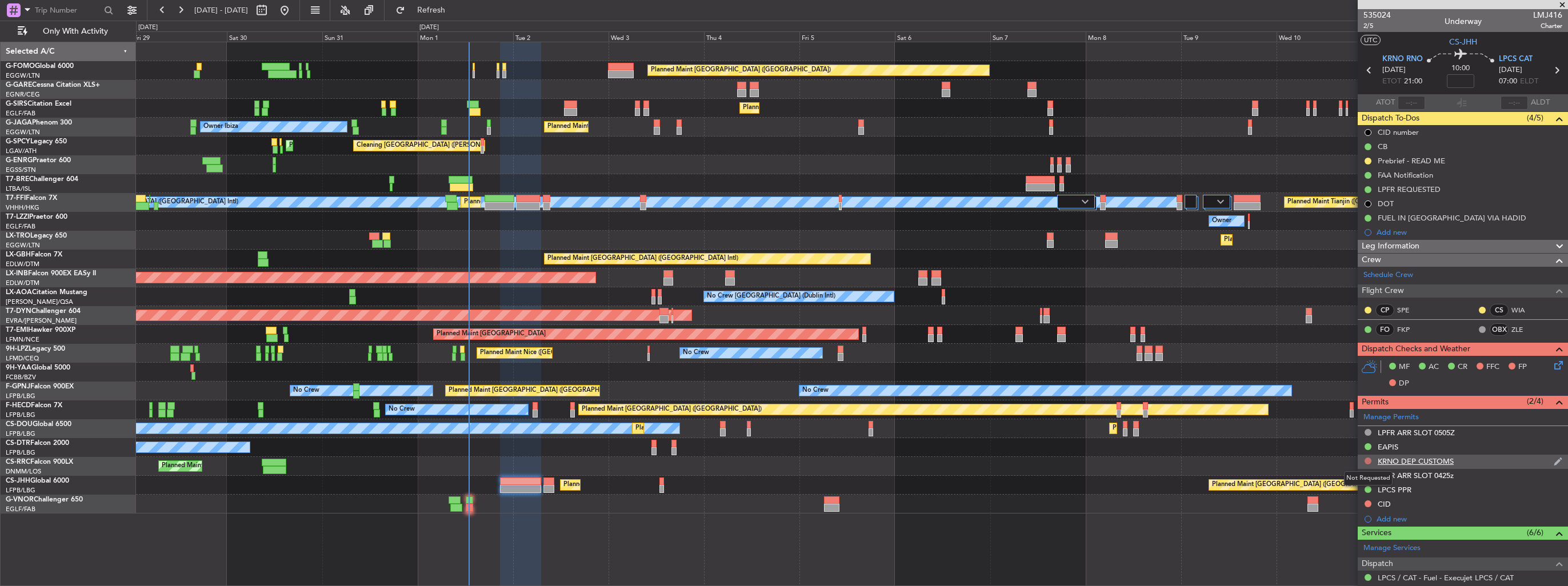
click at [1368, 462] on button at bounding box center [1368, 460] width 7 height 7
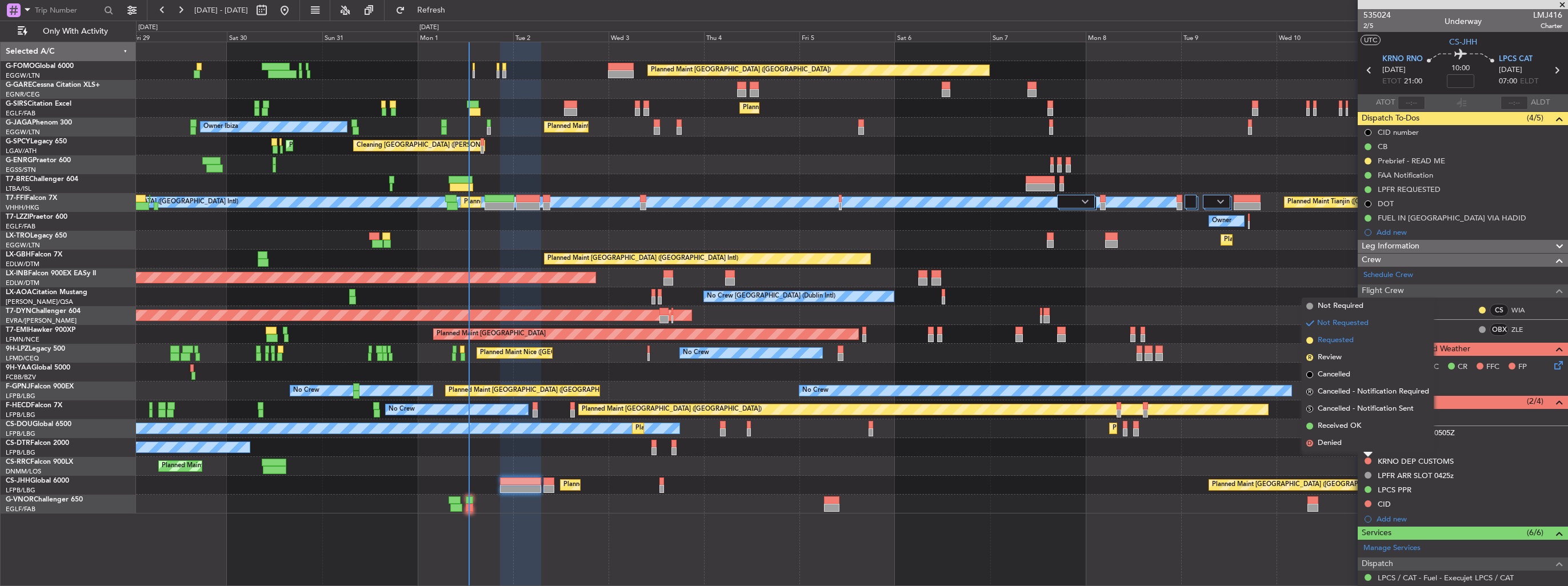
click at [1332, 343] on span "Requested" at bounding box center [1336, 340] width 36 height 12
